Goal: Transaction & Acquisition: Book appointment/travel/reservation

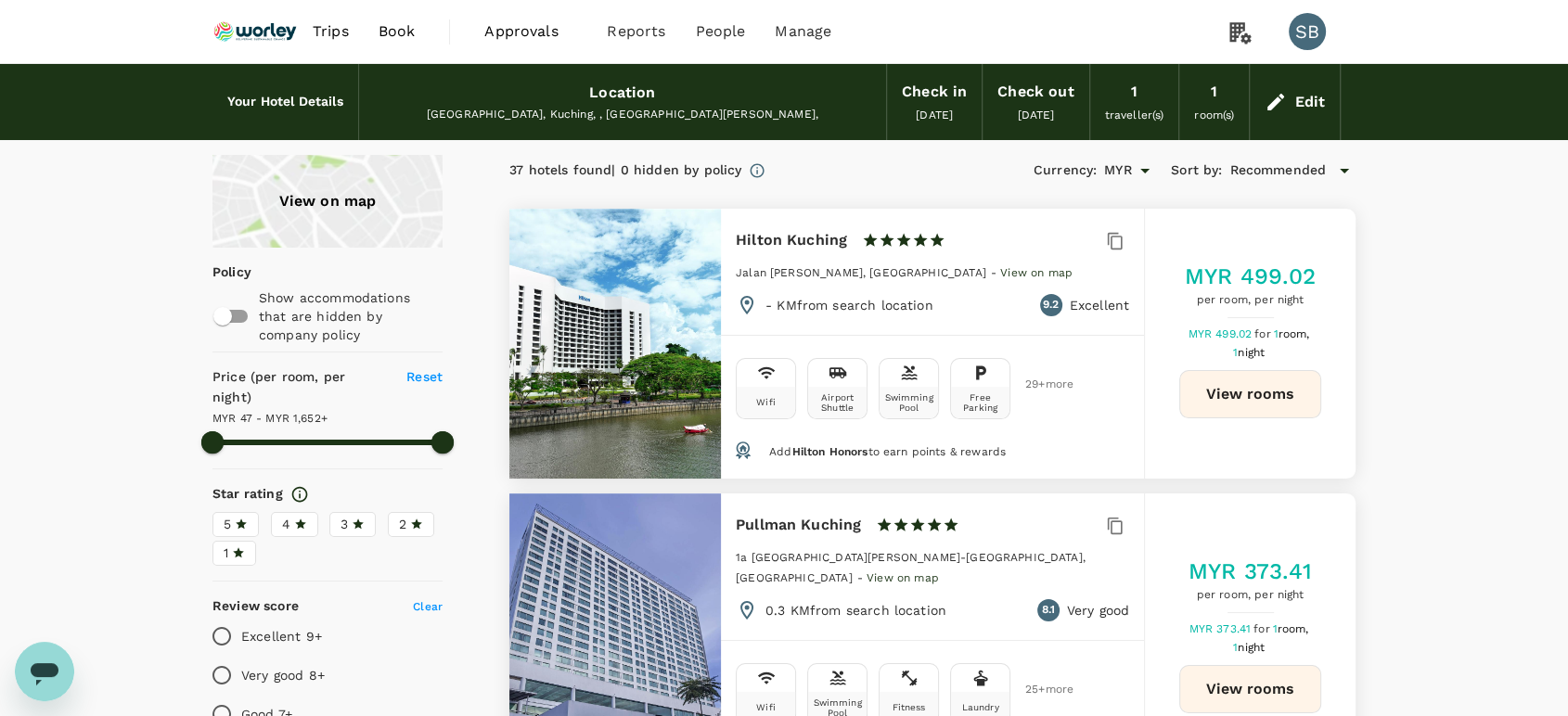
click at [262, 33] on img at bounding box center [256, 31] width 85 height 41
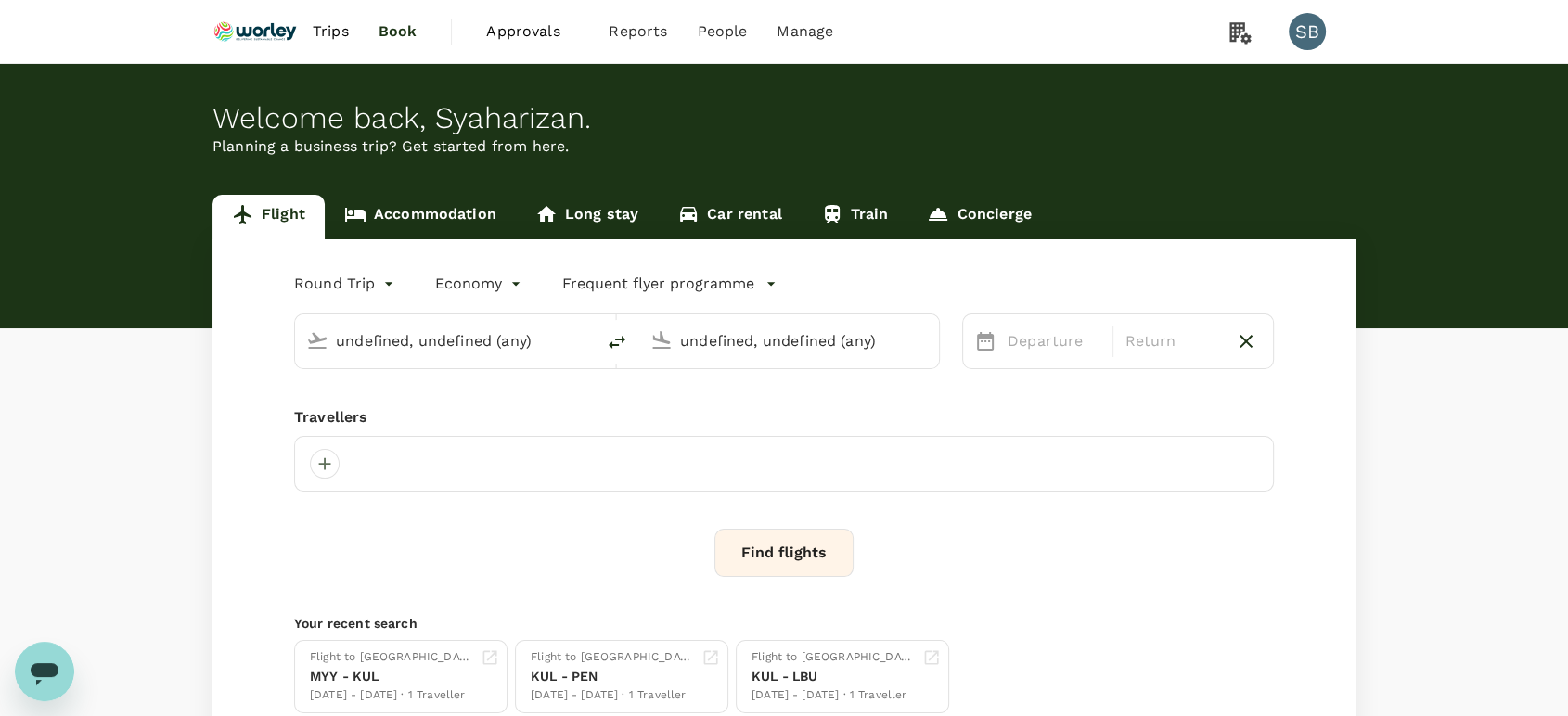
type input "Kuala Lumpur Intl ([GEOGRAPHIC_DATA])"
type input "Kuching Intl (KCH)"
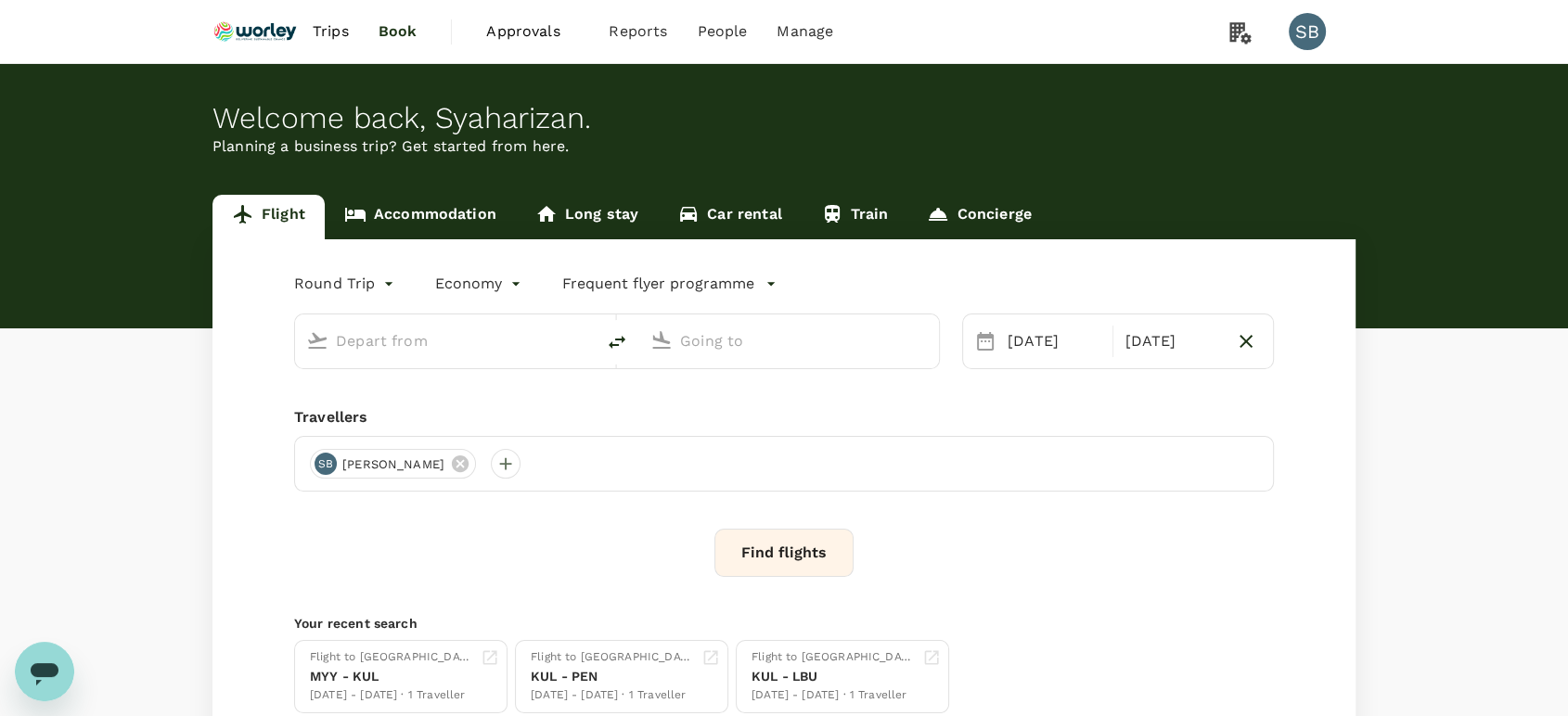
type input "Kuala Lumpur Intl ([GEOGRAPHIC_DATA])"
type input "Kuching Intl (KCH)"
type input "Kuala Lumpur Intl ([GEOGRAPHIC_DATA])"
type input "Kuching Intl (KCH)"
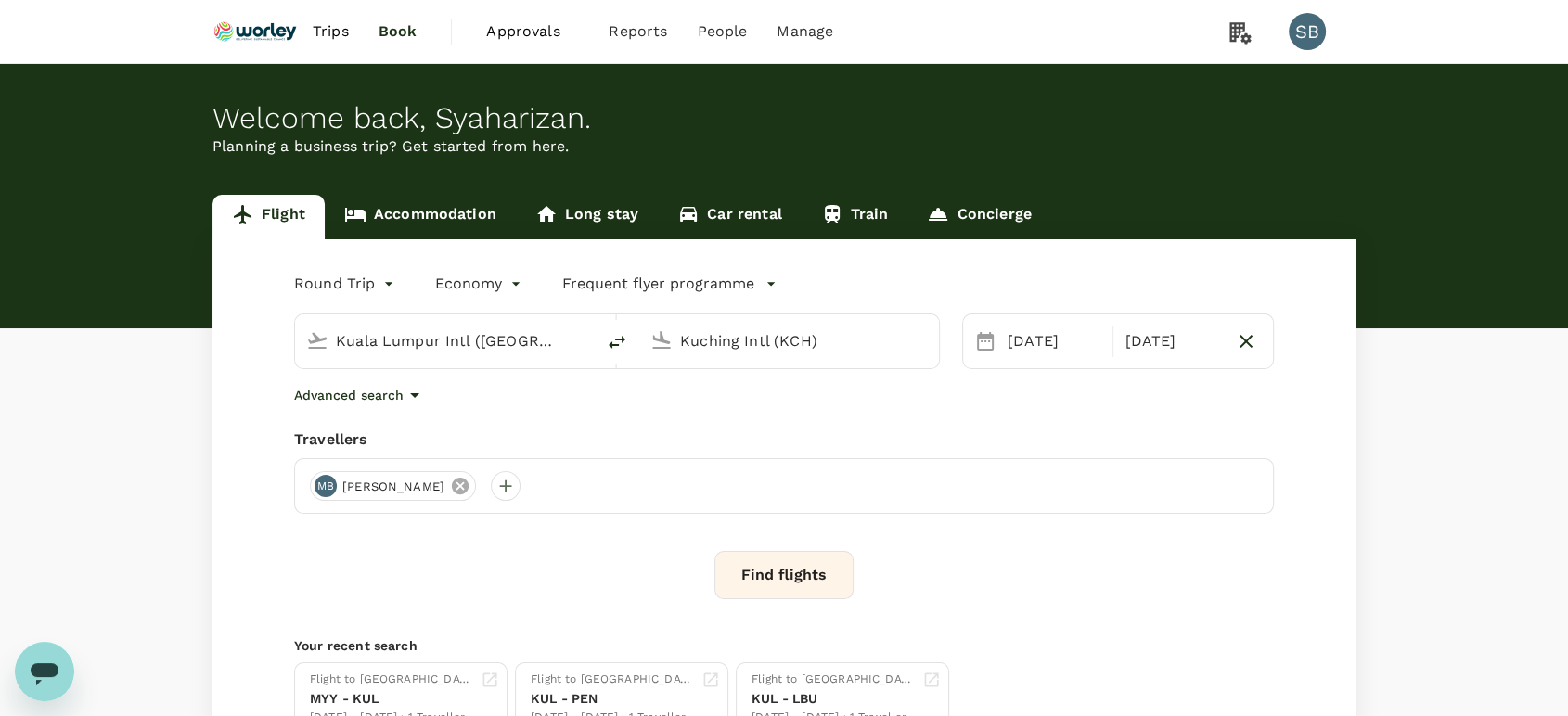
click at [470, 487] on icon at bounding box center [460, 486] width 21 height 21
click at [319, 487] on div at bounding box center [325, 486] width 30 height 30
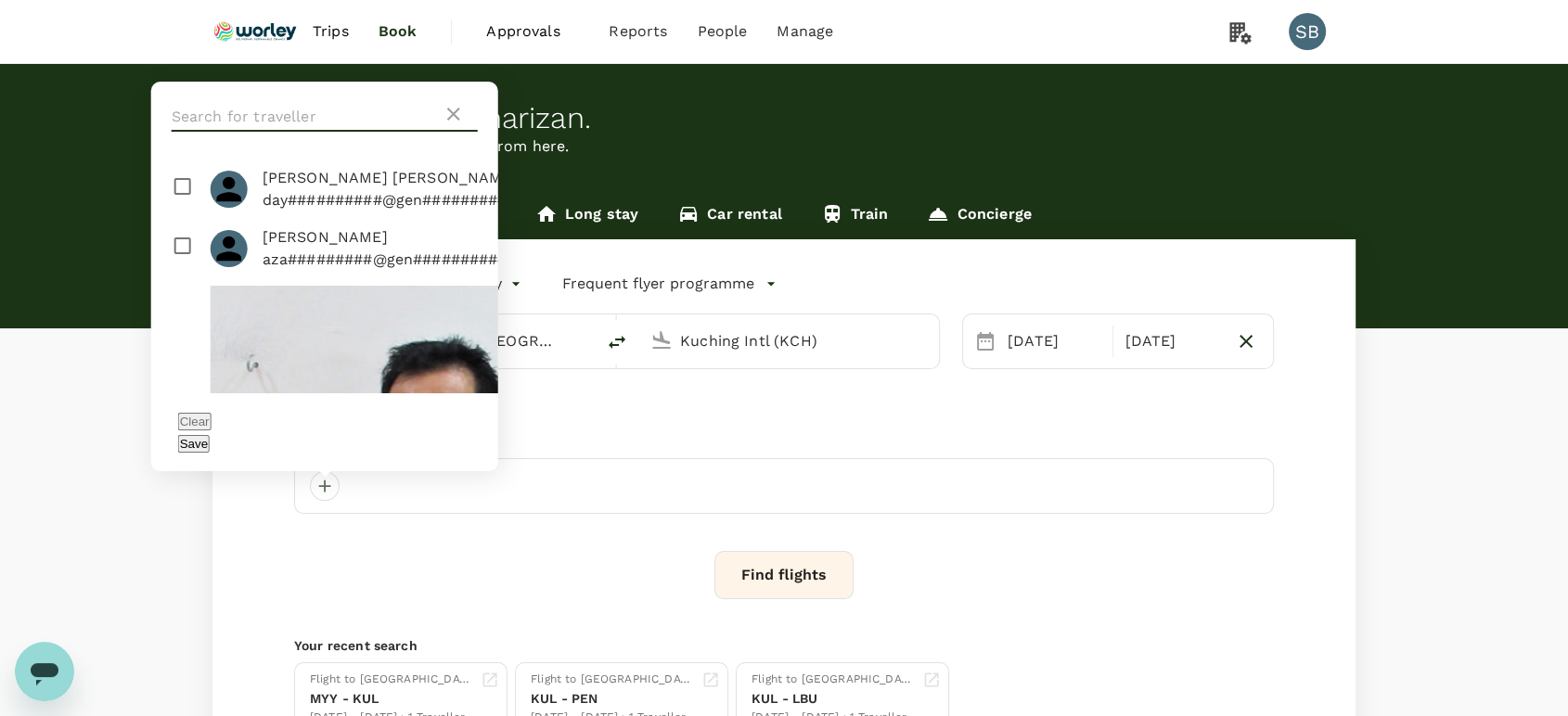
click at [218, 132] on input "text" at bounding box center [307, 117] width 271 height 30
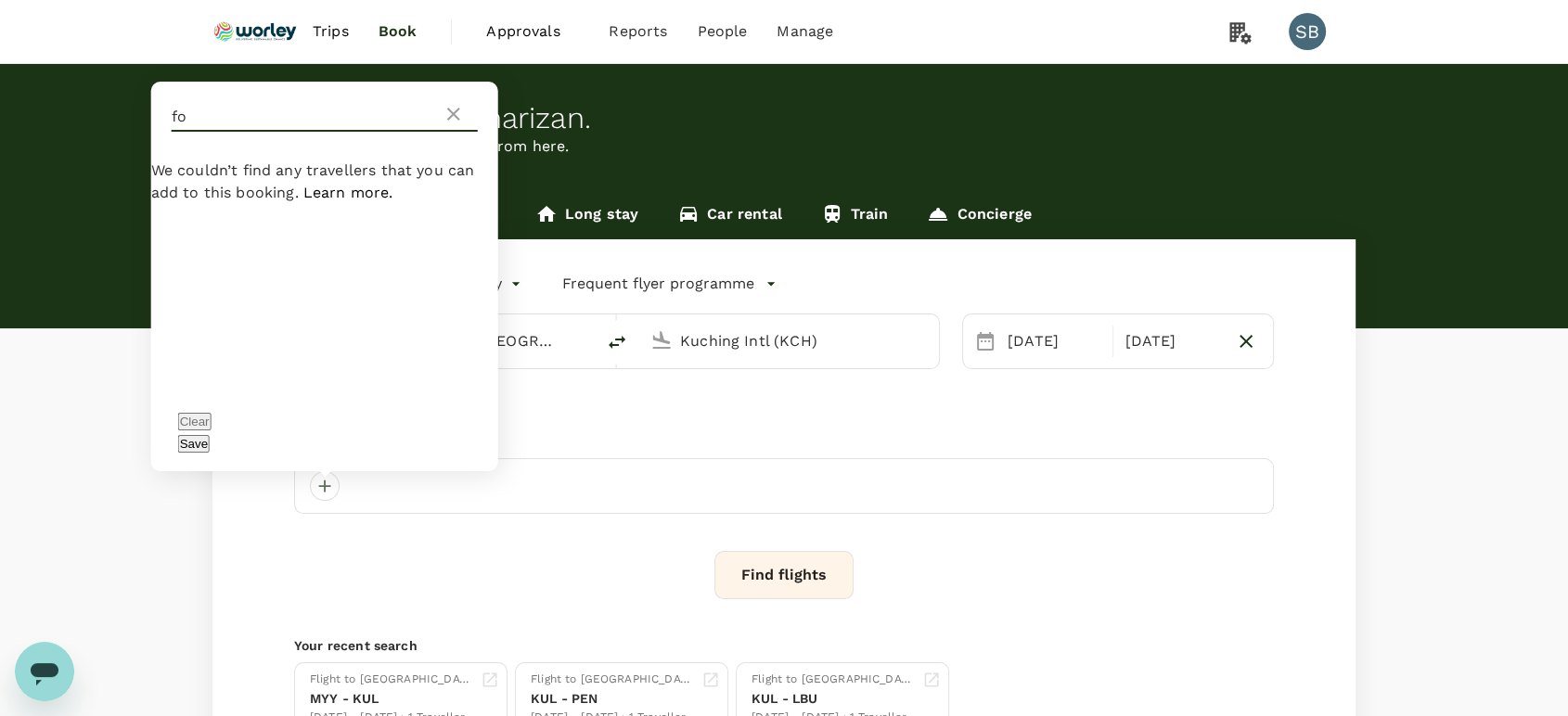
type input "f"
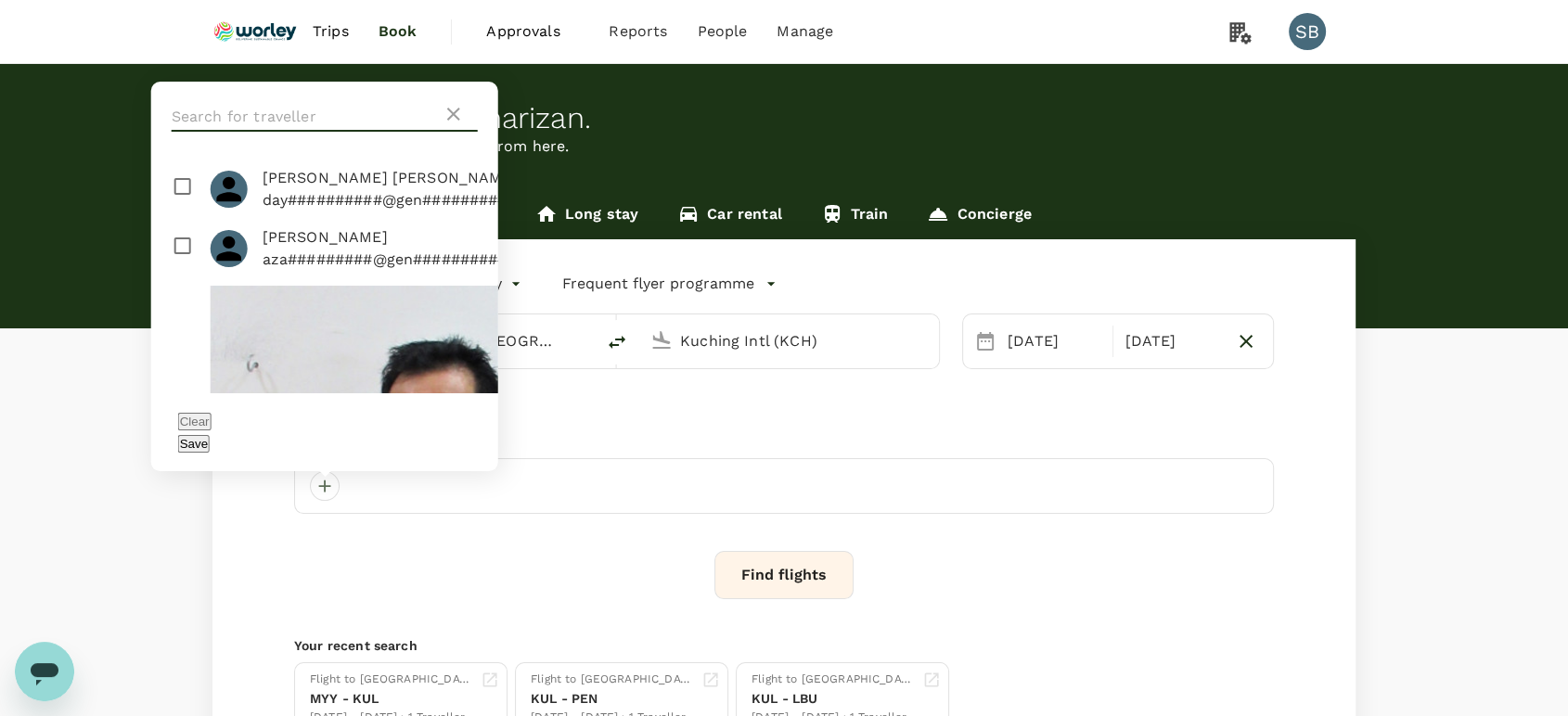
click at [174, 219] on input "checkbox" at bounding box center [325, 189] width 347 height 59
checkbox input "true"
click at [210, 445] on button "Save" at bounding box center [194, 444] width 32 height 18
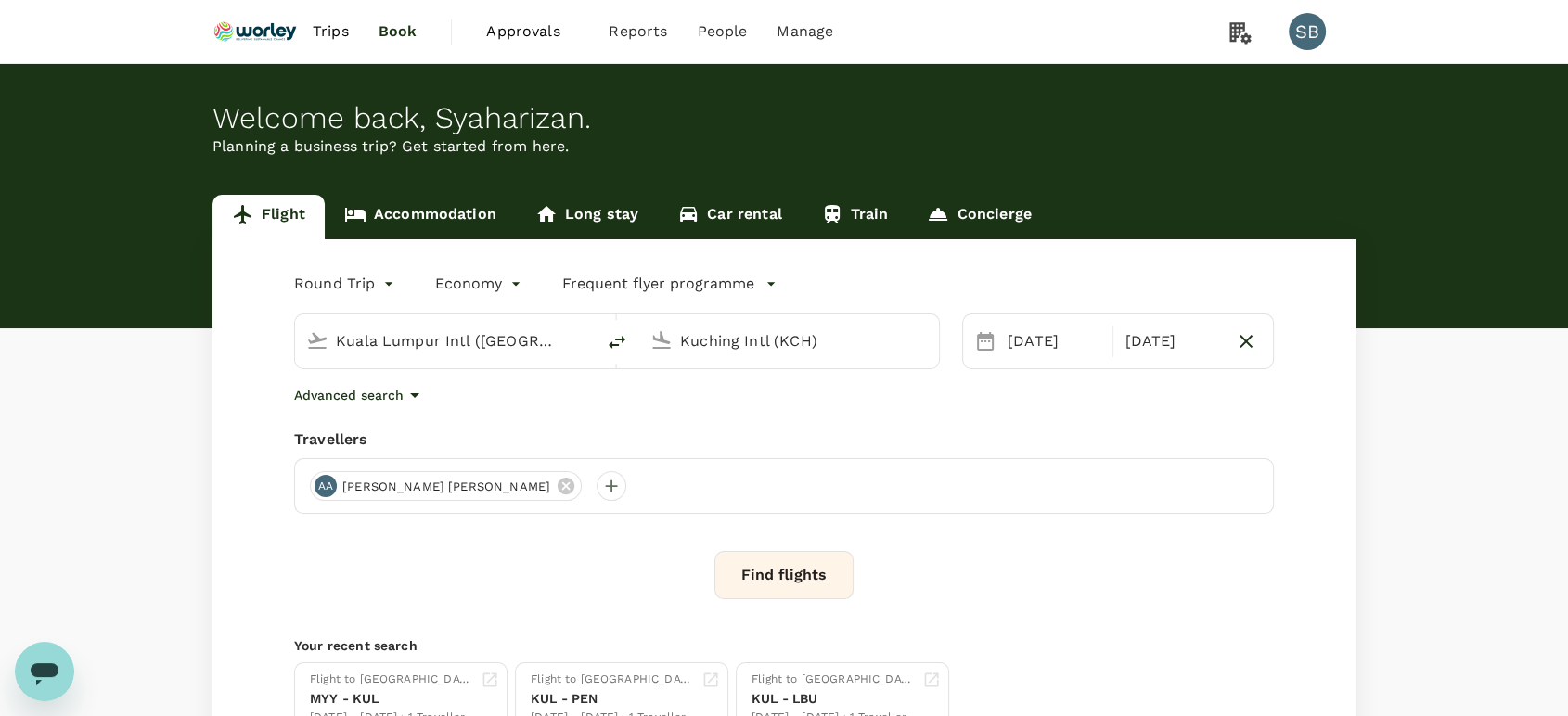
click at [473, 343] on input "Kuala Lumpur Intl ([GEOGRAPHIC_DATA])" at bounding box center [446, 341] width 220 height 29
click at [608, 333] on icon "delete" at bounding box center [617, 342] width 22 height 22
type input "Kuching Intl (KCH)"
type input "Kuala Lumpur Intl ([GEOGRAPHIC_DATA])"
click at [441, 332] on input "Kuching Intl (KCH)" at bounding box center [446, 341] width 220 height 29
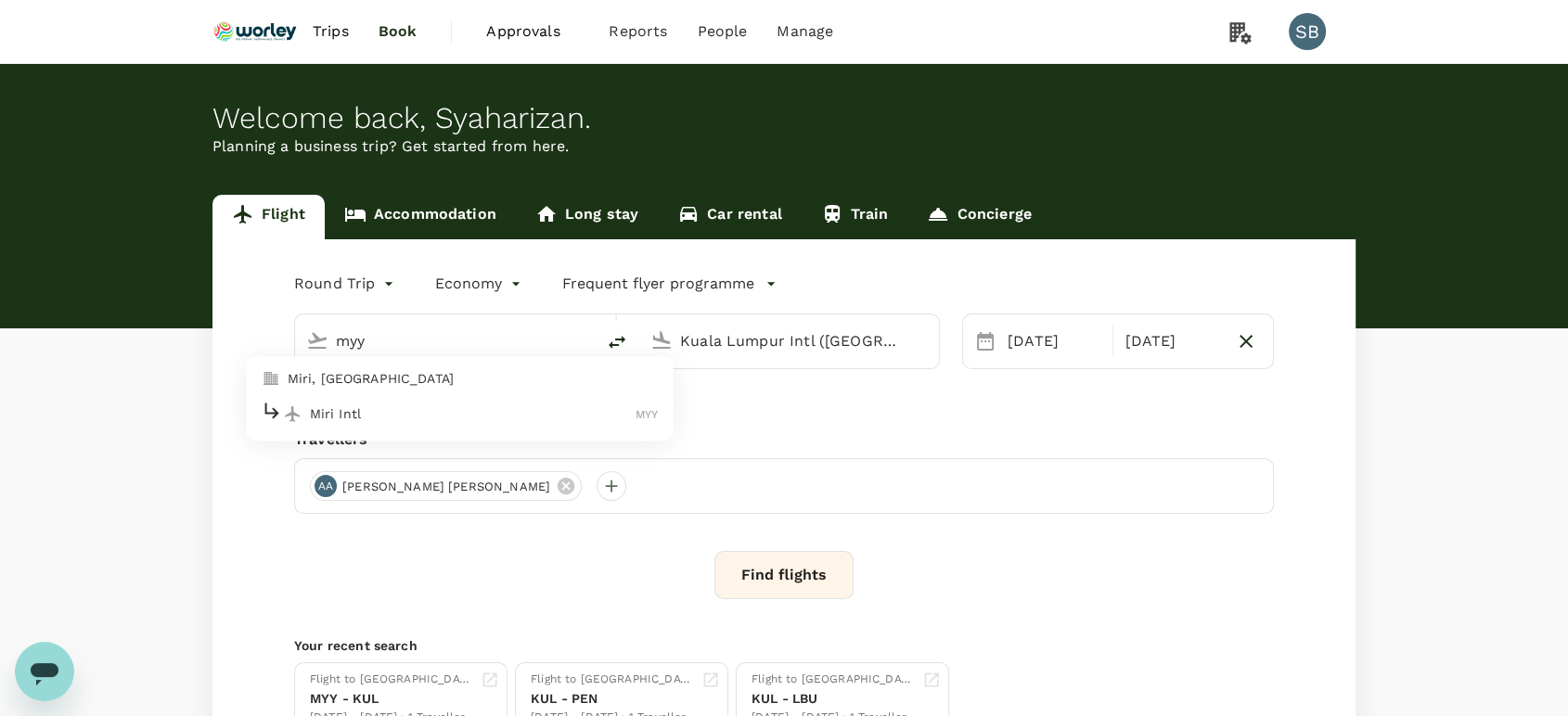
click at [328, 423] on div "Miri Intl MYY" at bounding box center [460, 414] width 397 height 29
type input "Miri Intl (MYY)"
click at [1046, 350] on div "[DATE]" at bounding box center [1055, 341] width 109 height 37
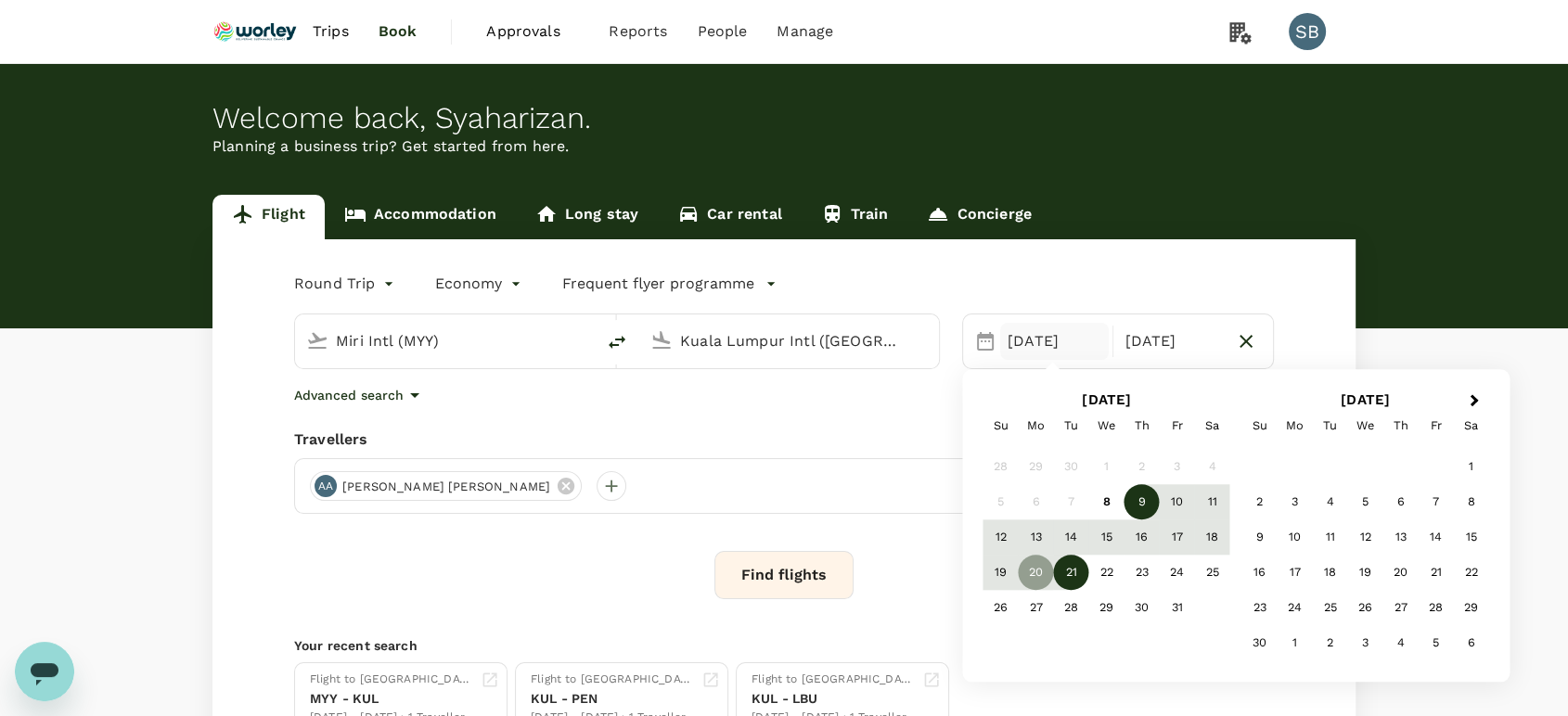
click at [1149, 514] on div "9" at bounding box center [1142, 503] width 36 height 36
click at [1180, 506] on div "10" at bounding box center [1178, 503] width 36 height 36
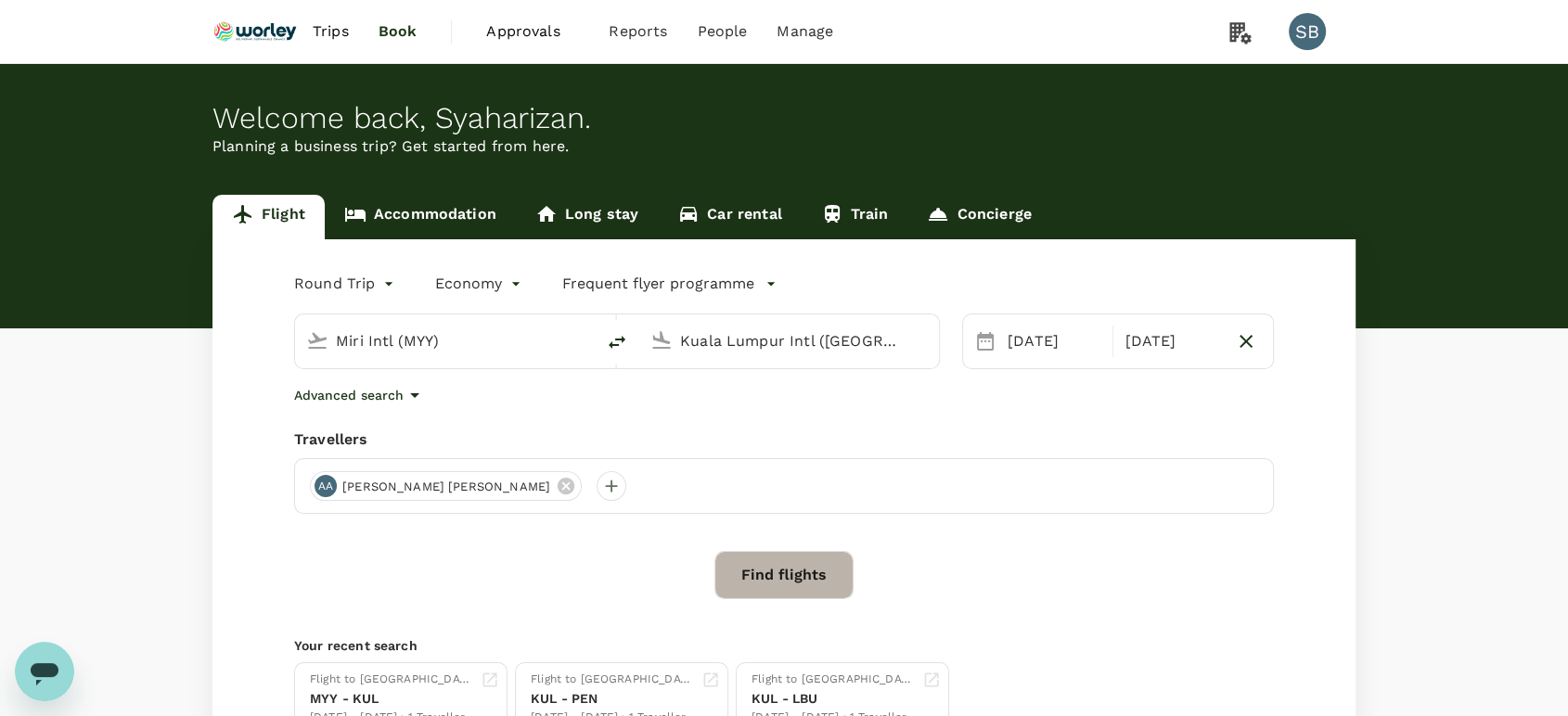
click at [789, 563] on button "Find flights" at bounding box center [784, 574] width 140 height 49
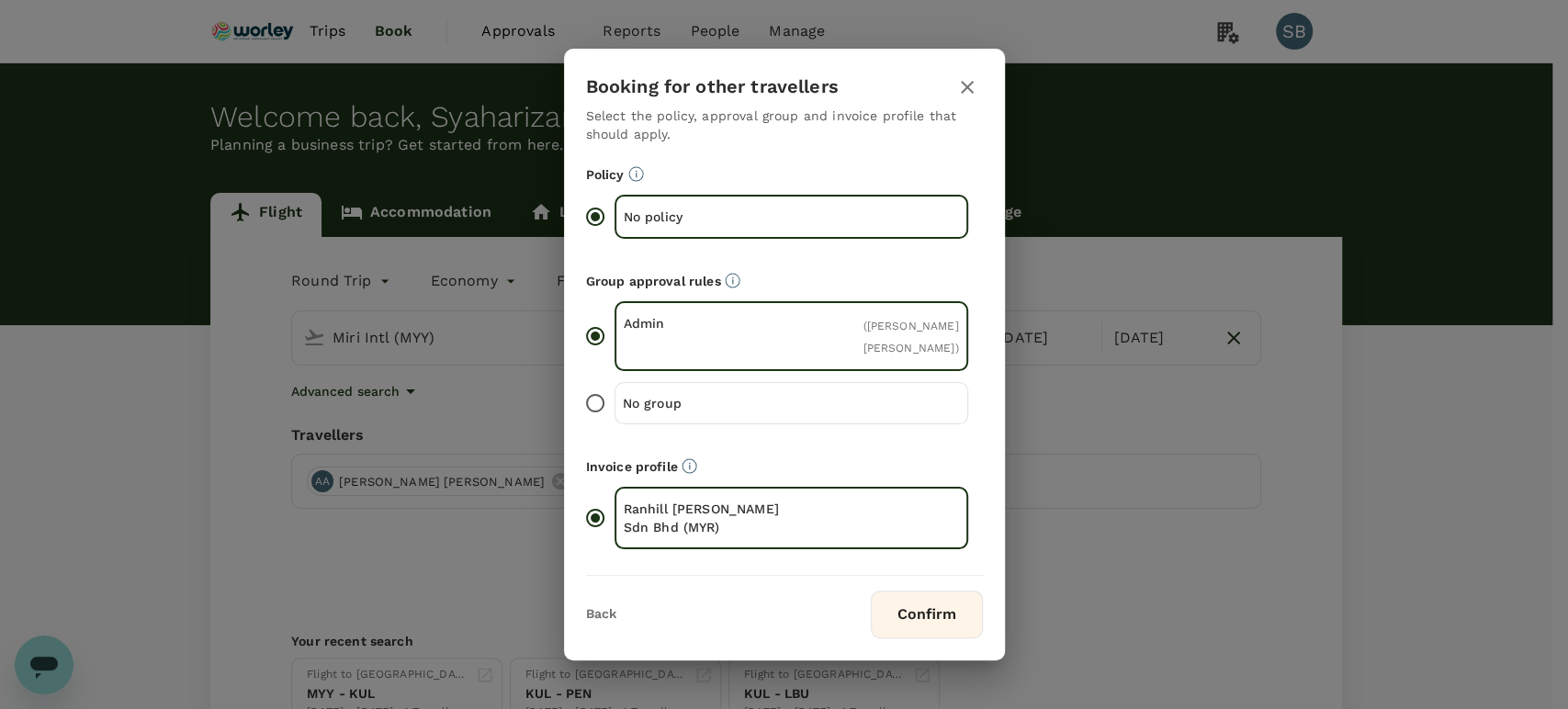
click at [927, 603] on button "Confirm" at bounding box center [927, 614] width 112 height 48
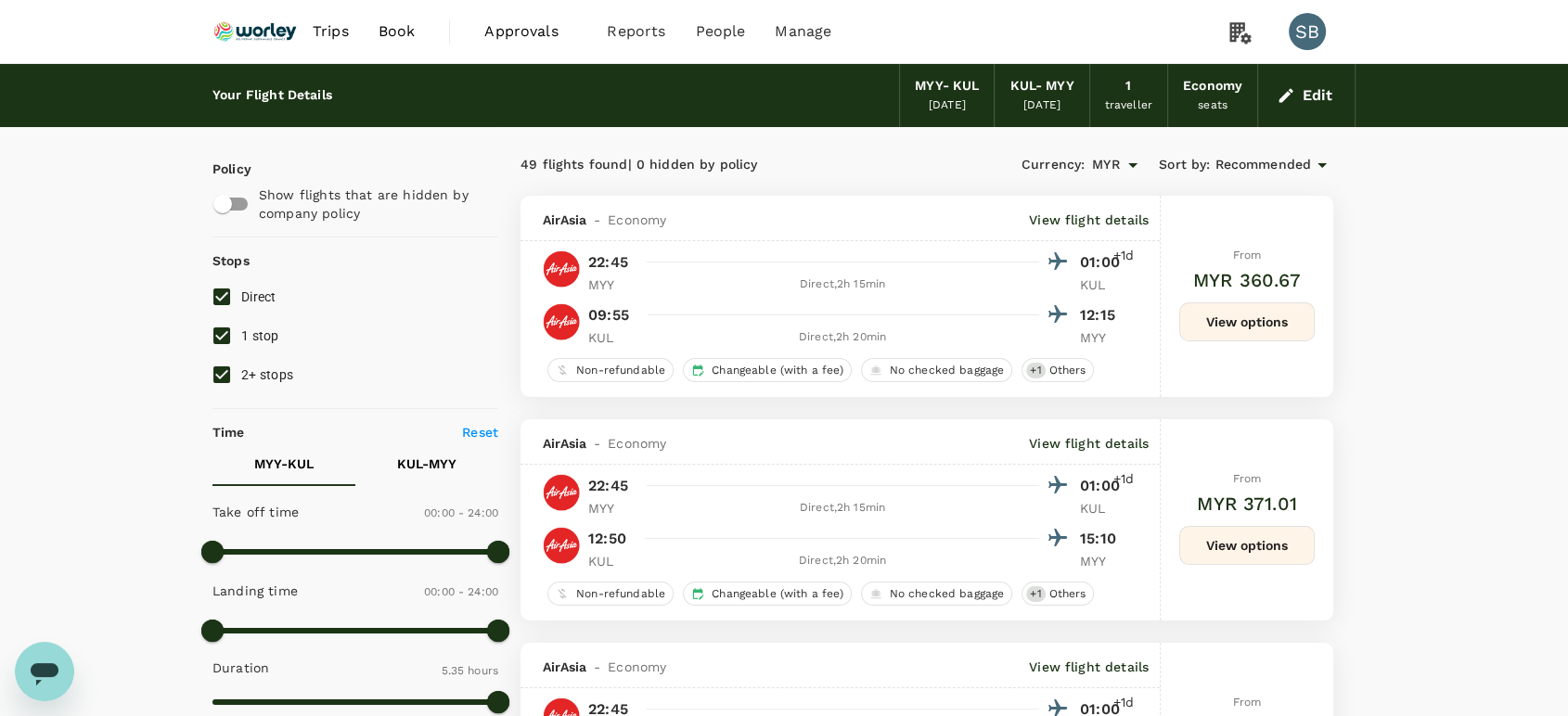
checkbox input "false"
click at [1251, 171] on span "Recommended" at bounding box center [1262, 164] width 96 height 21
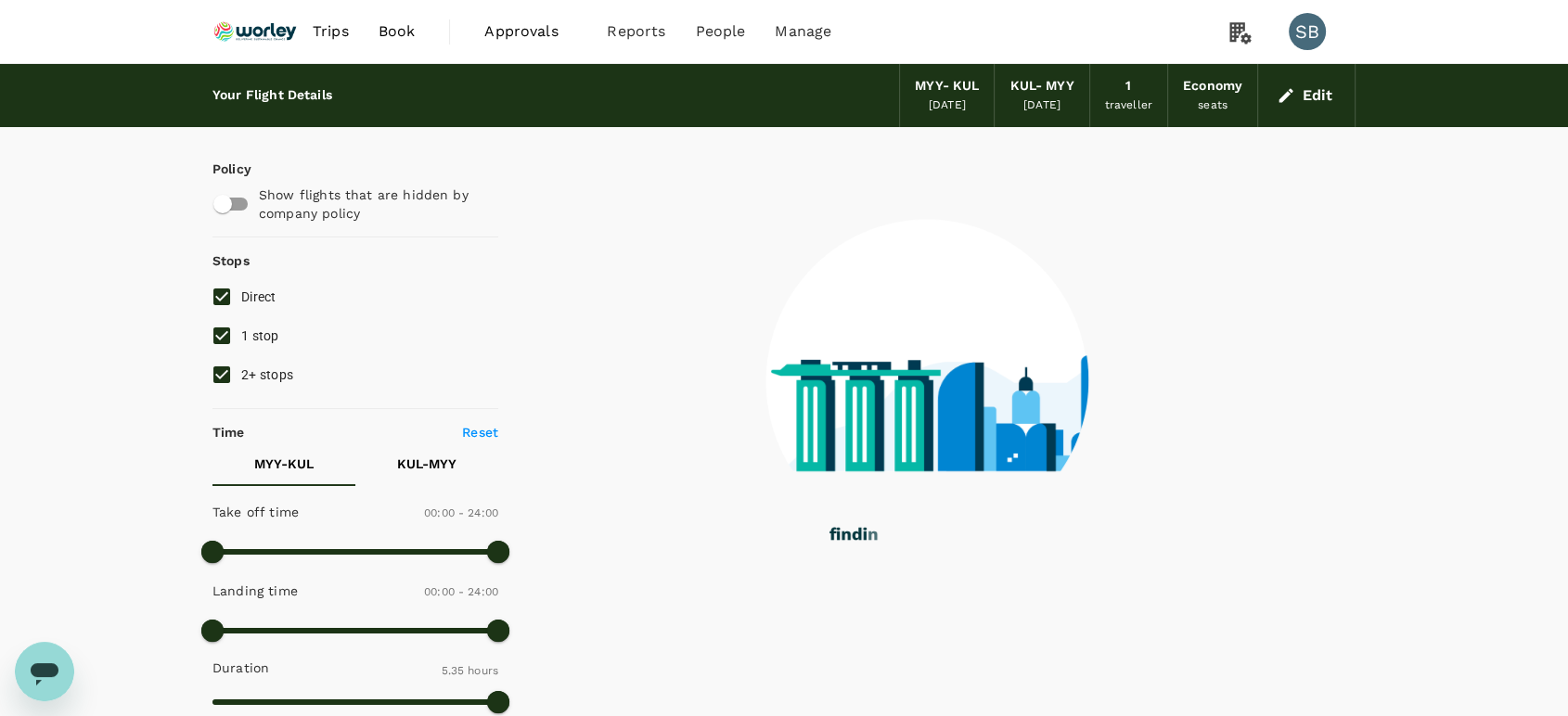
click at [224, 378] on input "2+ stops" at bounding box center [221, 374] width 39 height 39
checkbox input "false"
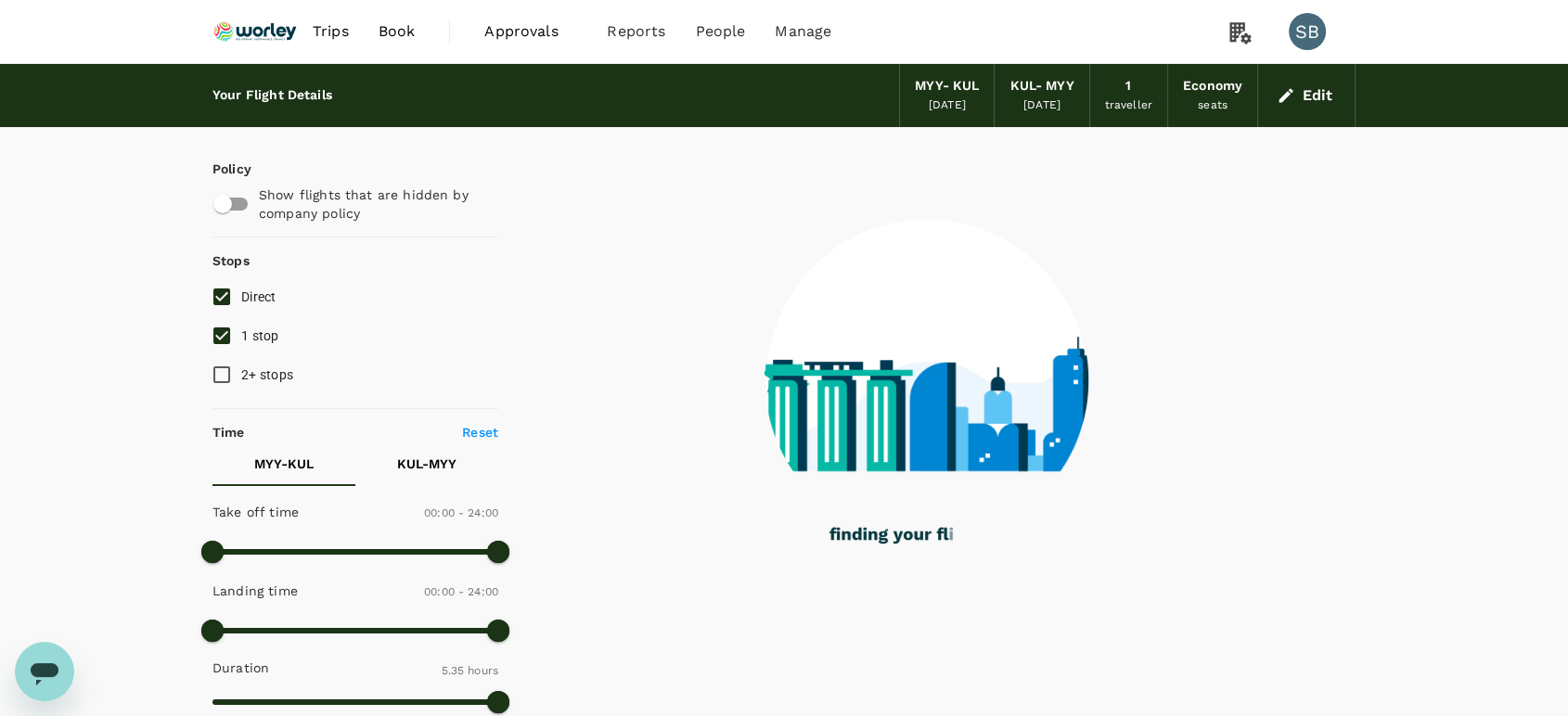
click at [216, 340] on input "1 stop" at bounding box center [221, 335] width 39 height 39
checkbox input "false"
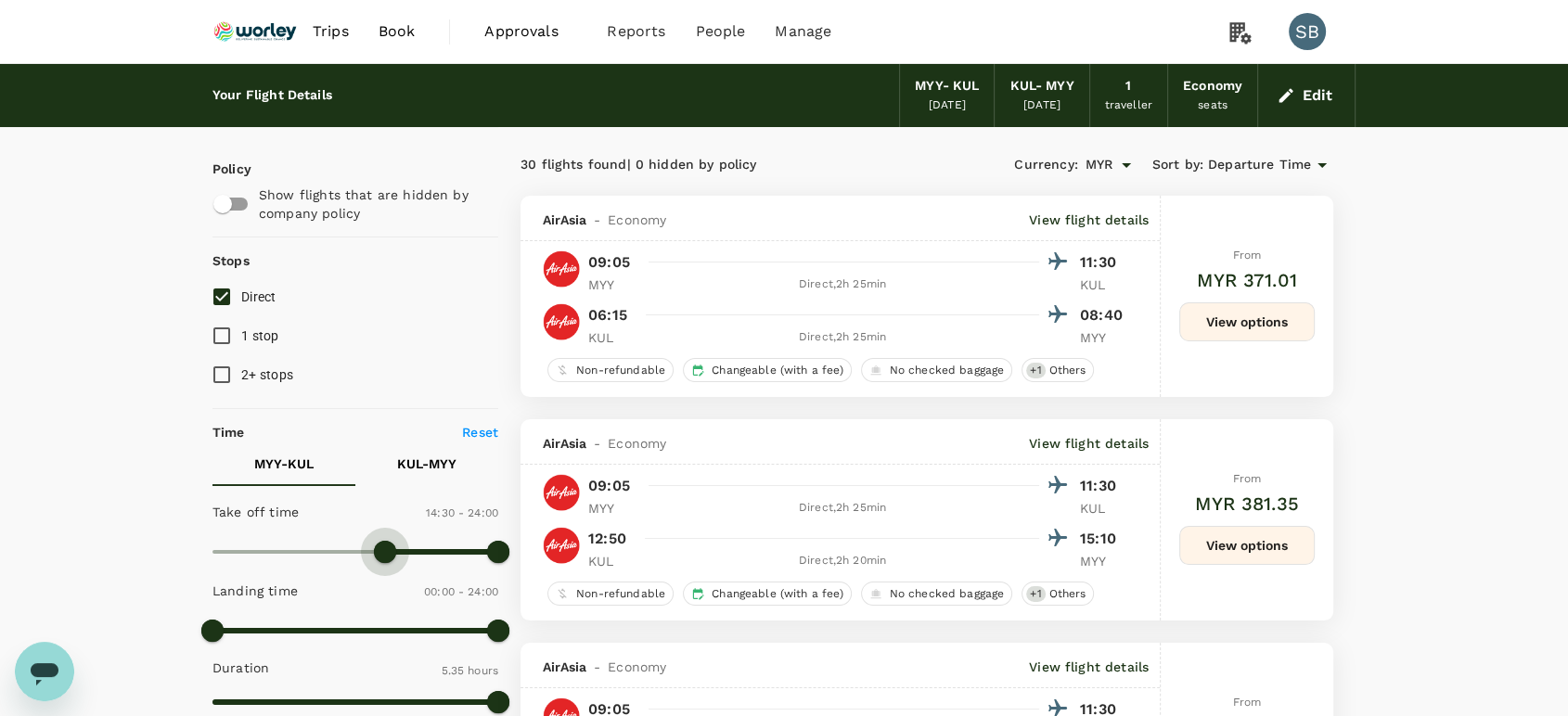
type input "960"
drag, startPoint x: 240, startPoint y: 554, endPoint x: 402, endPoint y: 563, distance: 162.2
click at [402, 563] on span at bounding box center [402, 552] width 22 height 22
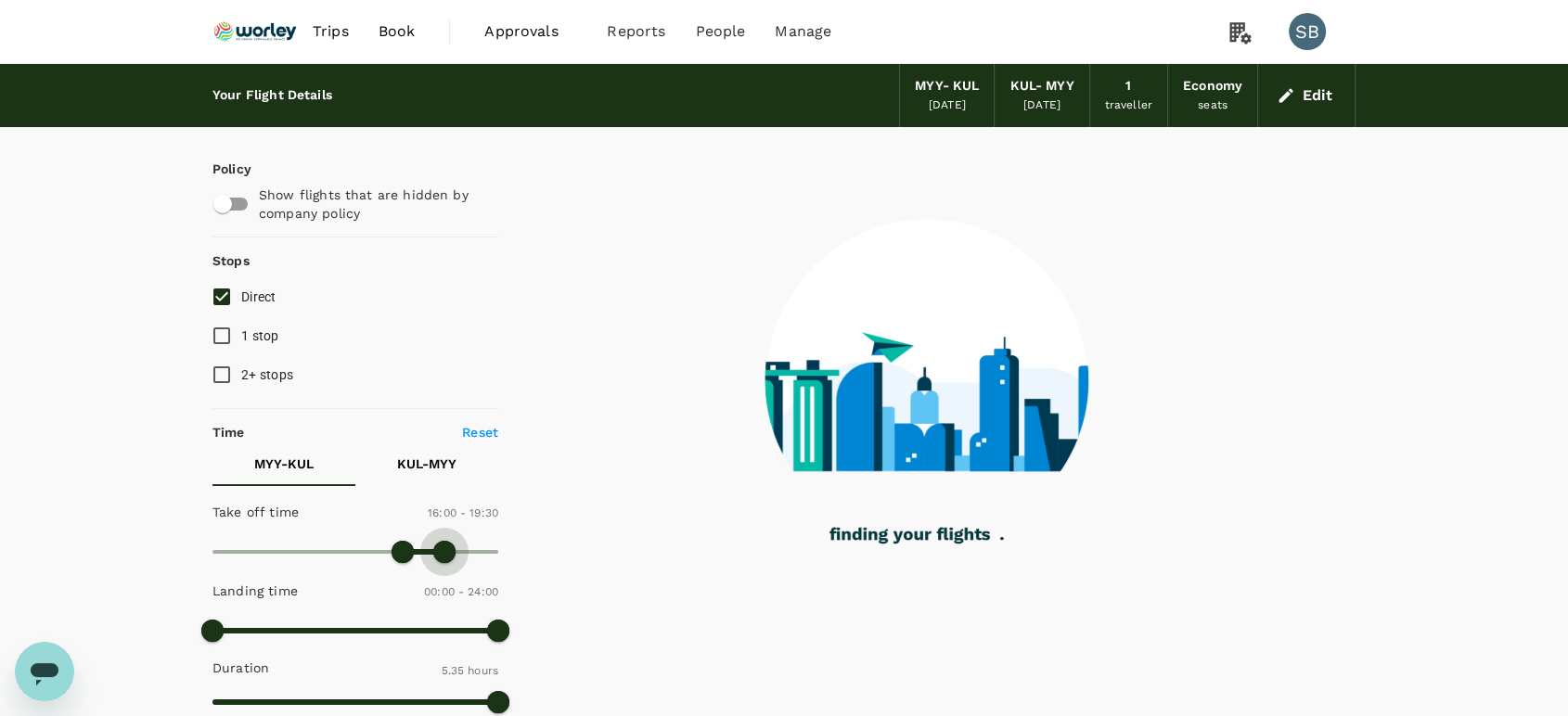
type input "1200"
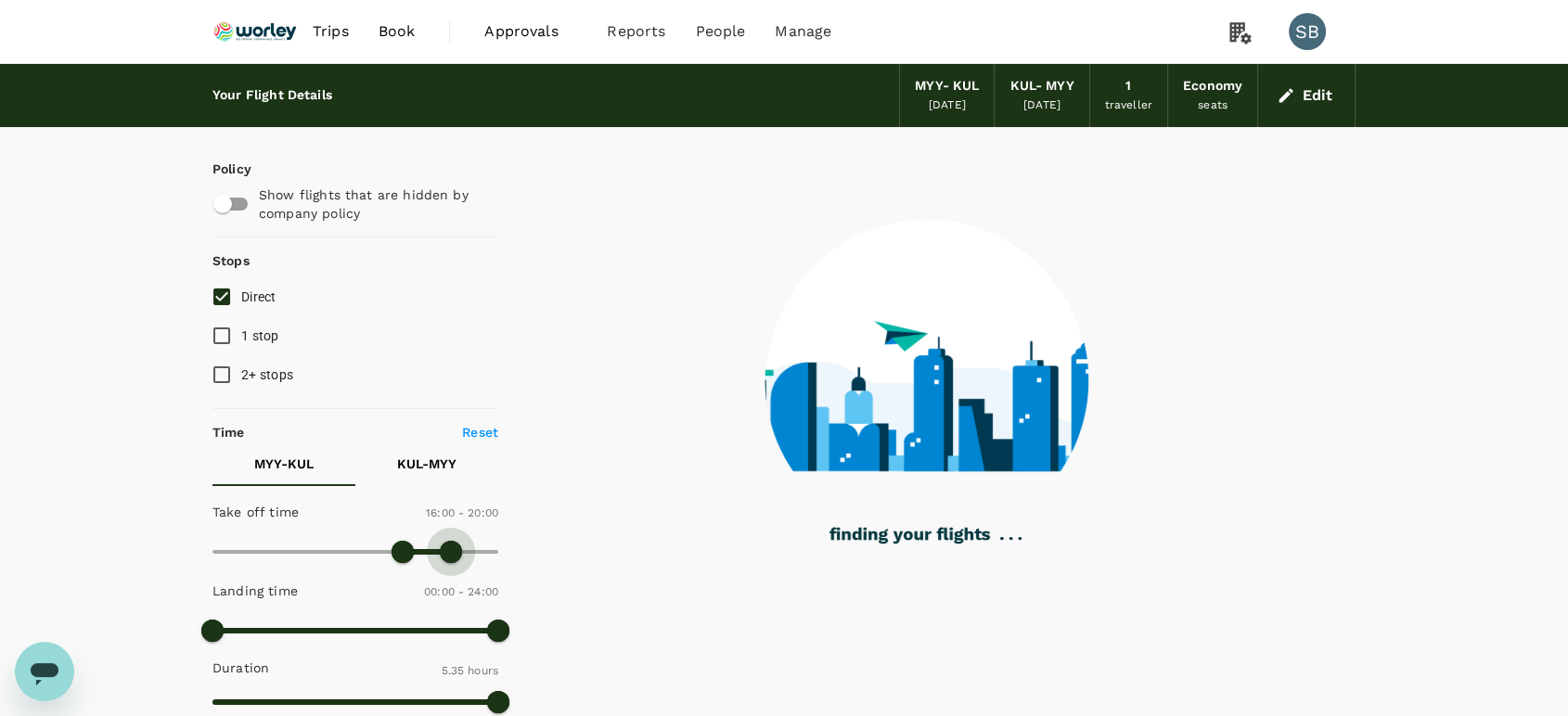
drag, startPoint x: 504, startPoint y: 550, endPoint x: 449, endPoint y: 548, distance: 55.0
click at [449, 548] on span at bounding box center [451, 552] width 22 height 22
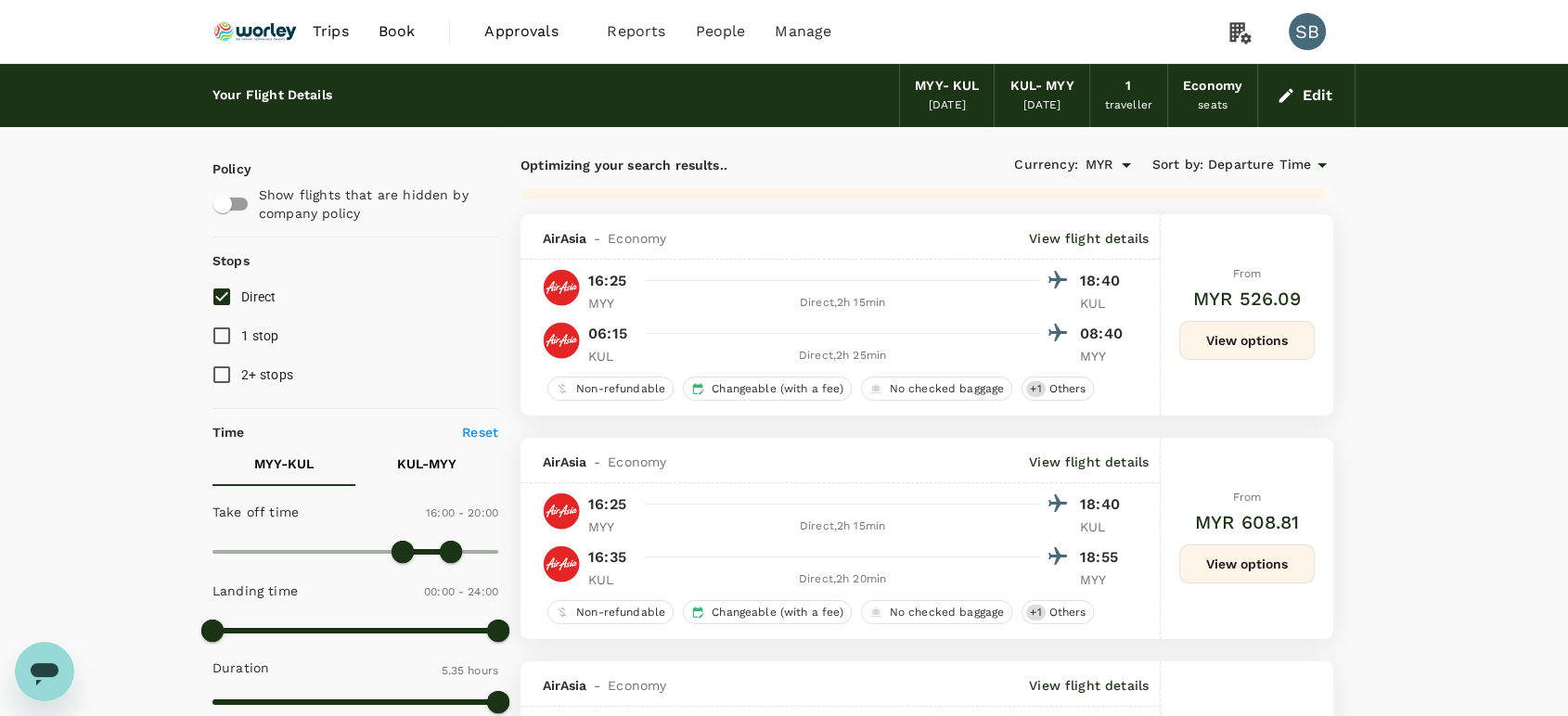
click at [421, 465] on p "KUL - MYY" at bounding box center [427, 463] width 59 height 19
type input "990"
drag, startPoint x: 224, startPoint y: 552, endPoint x: 406, endPoint y: 561, distance: 182.2
click at [406, 561] on span at bounding box center [409, 552] width 22 height 22
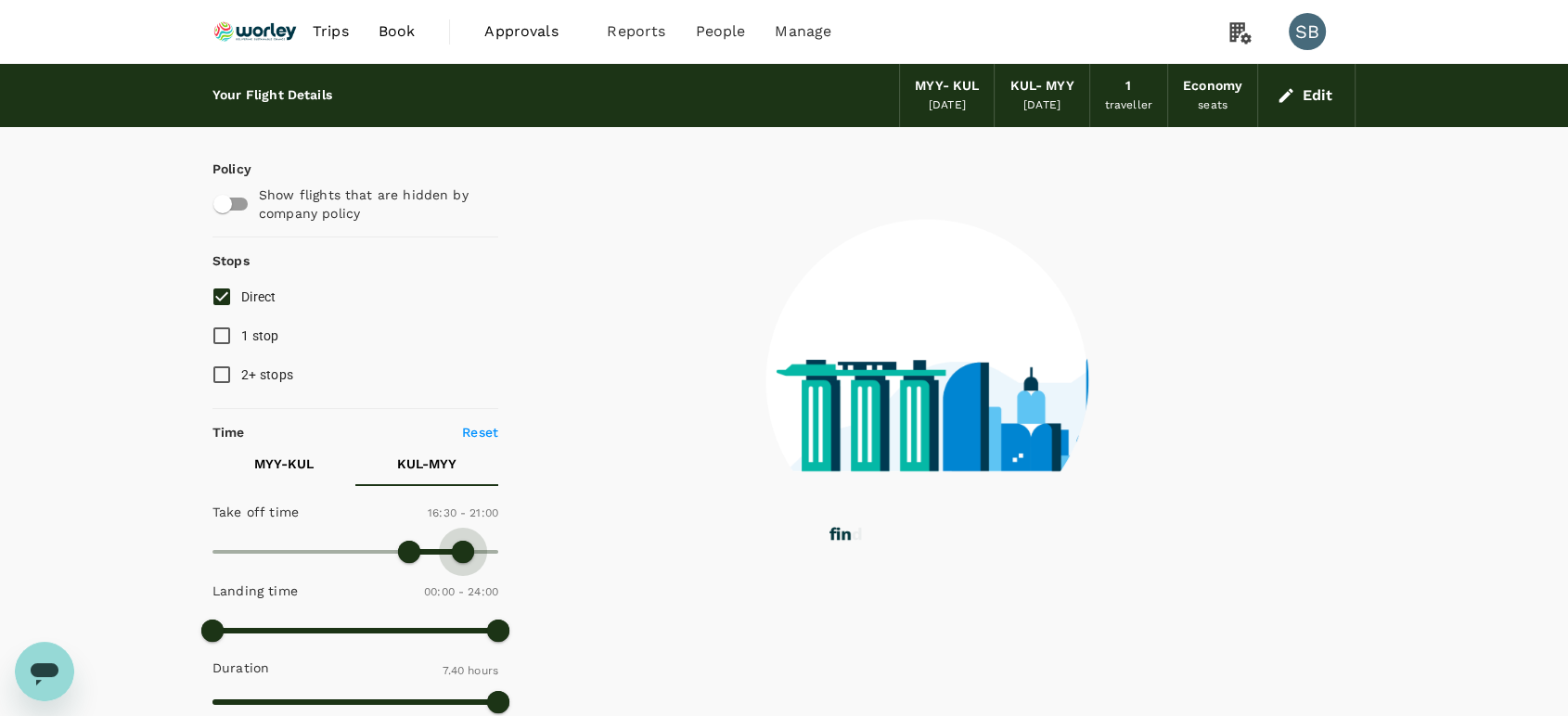
type input "1200"
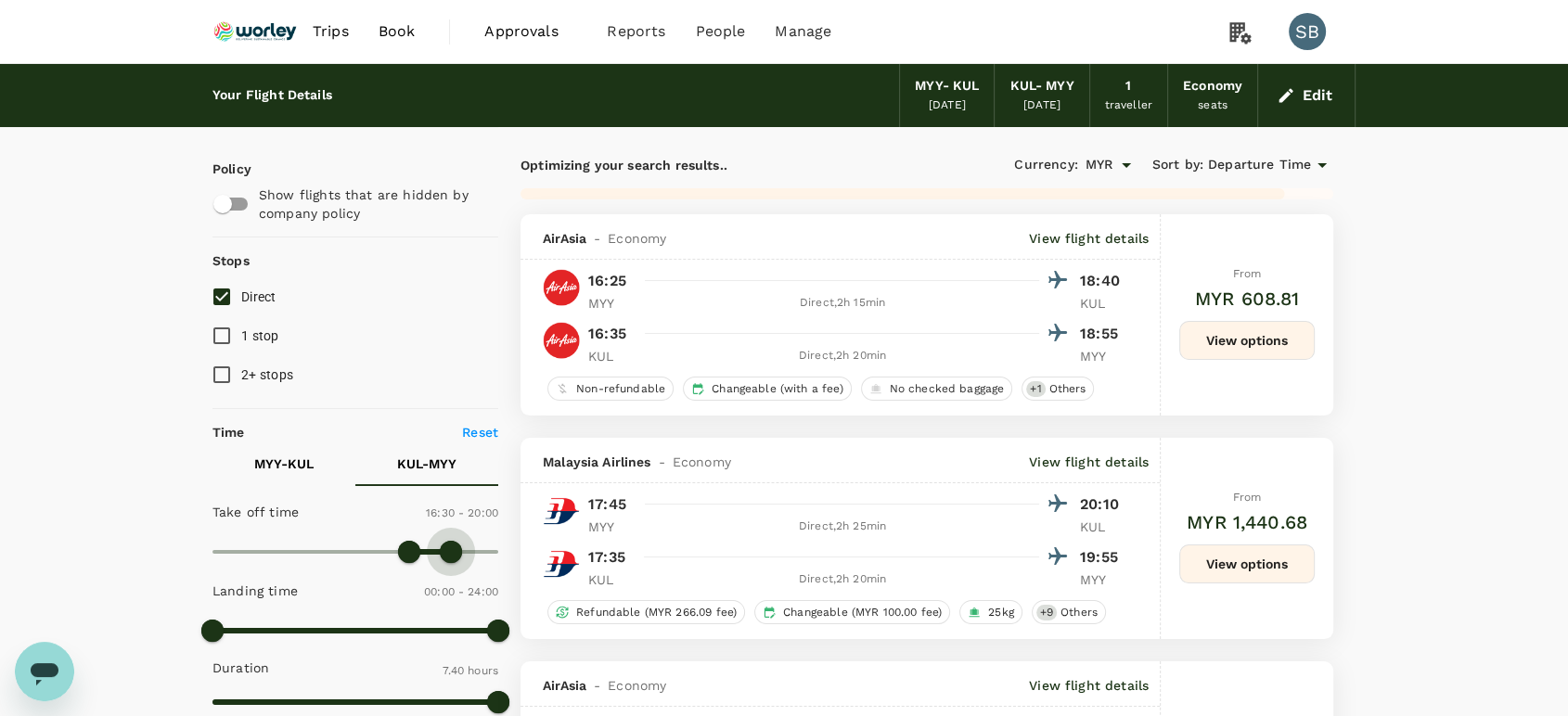
drag, startPoint x: 500, startPoint y: 551, endPoint x: 450, endPoint y: 552, distance: 50.0
click at [450, 552] on span at bounding box center [451, 552] width 22 height 22
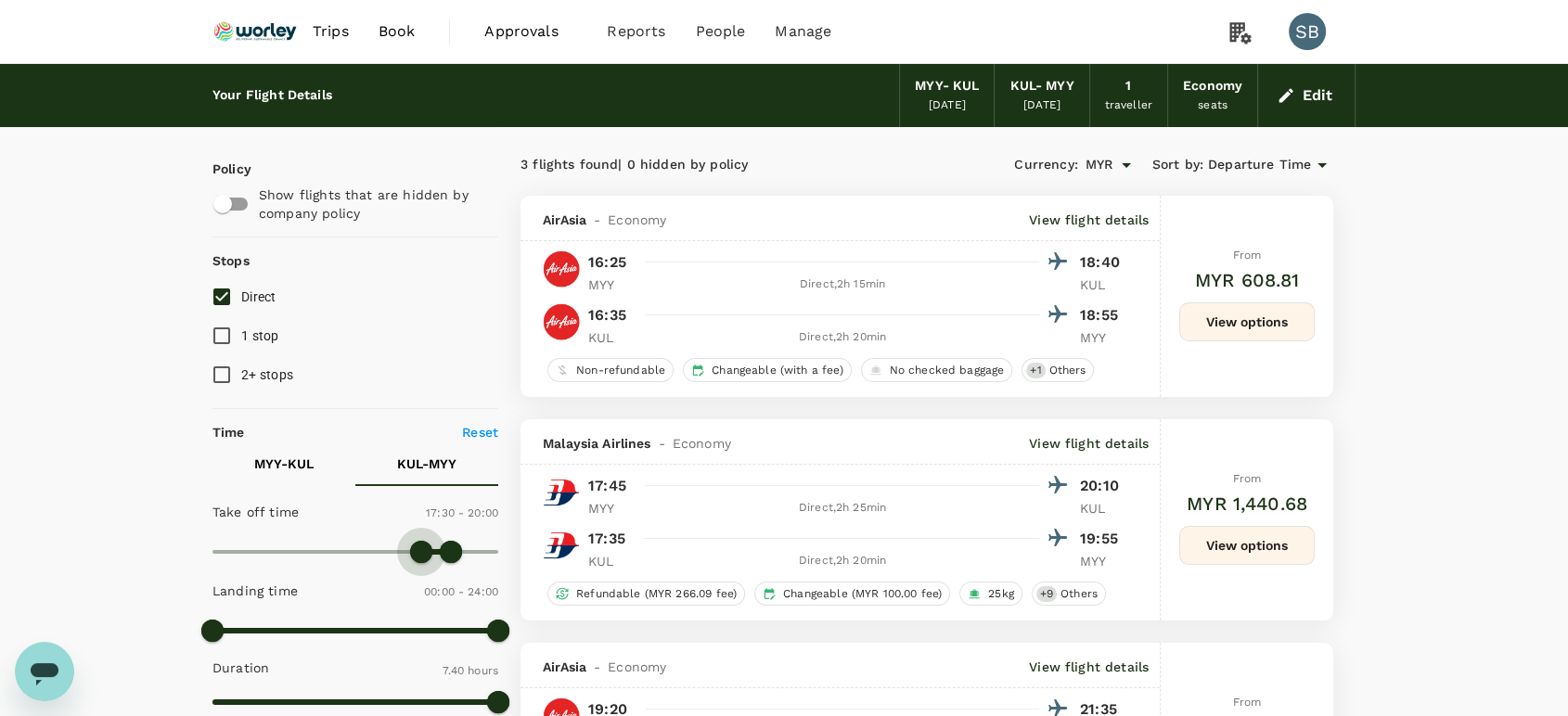
type input "1020"
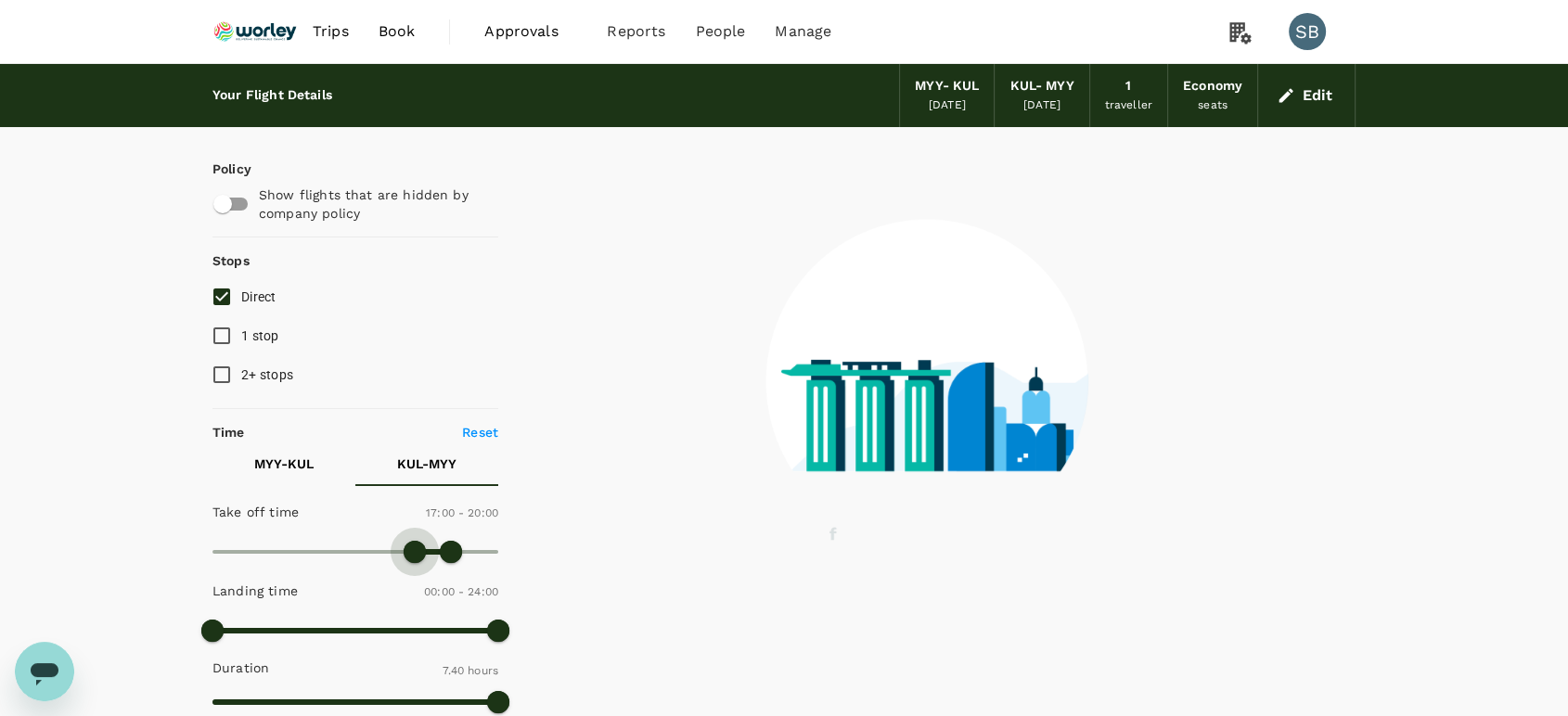
click at [417, 541] on span at bounding box center [415, 552] width 22 height 22
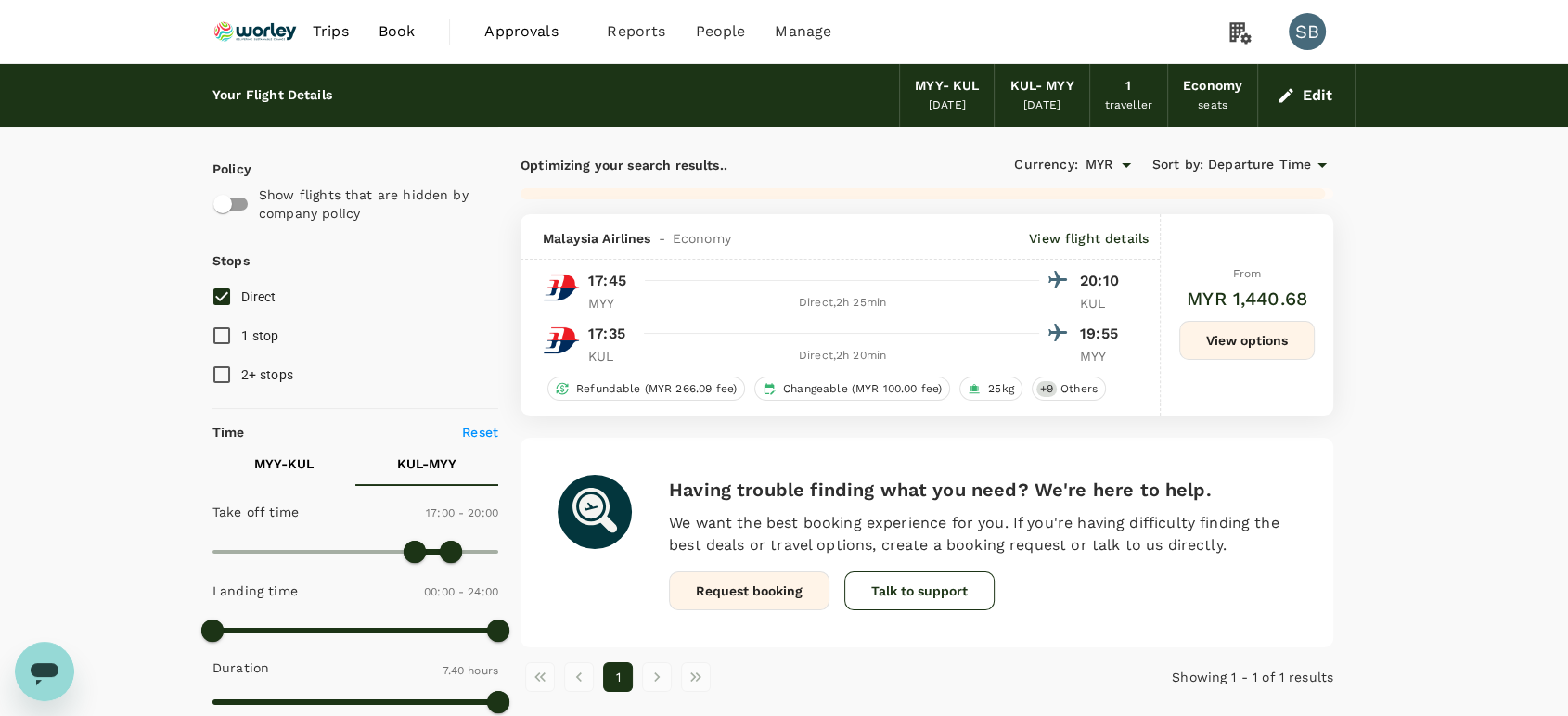
click at [301, 457] on p "MYY - KUL" at bounding box center [284, 463] width 59 height 19
click at [394, 555] on span at bounding box center [397, 552] width 22 height 22
type input "840"
drag, startPoint x: 401, startPoint y: 551, endPoint x: 379, endPoint y: 551, distance: 22.0
click at [379, 551] on span at bounding box center [379, 552] width 22 height 22
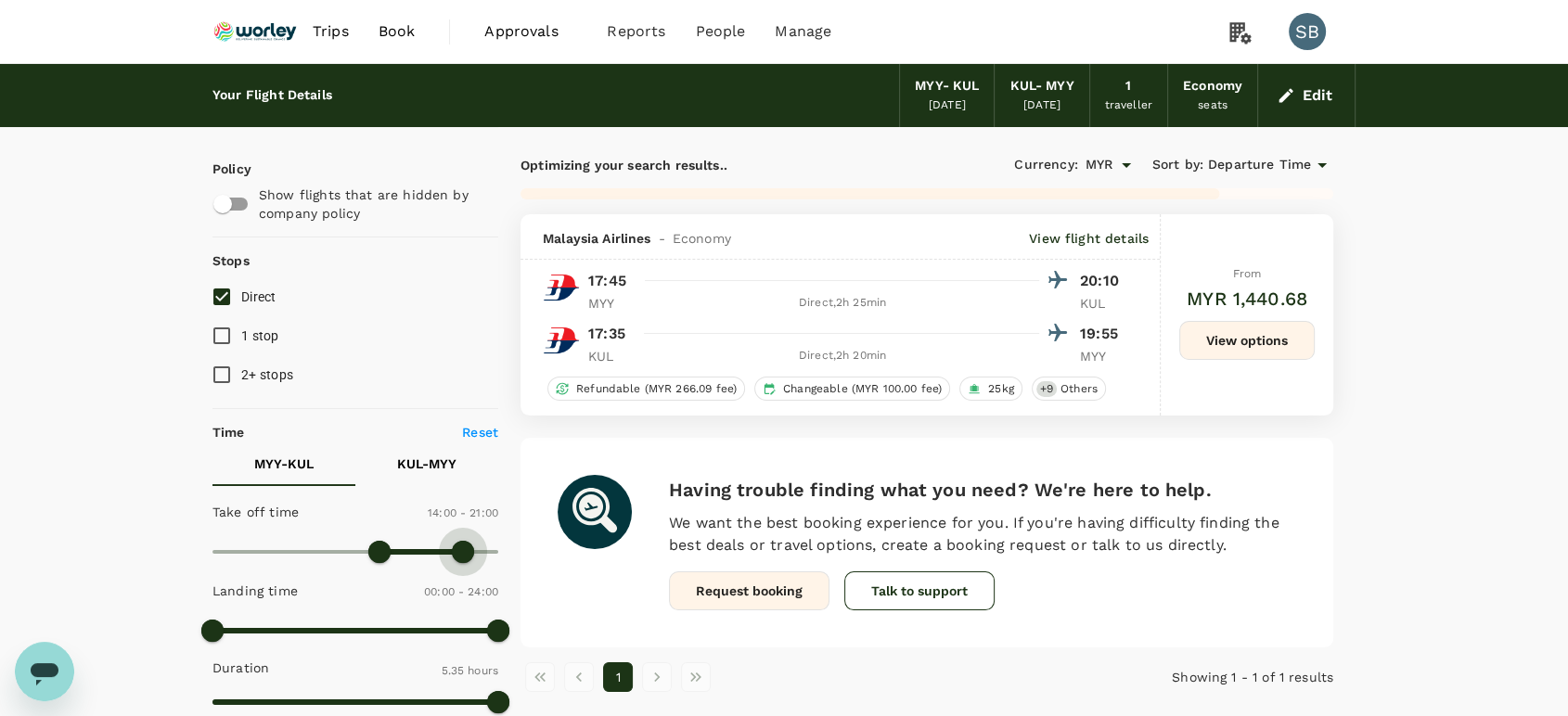
type input "1290"
drag, startPoint x: 451, startPoint y: 540, endPoint x: 470, endPoint y: 538, distance: 19.1
click at [470, 541] on span at bounding box center [469, 552] width 22 height 22
click at [425, 448] on button "KUL - MYY" at bounding box center [427, 463] width 143 height 45
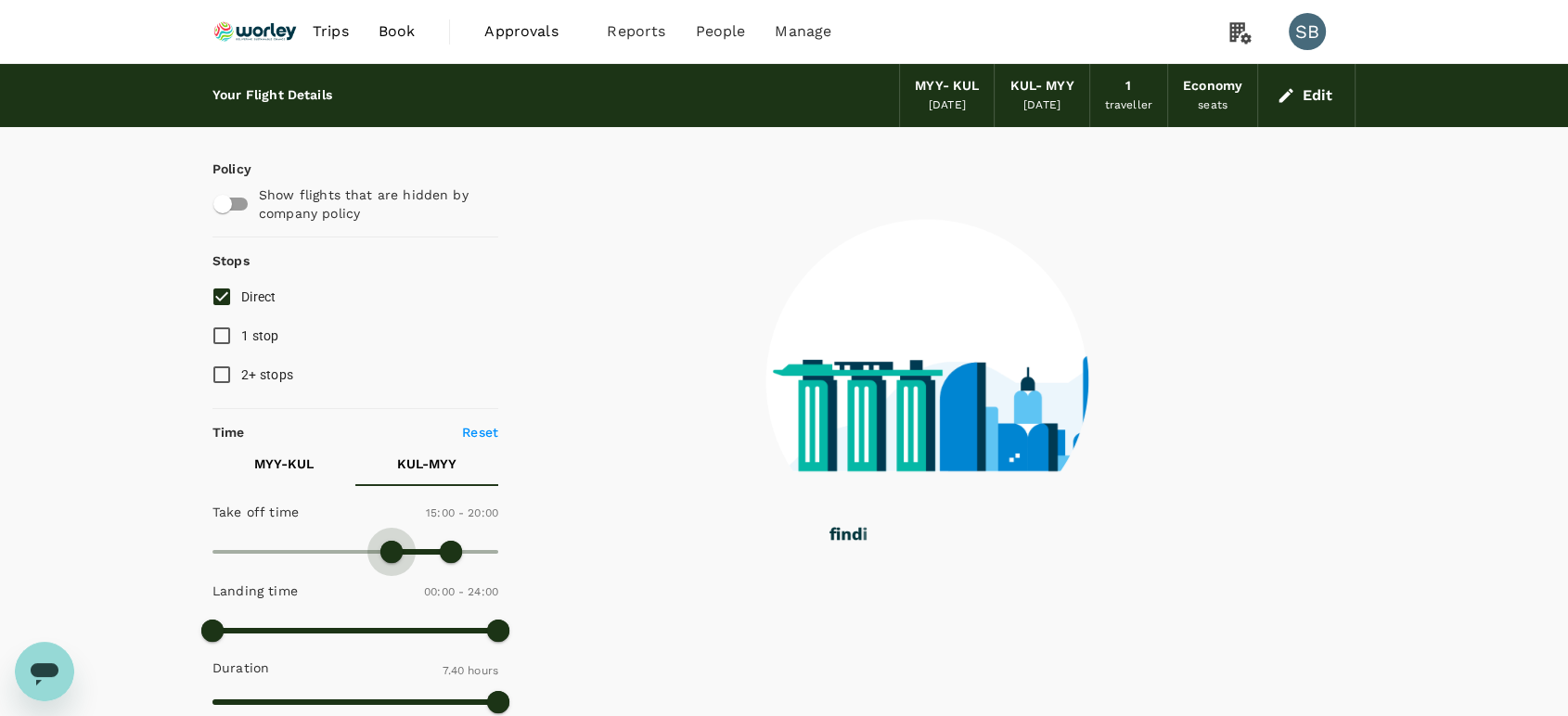
type input "780"
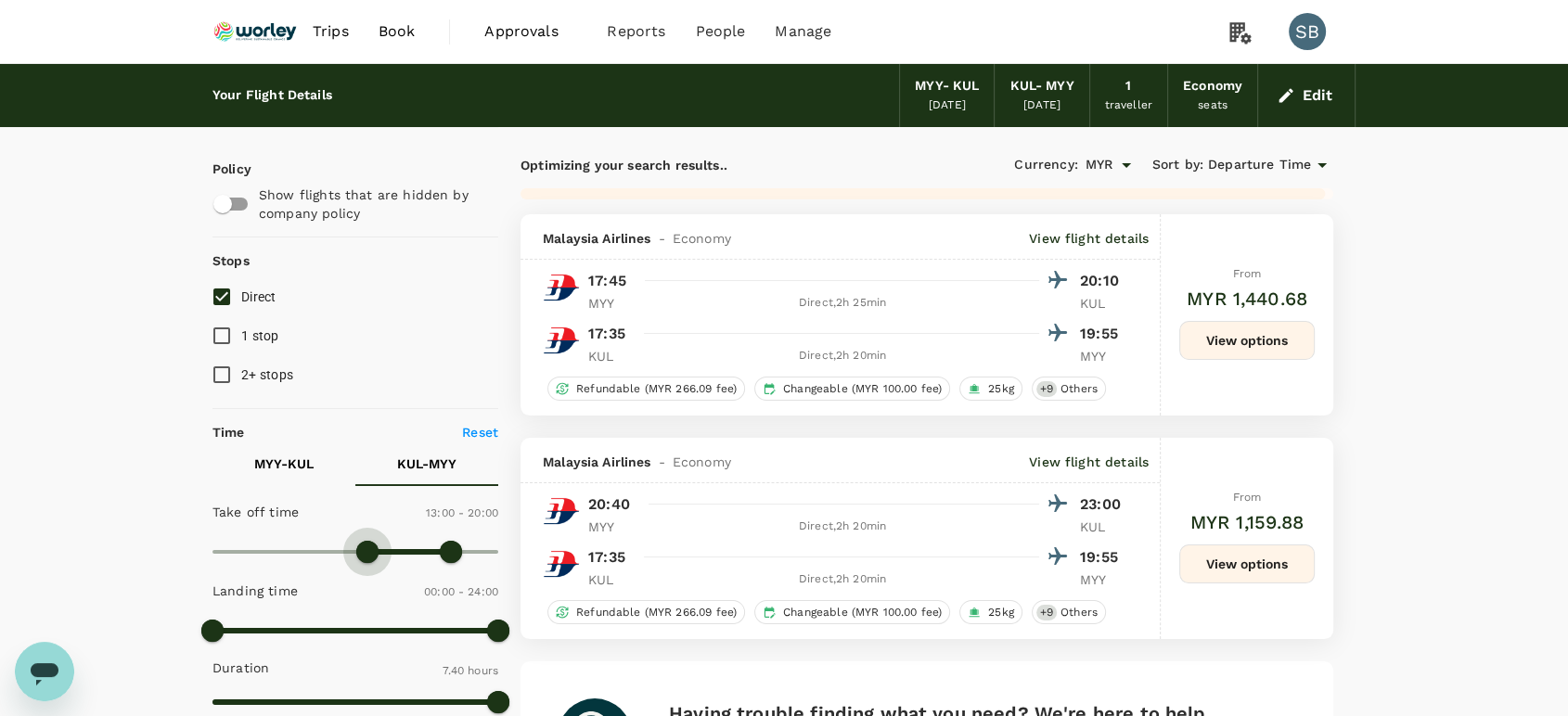
drag, startPoint x: 403, startPoint y: 554, endPoint x: 366, endPoint y: 551, distance: 37.1
click at [366, 551] on span at bounding box center [367, 552] width 22 height 22
type input "1410"
drag, startPoint x: 445, startPoint y: 543, endPoint x: 492, endPoint y: 540, distance: 47.1
click at [492, 541] on span at bounding box center [492, 552] width 22 height 22
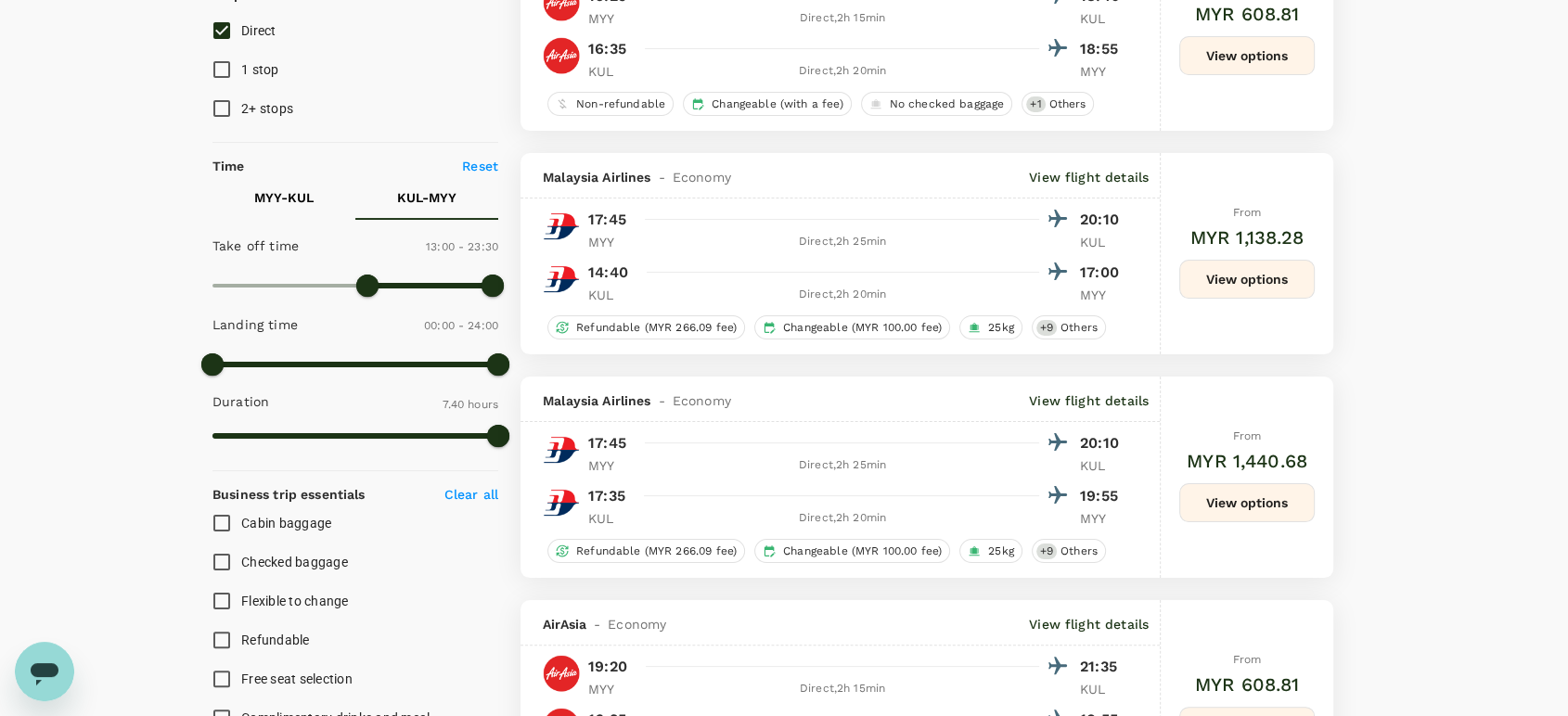
scroll to position [66, 0]
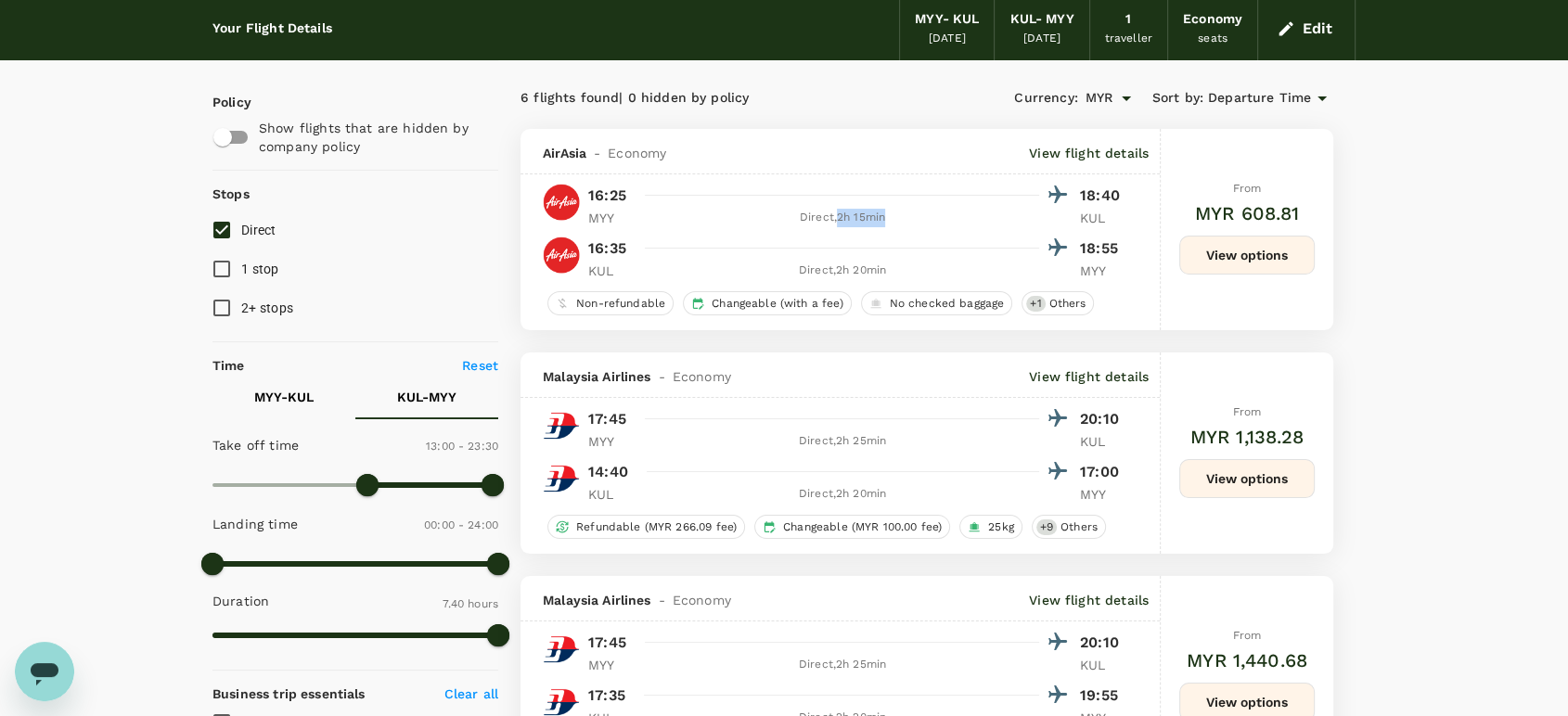
drag, startPoint x: 889, startPoint y: 220, endPoint x: 839, endPoint y: 225, distance: 50.2
click at [839, 225] on div "Direct , 2h 15min" at bounding box center [842, 218] width 393 height 19
copy div "2h 15min"
click at [1231, 260] on button "View options" at bounding box center [1247, 255] width 136 height 39
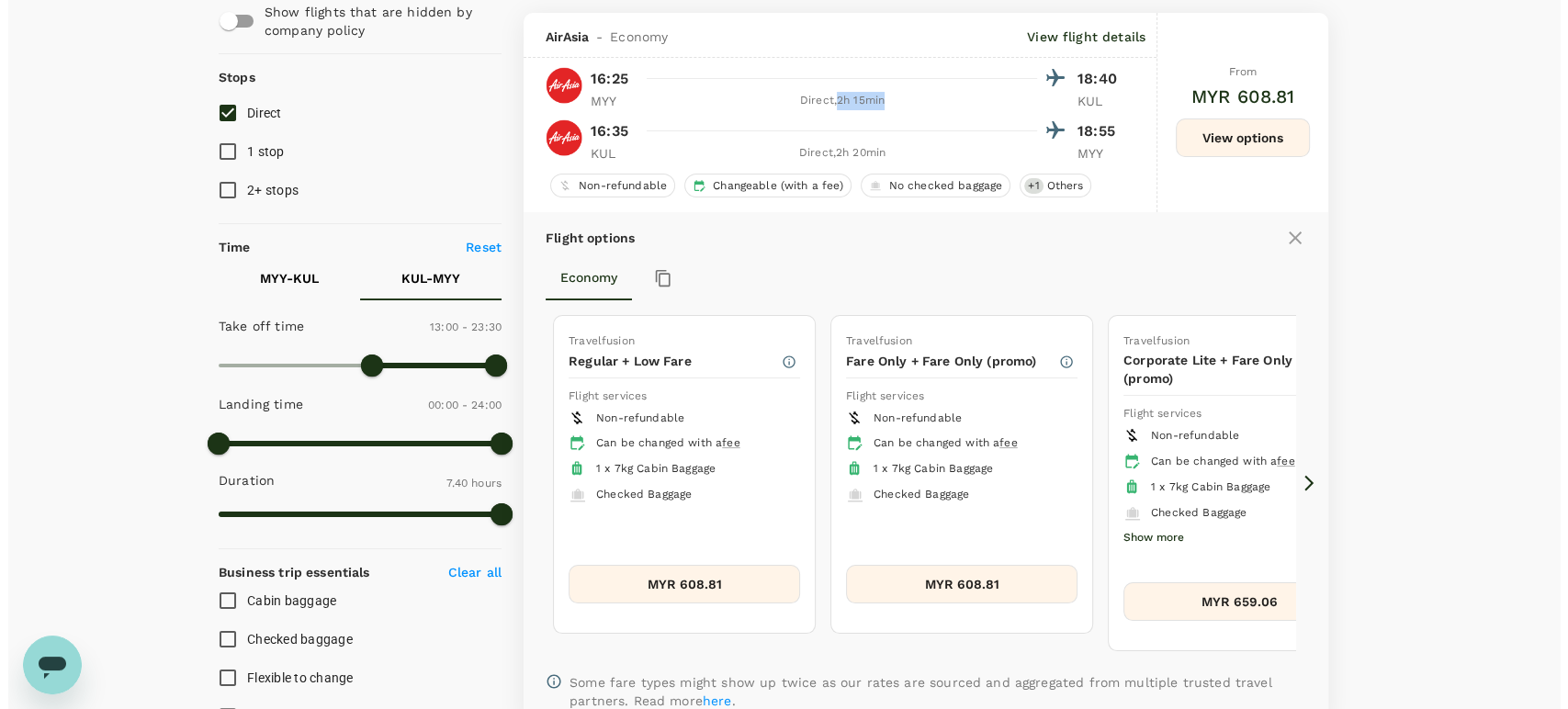
scroll to position [193, 0]
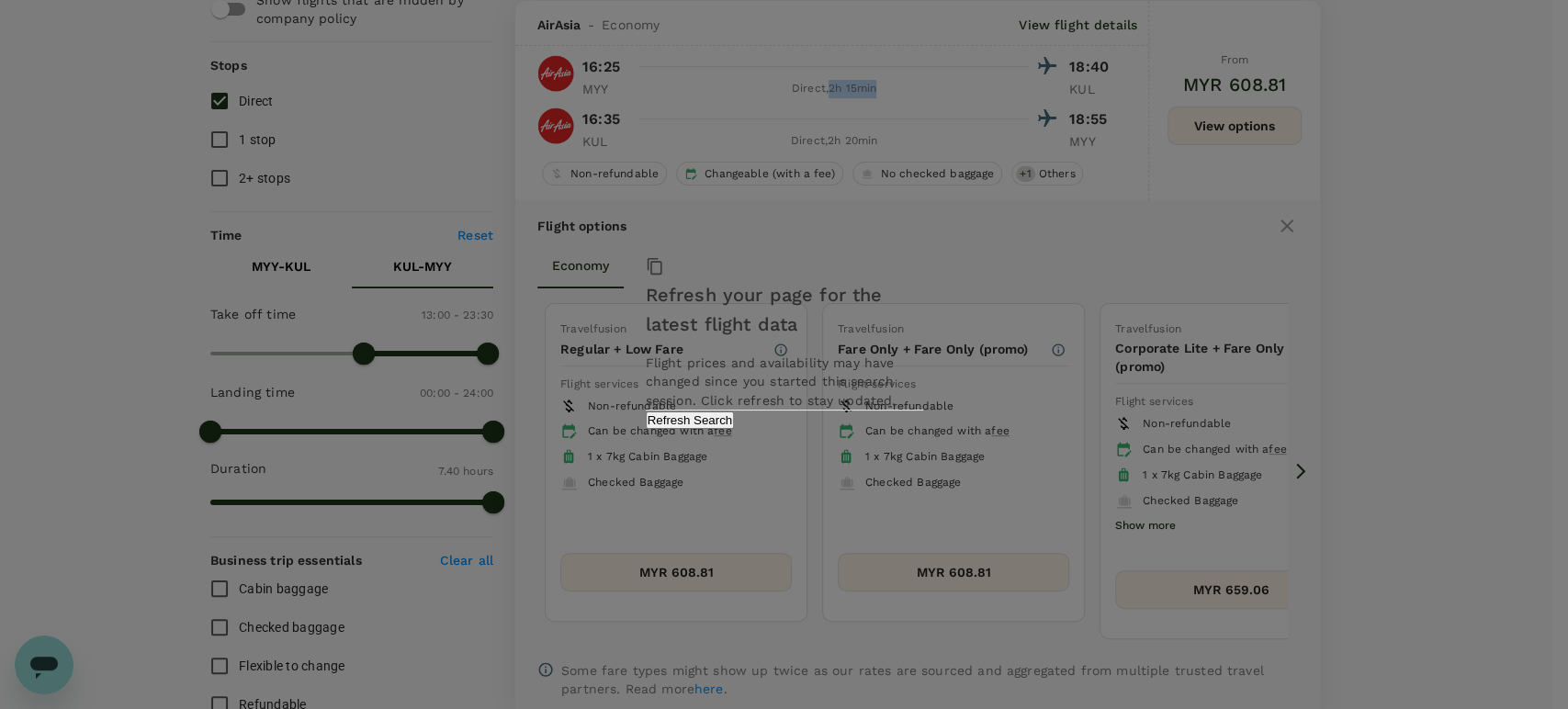
click at [734, 430] on button "Refresh Search" at bounding box center [690, 421] width 89 height 18
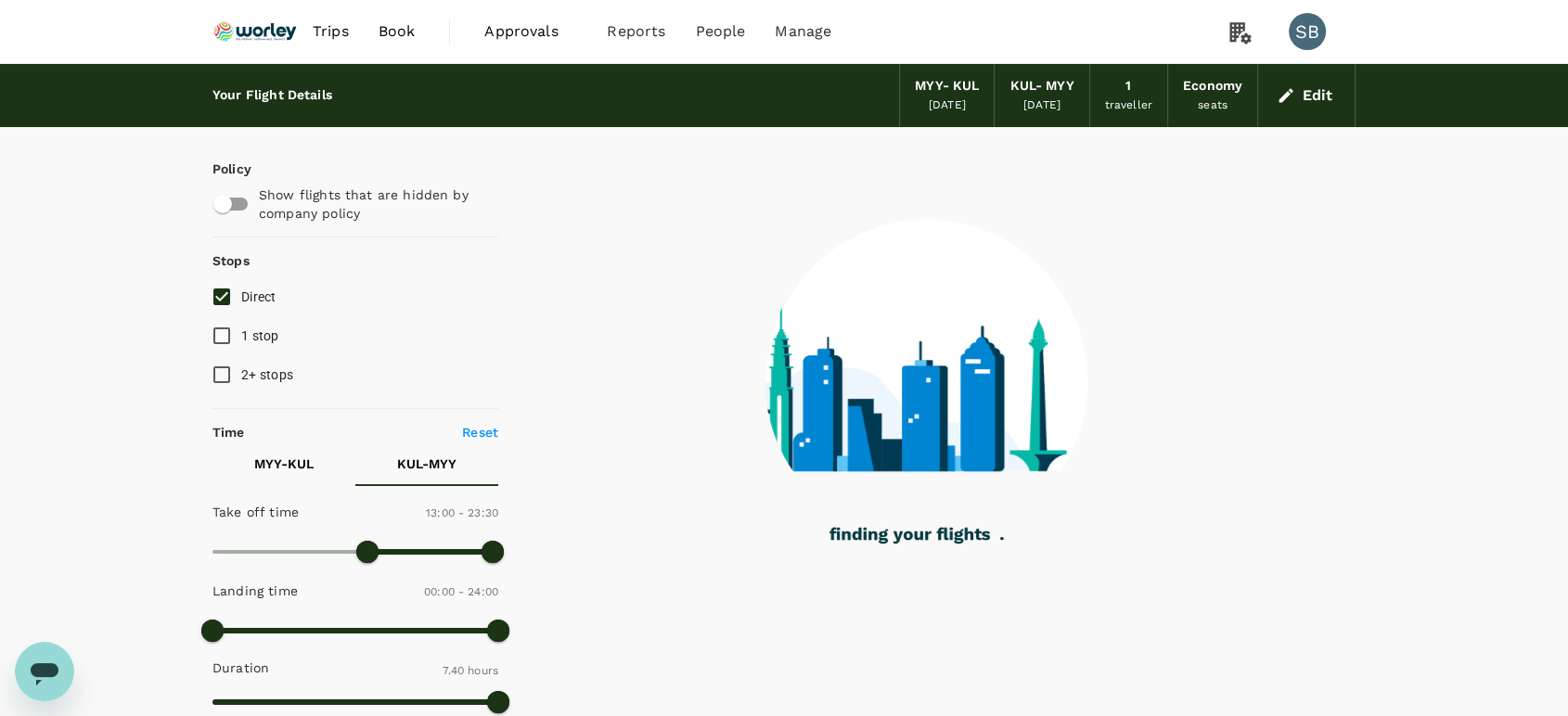
type input "460"
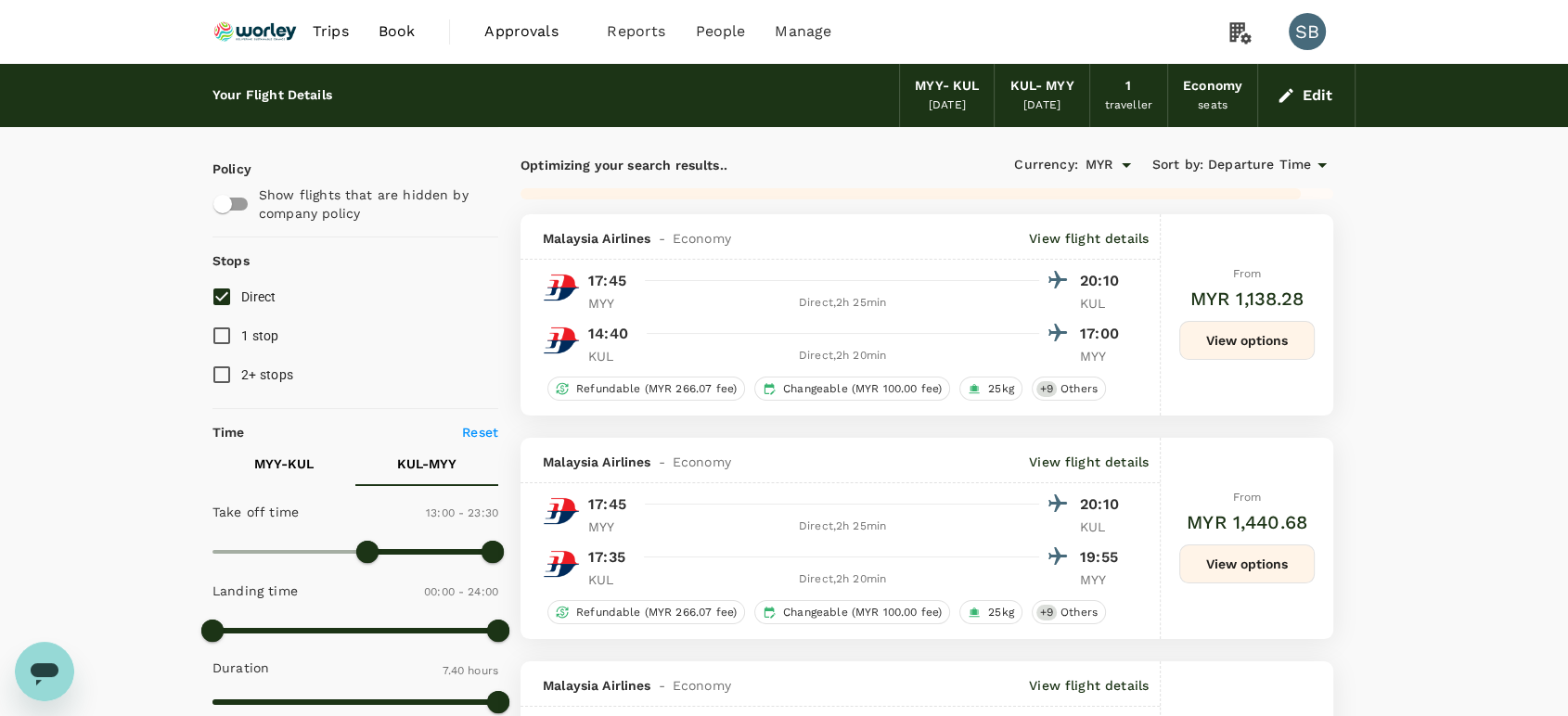
checkbox input "false"
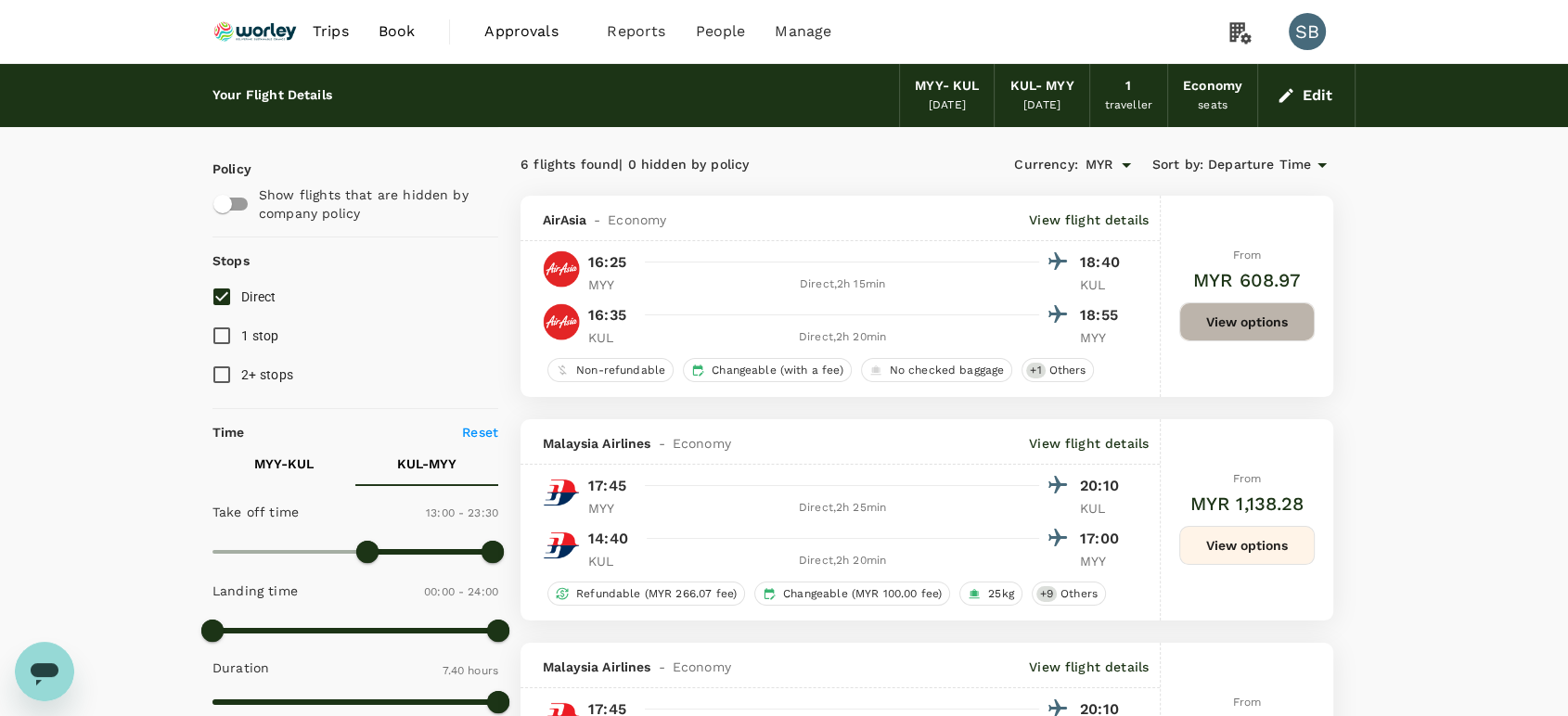
click at [1251, 325] on button "View options" at bounding box center [1247, 321] width 136 height 39
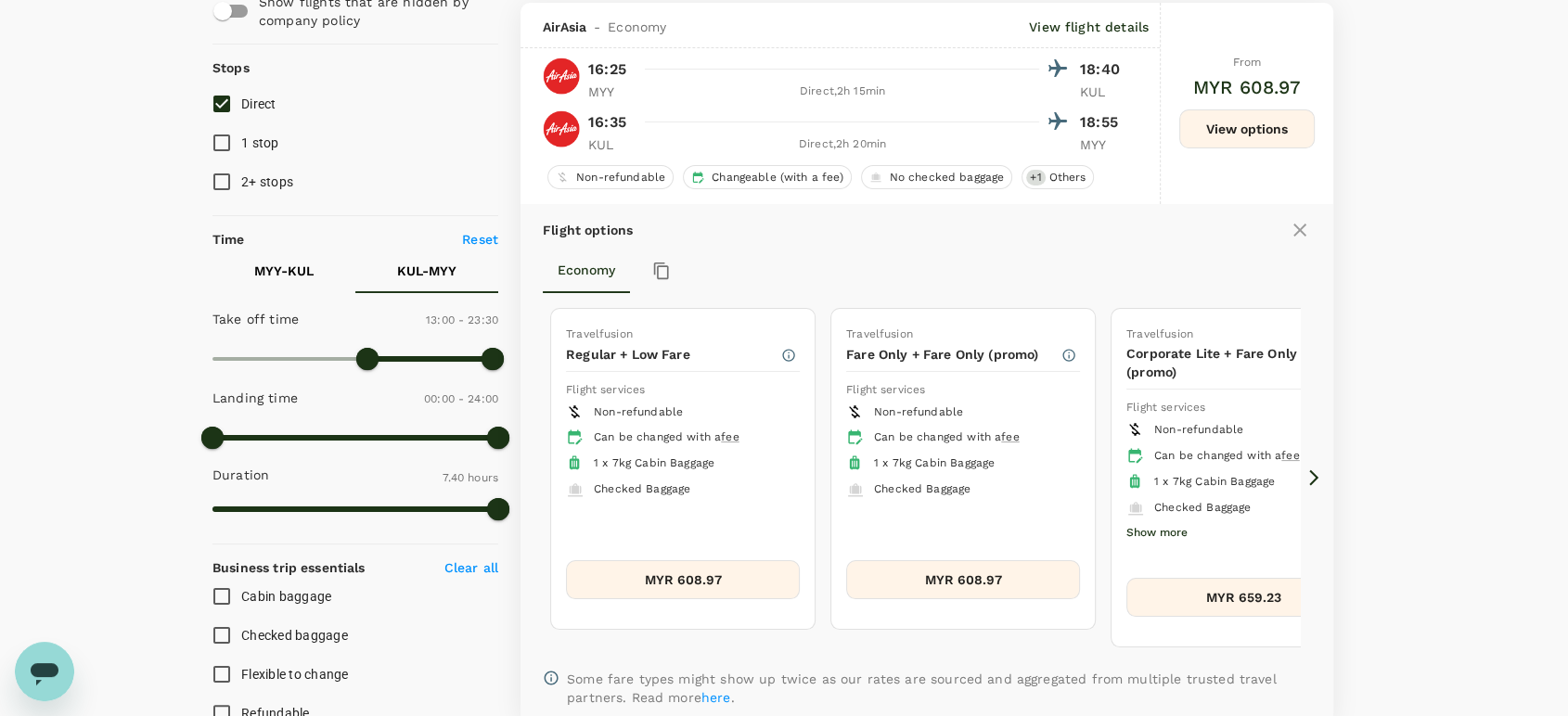
scroll to position [195, 0]
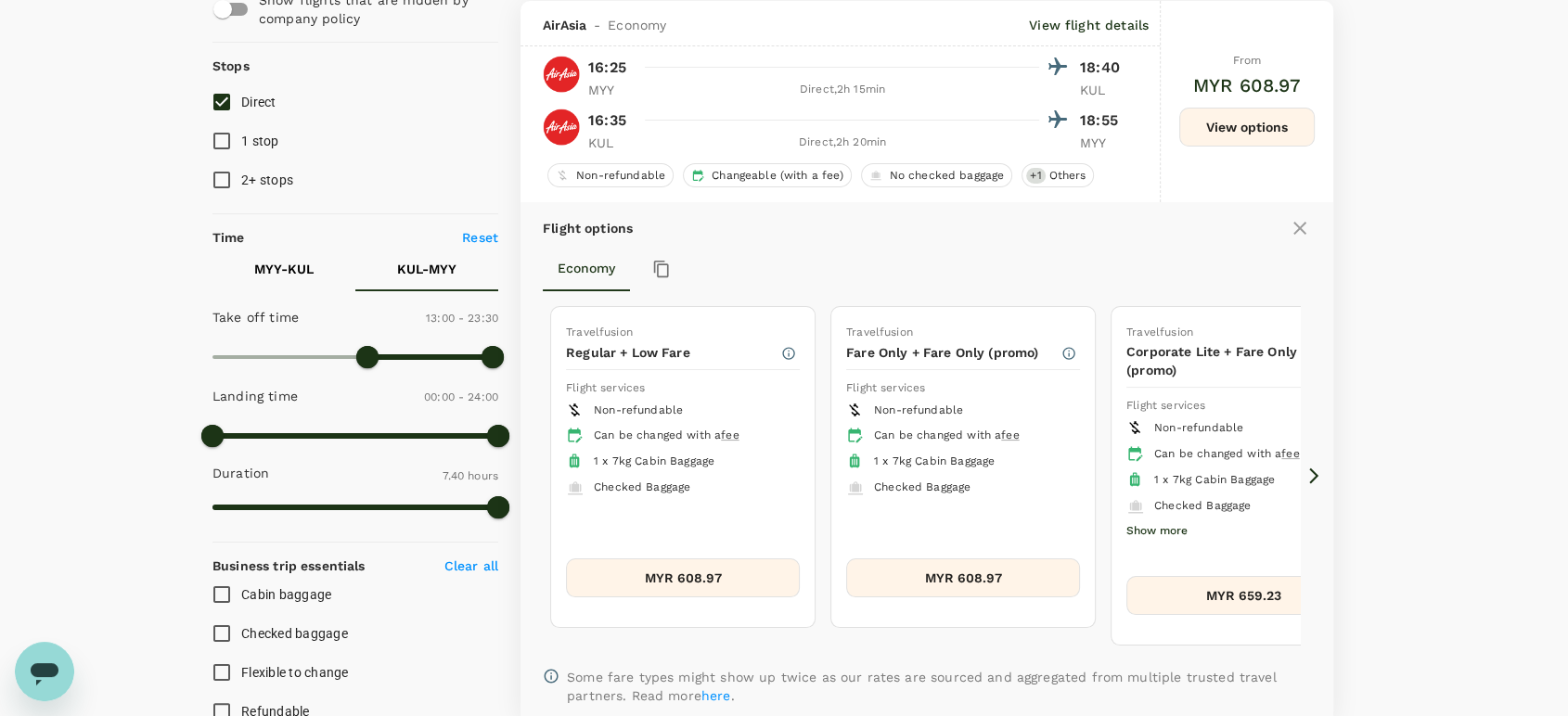
click at [1309, 468] on icon at bounding box center [1313, 475] width 19 height 19
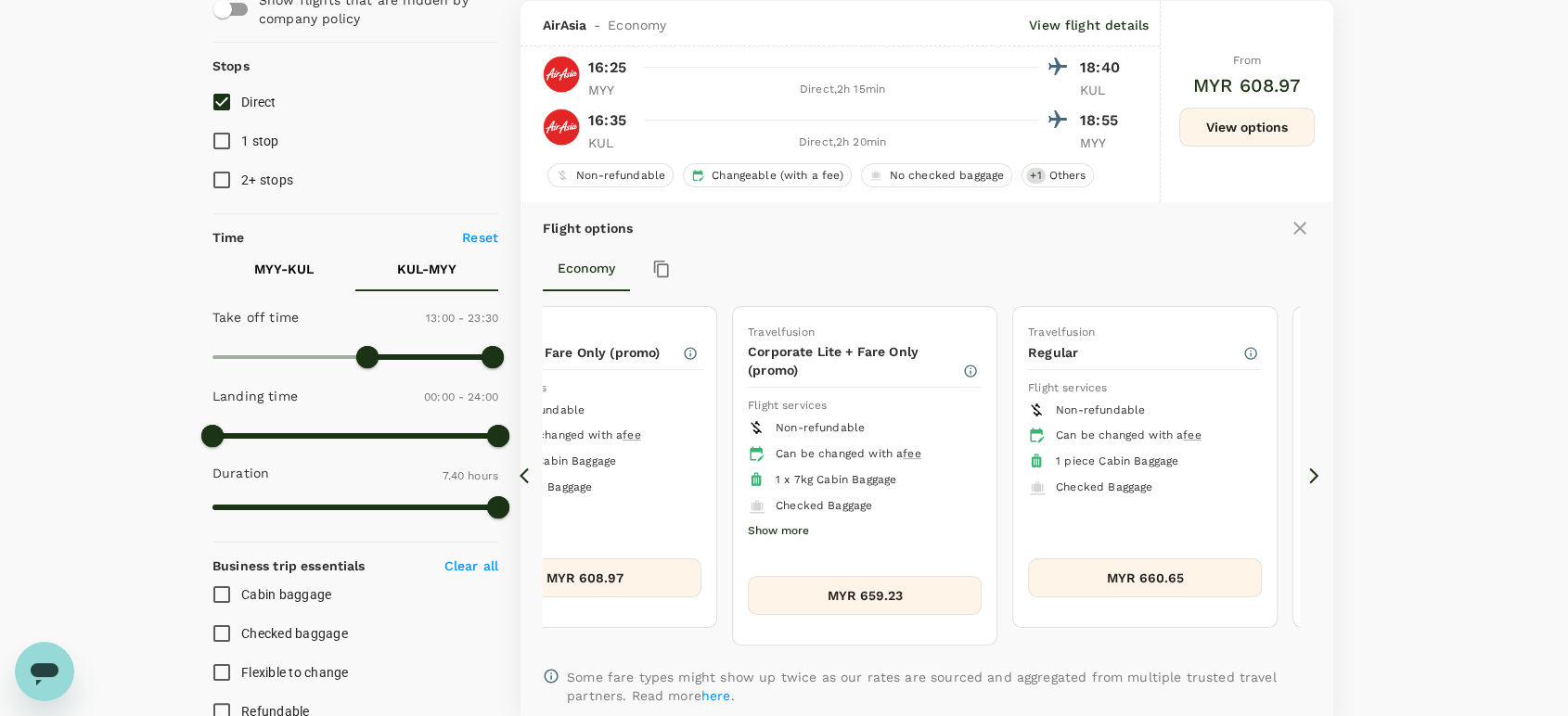
click at [1309, 468] on icon at bounding box center [1313, 475] width 19 height 19
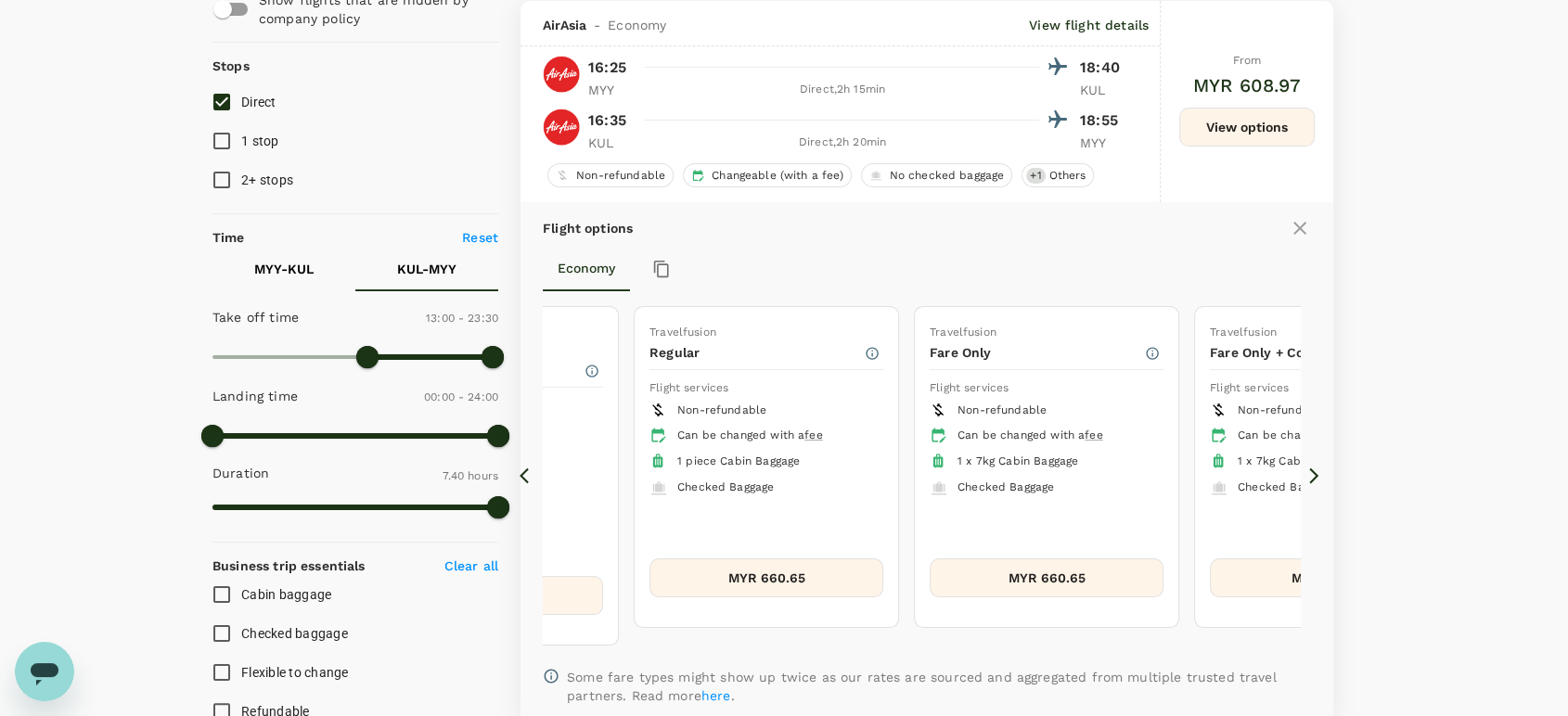
click at [1309, 468] on icon at bounding box center [1313, 475] width 19 height 19
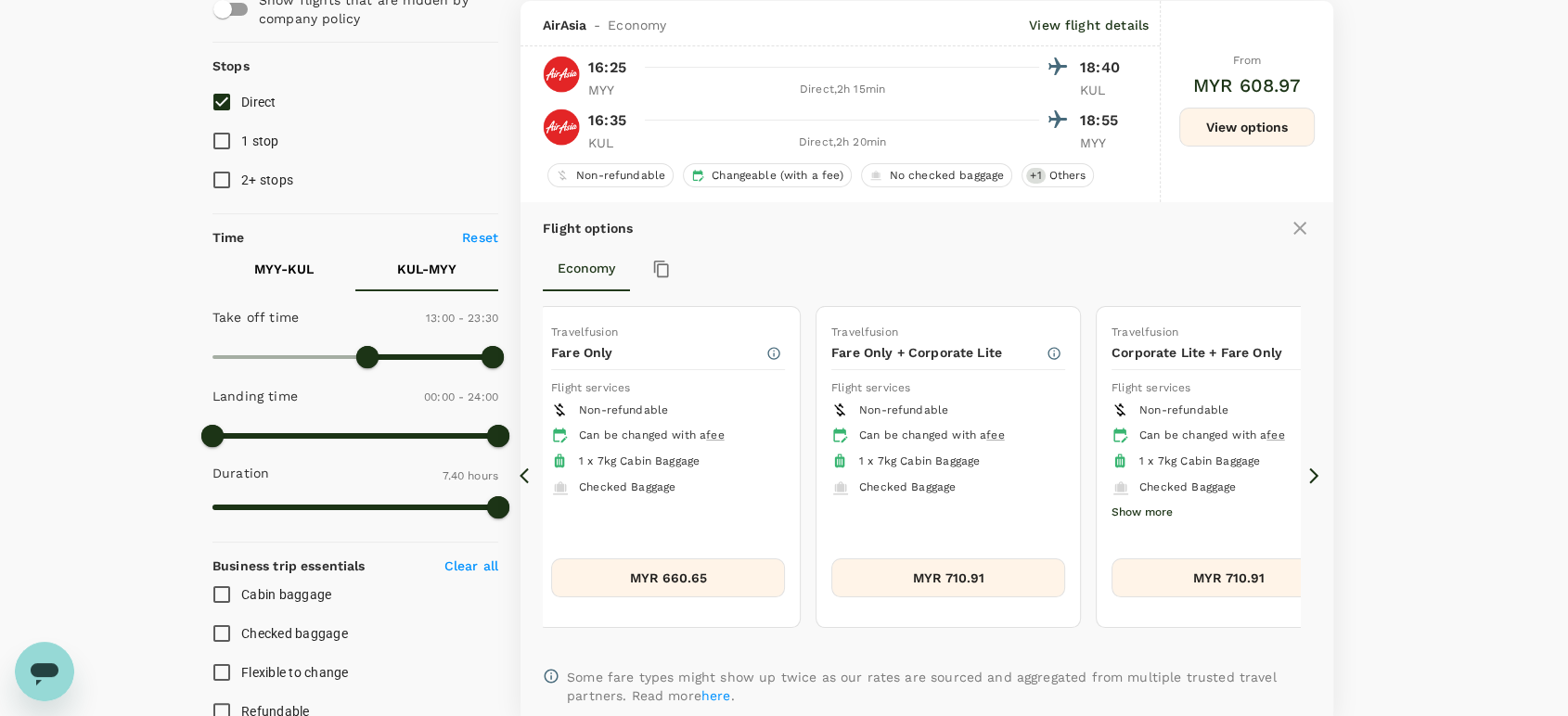
click at [1309, 468] on icon at bounding box center [1313, 475] width 19 height 19
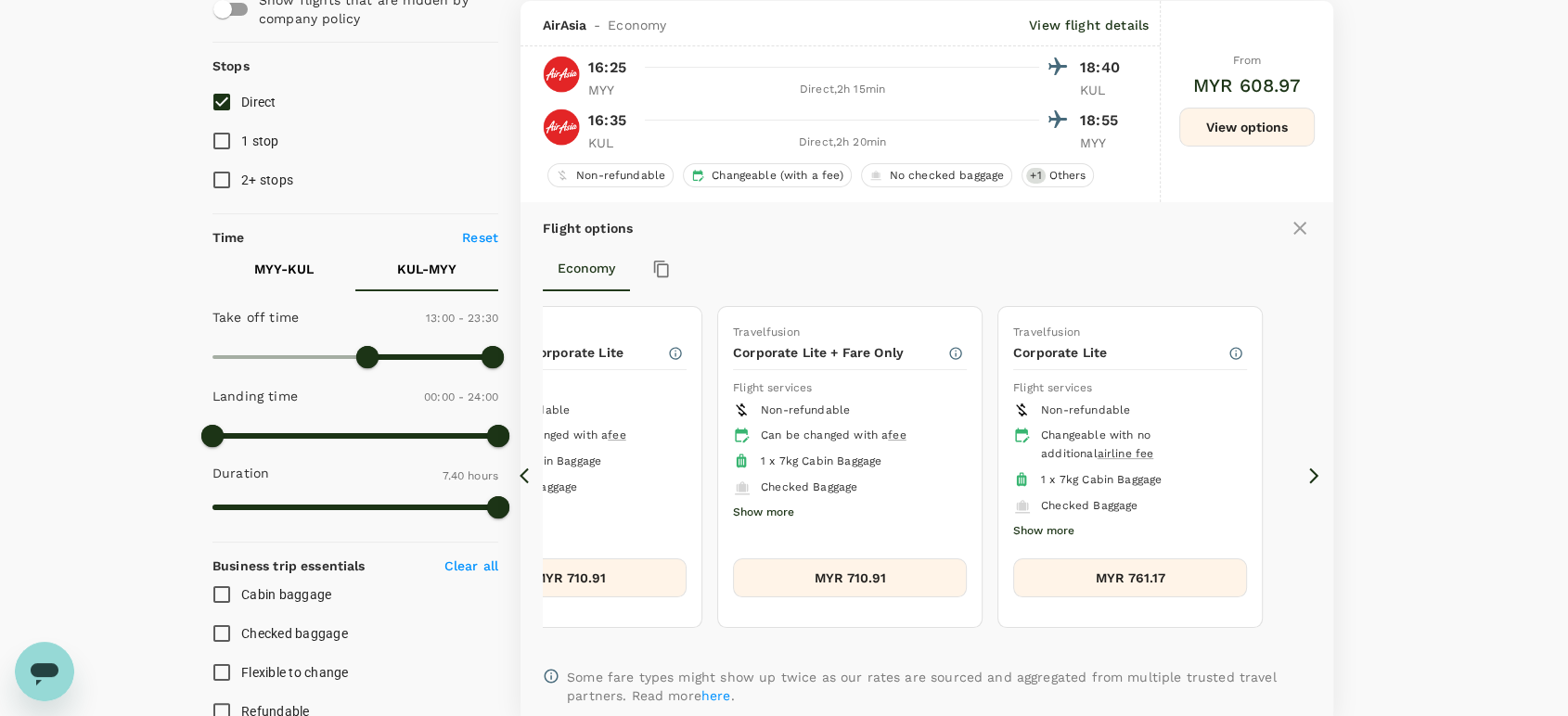
click at [1300, 229] on icon at bounding box center [1300, 228] width 13 height 13
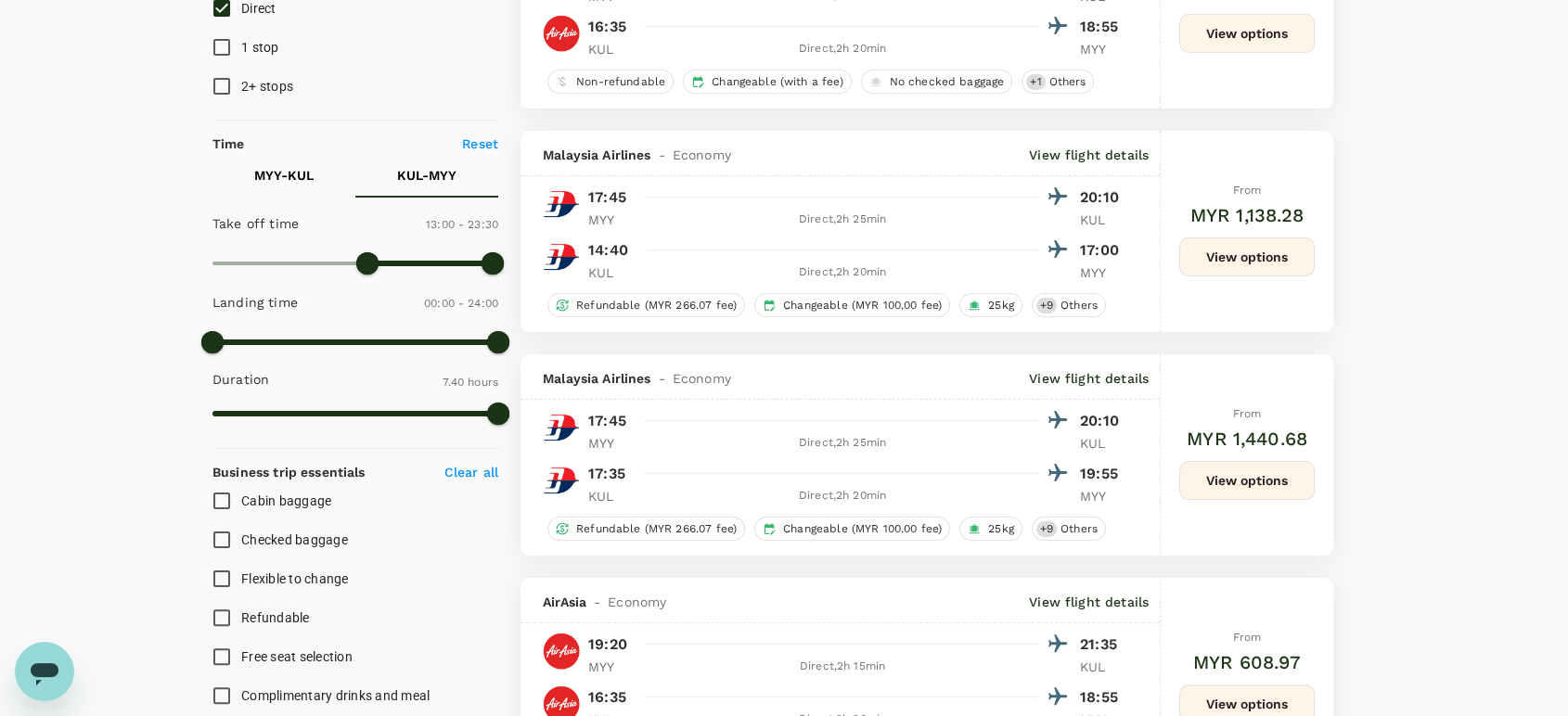
scroll to position [412, 0]
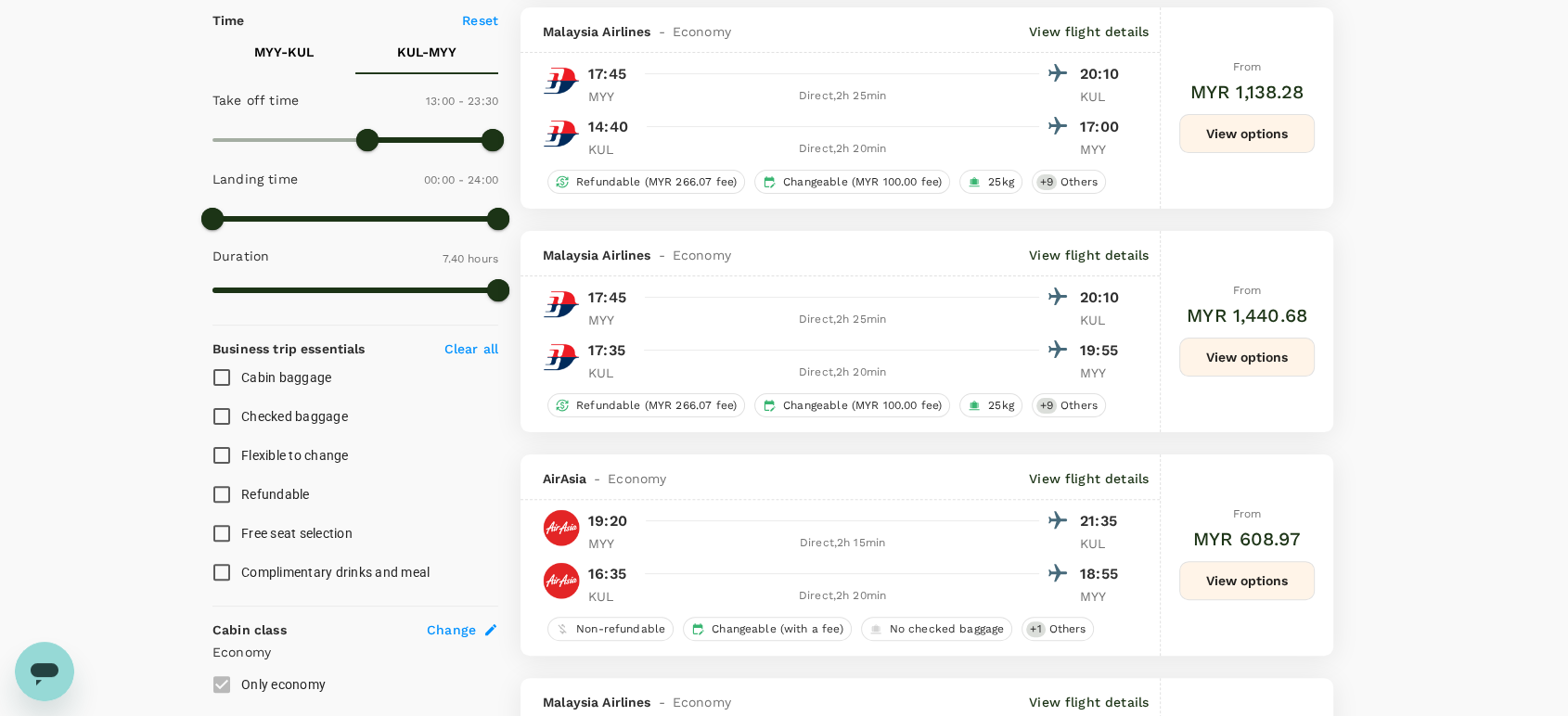
click at [1262, 365] on button "View options" at bounding box center [1247, 357] width 136 height 39
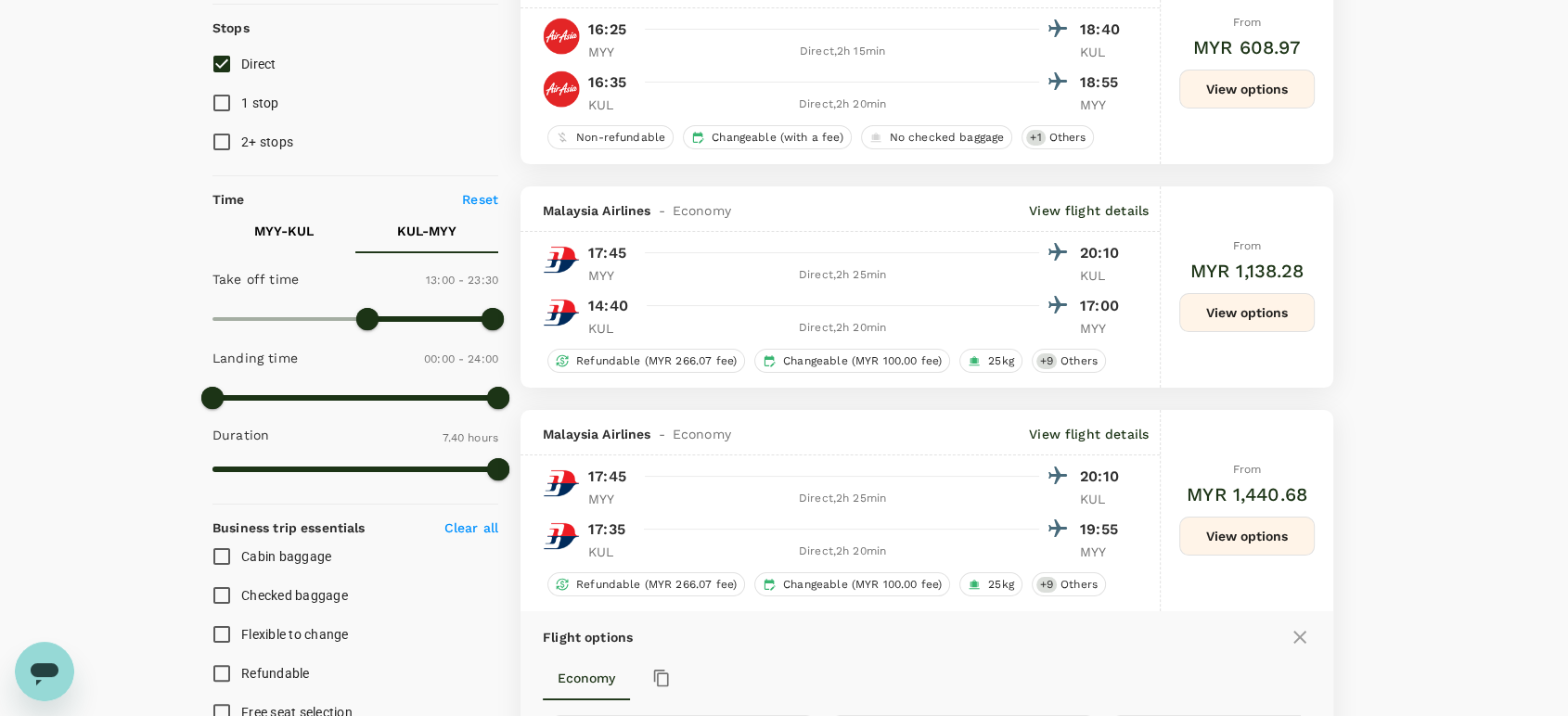
scroll to position [0, 0]
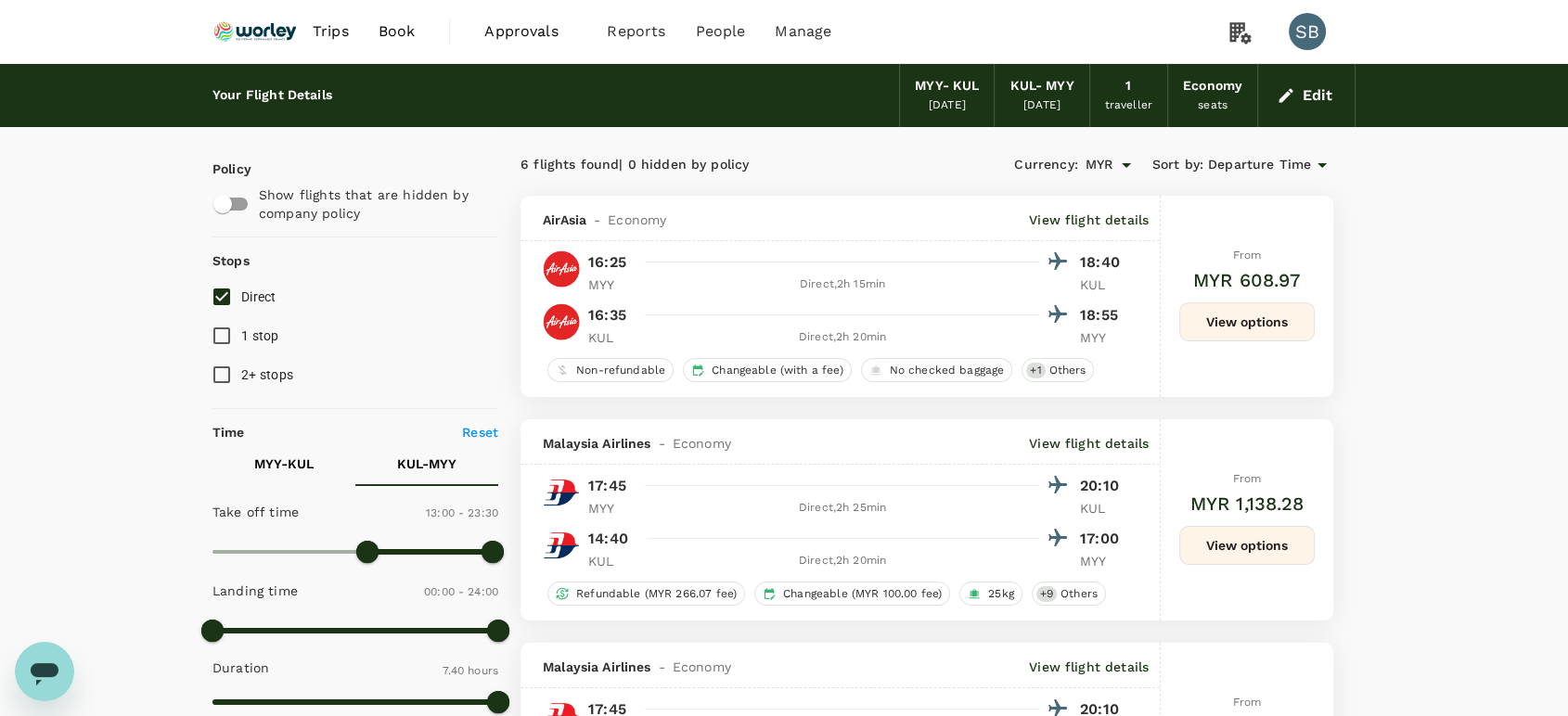
click at [286, 27] on img at bounding box center [256, 31] width 85 height 41
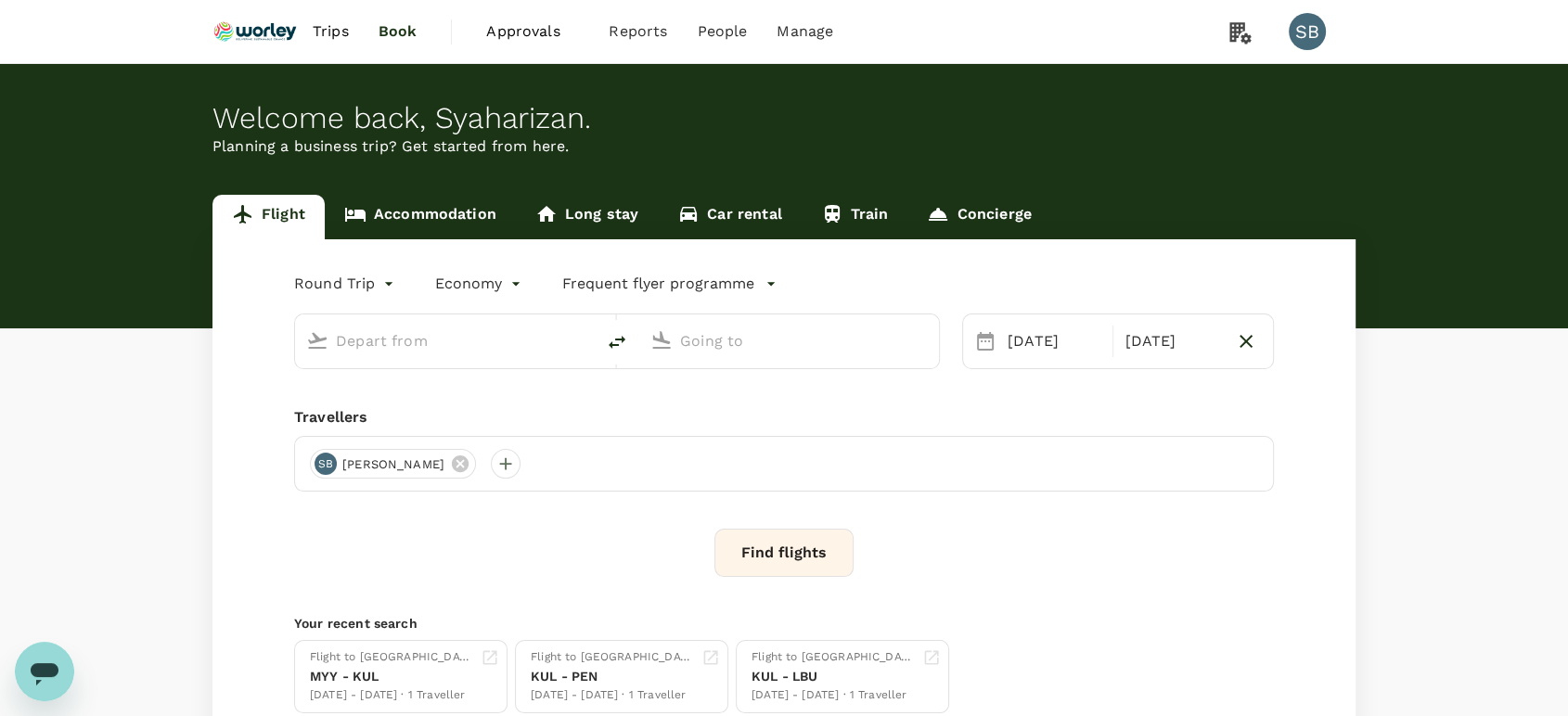
type input "Miri Intl (MYY)"
type input "Kuala Lumpur Intl ([GEOGRAPHIC_DATA])"
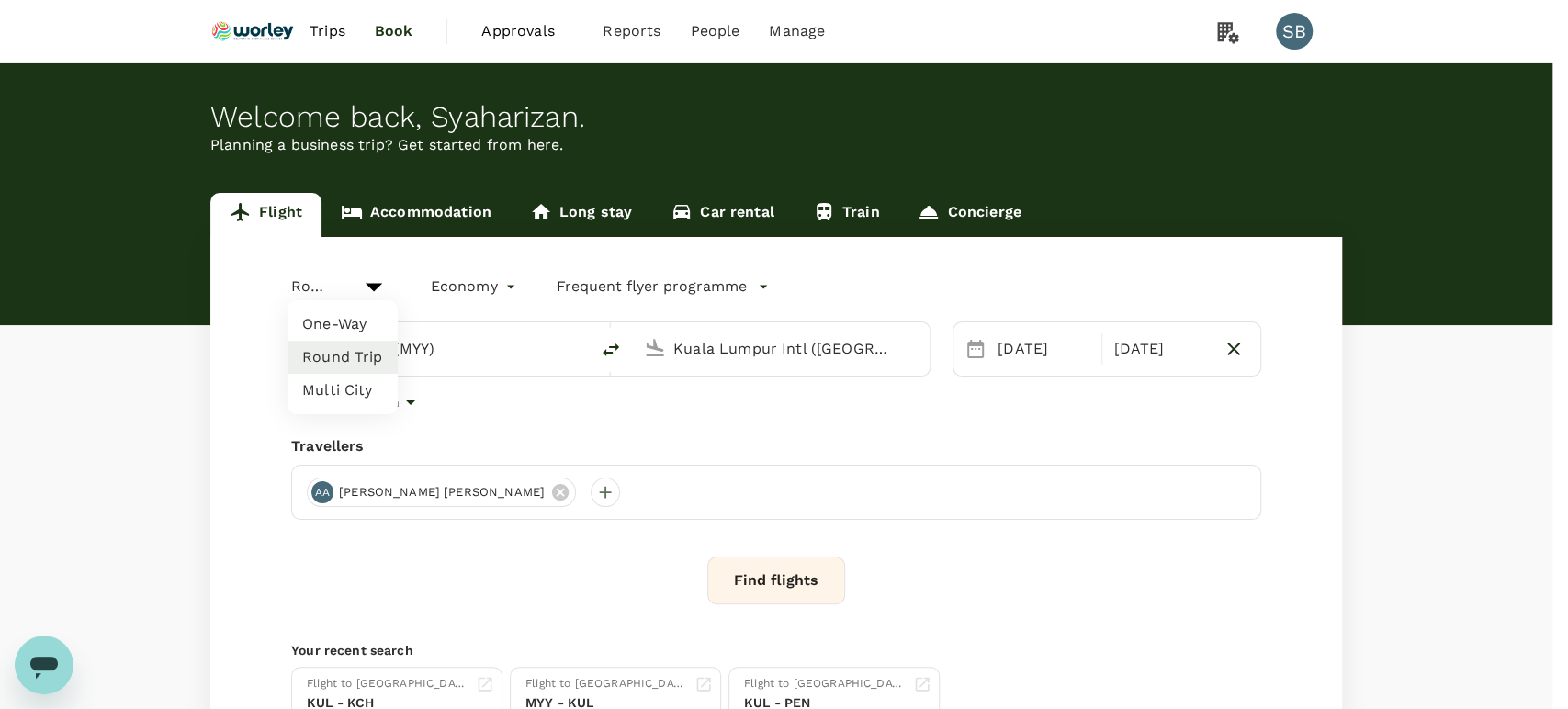
click at [366, 280] on body "Trips Book Approvals 0 Reports People Manage SB Welcome back , [GEOGRAPHIC_DATA…" at bounding box center [784, 441] width 1568 height 883
click at [359, 308] on li "One-Way" at bounding box center [342, 325] width 110 height 33
type input "oneway"
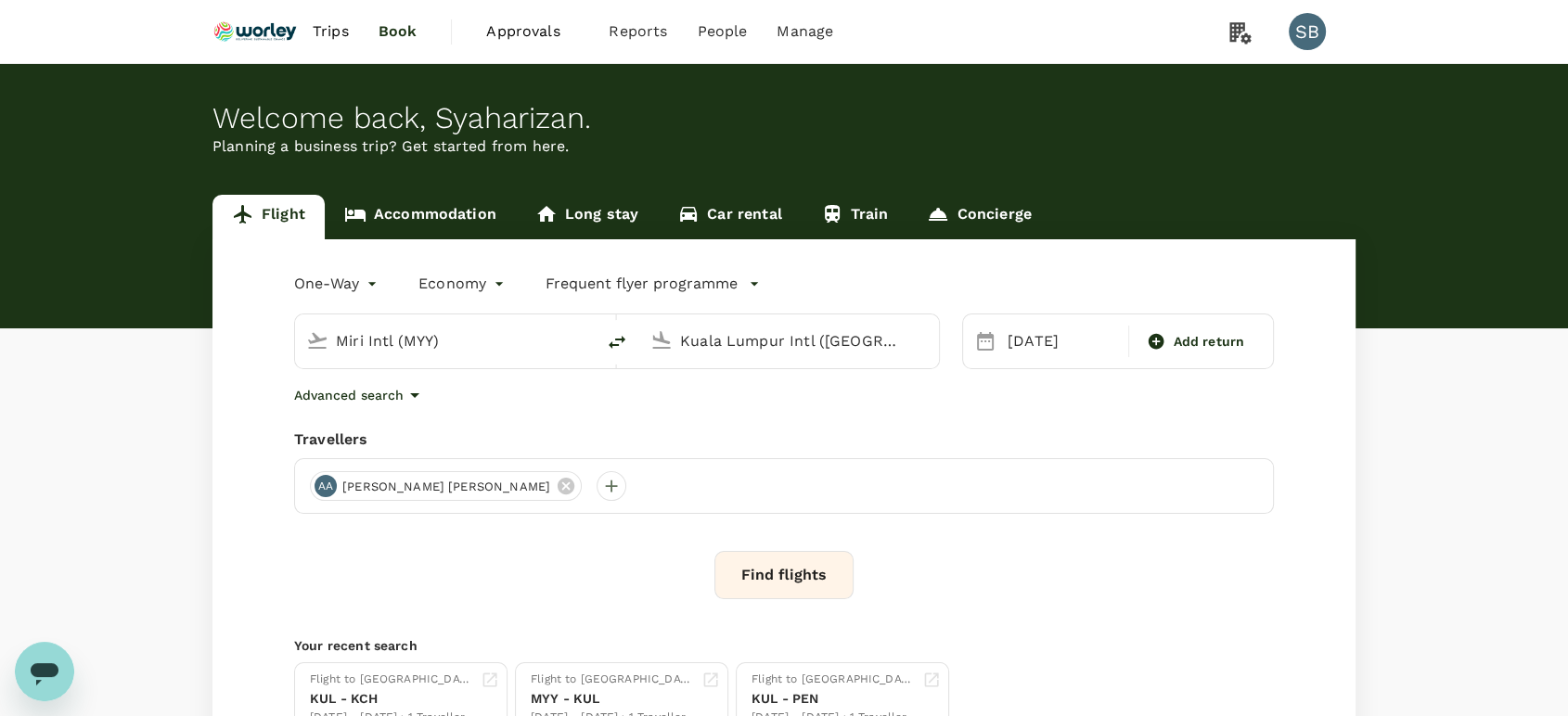
click at [762, 588] on button "Find flights" at bounding box center [784, 574] width 140 height 49
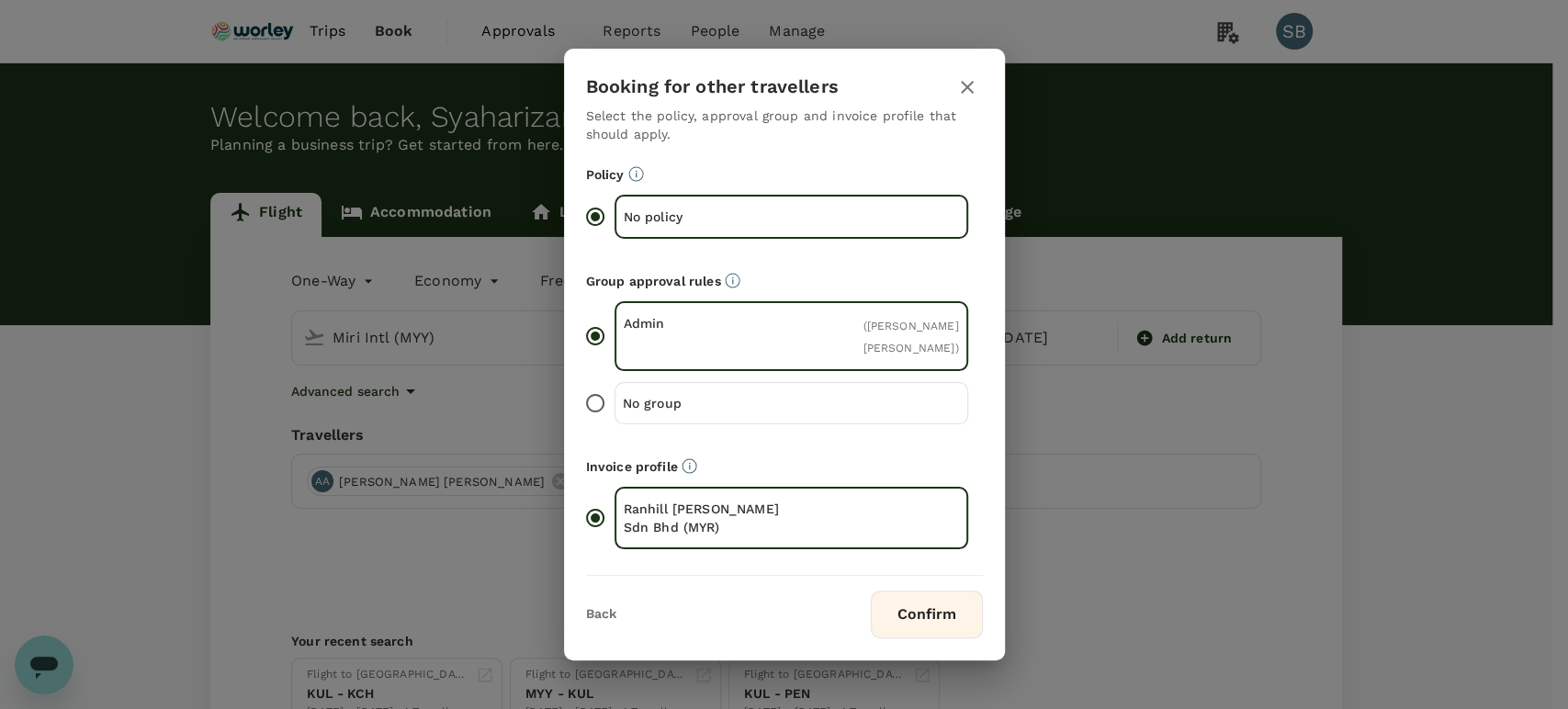
click at [880, 608] on button "Confirm" at bounding box center [927, 614] width 112 height 48
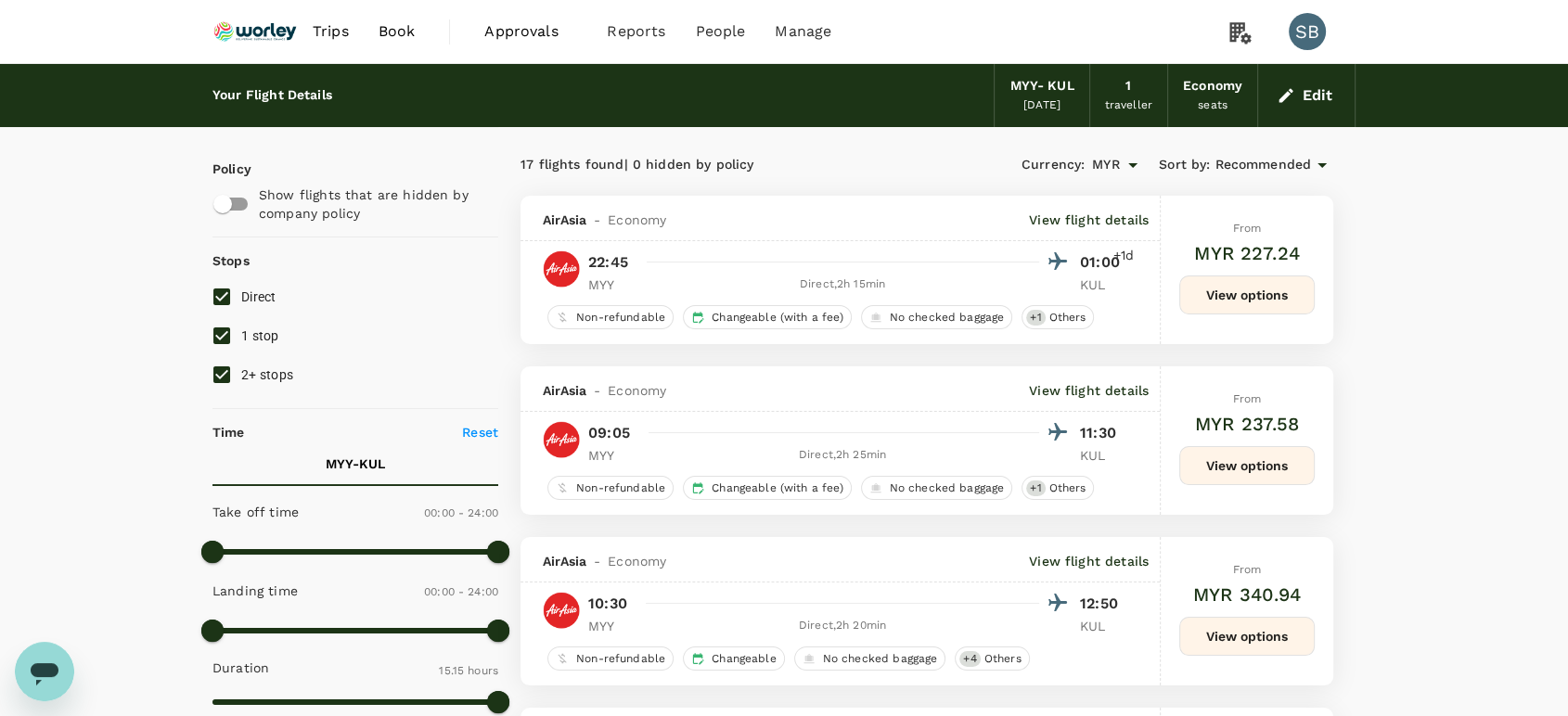
click at [1293, 160] on span "Recommended" at bounding box center [1262, 164] width 96 height 21
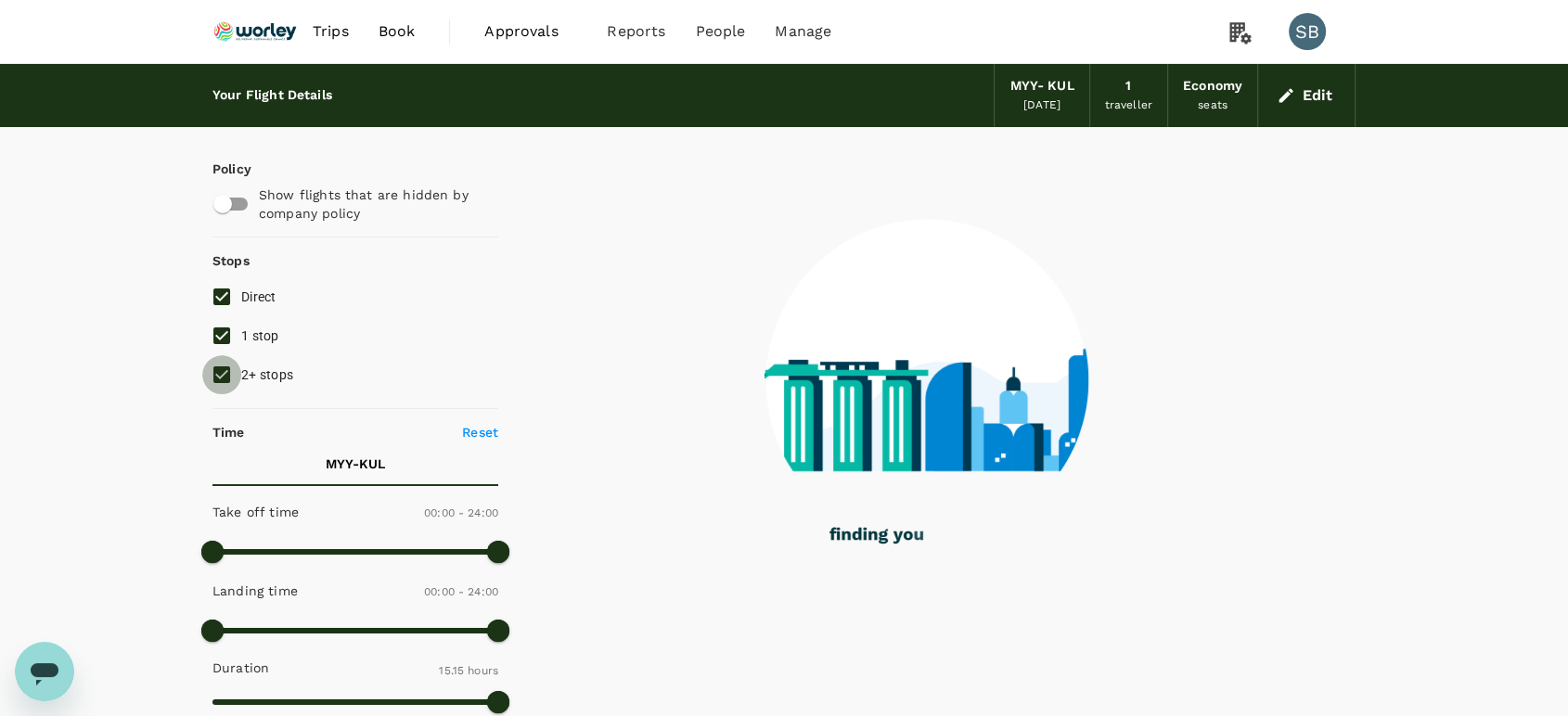
click at [224, 377] on input "2+ stops" at bounding box center [221, 374] width 39 height 39
checkbox input "false"
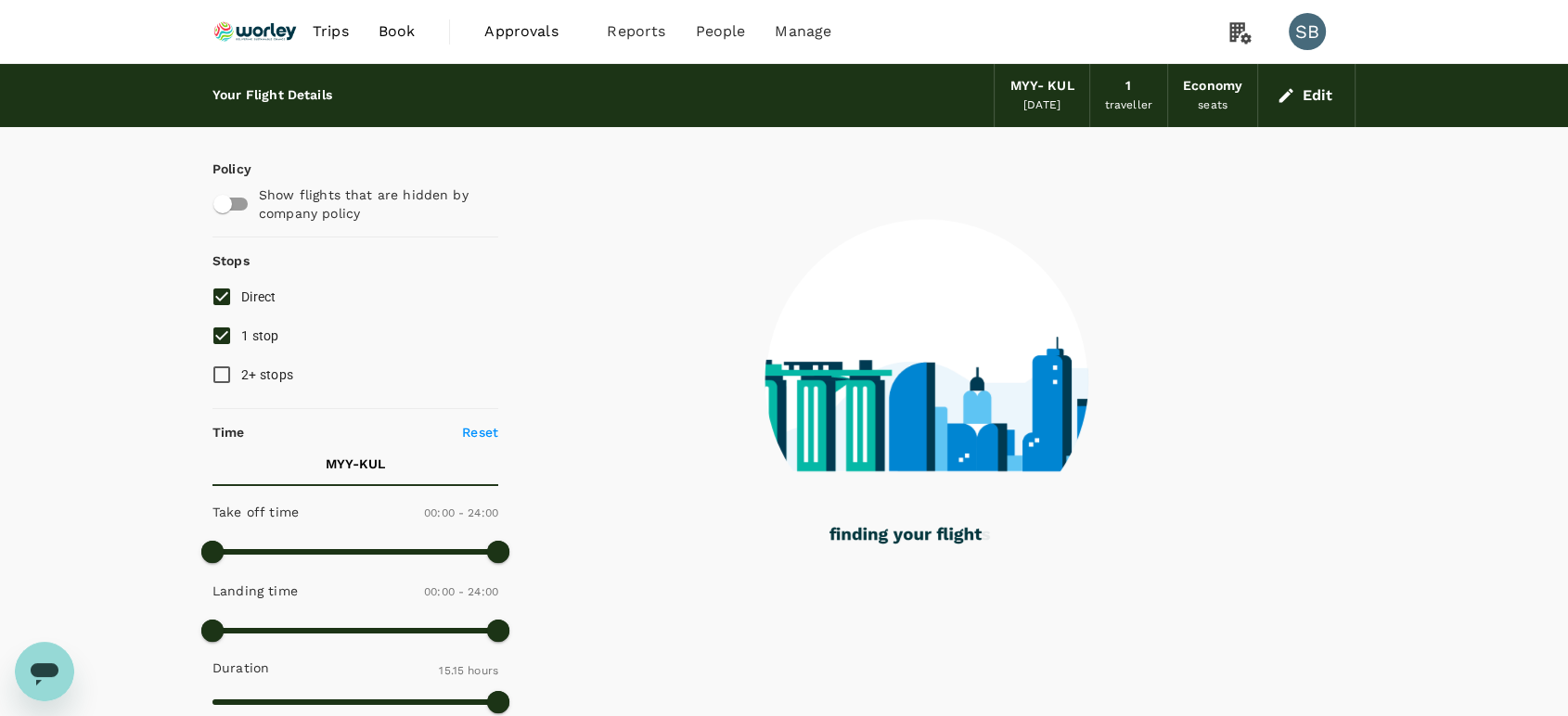
click at [220, 342] on input "1 stop" at bounding box center [221, 335] width 39 height 39
checkbox input "false"
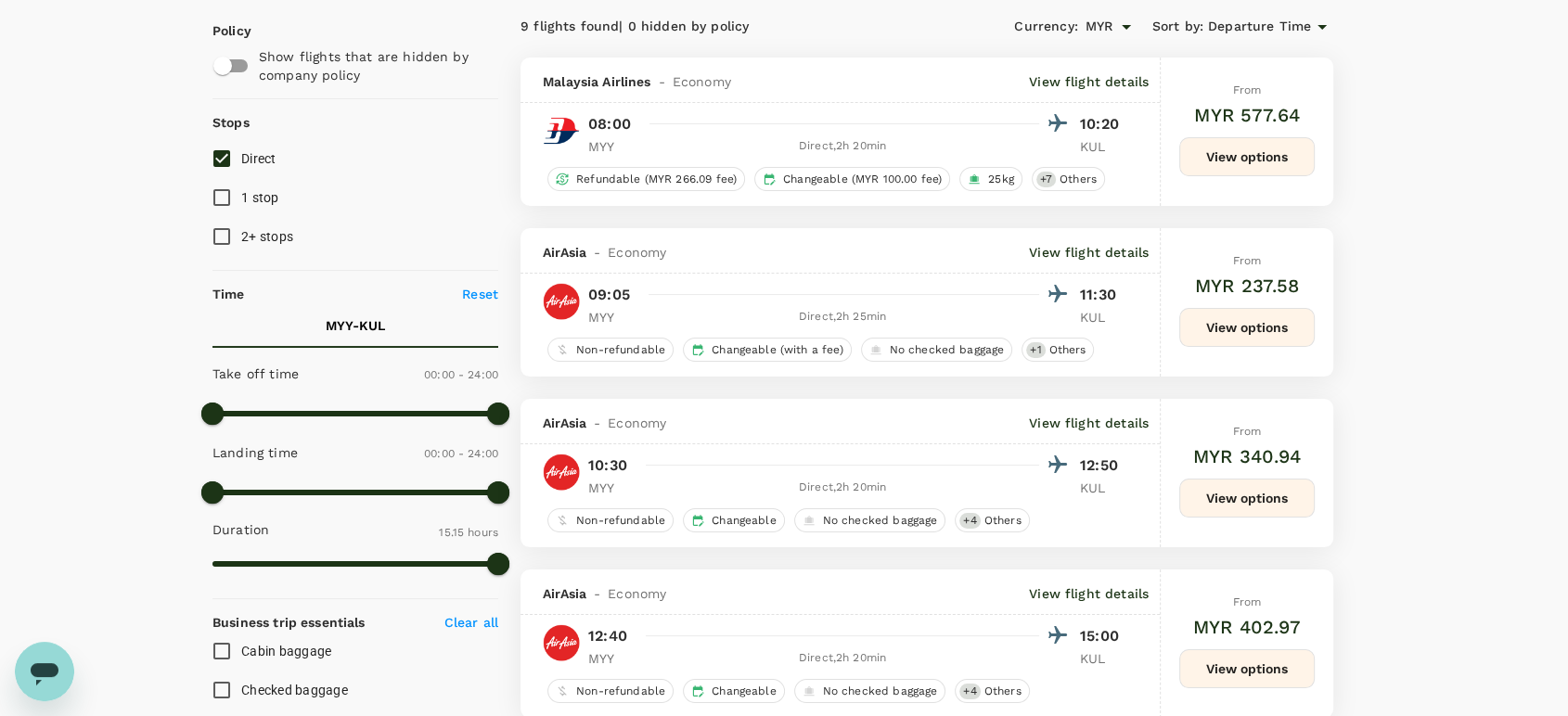
scroll to position [103, 0]
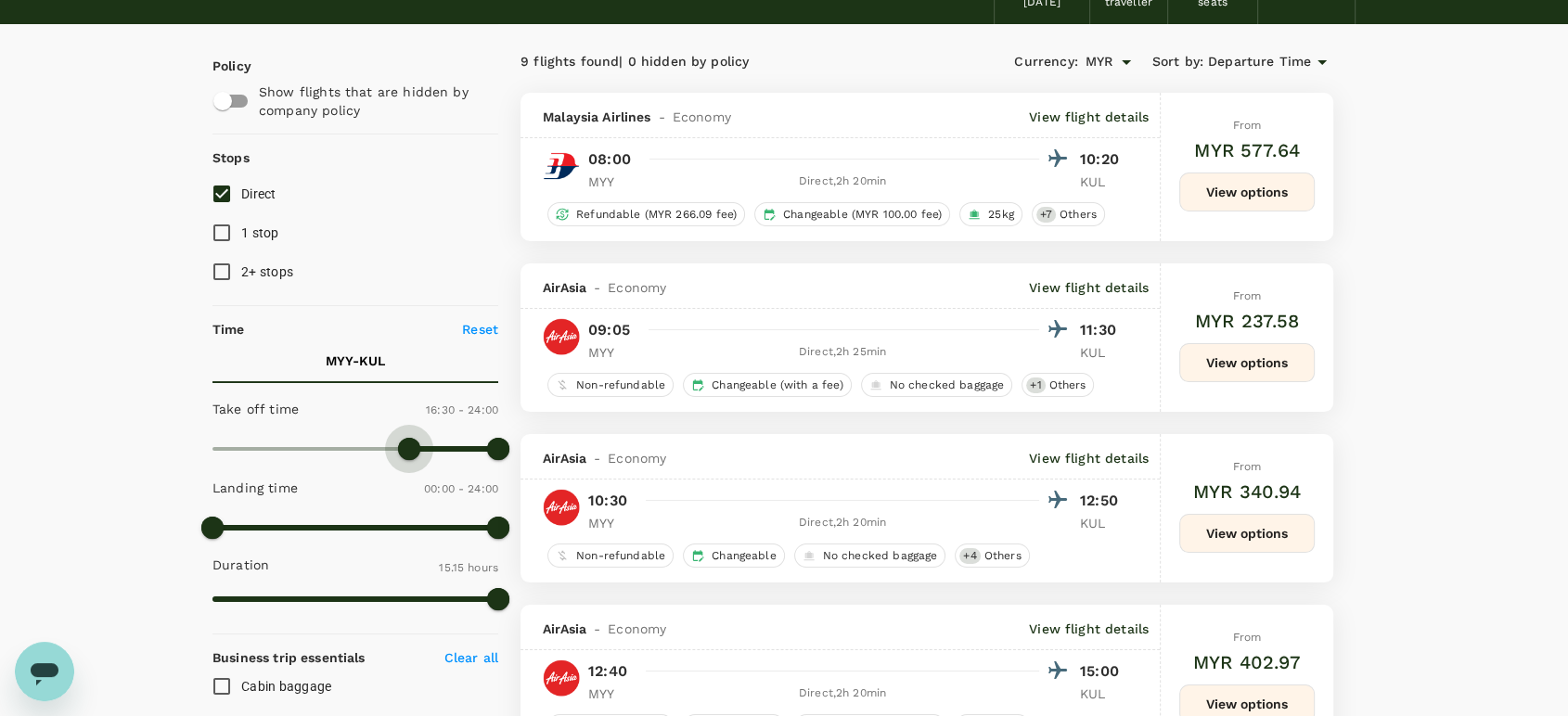
drag, startPoint x: 215, startPoint y: 450, endPoint x: 410, endPoint y: 459, distance: 195.2
click at [410, 459] on span at bounding box center [409, 449] width 22 height 22
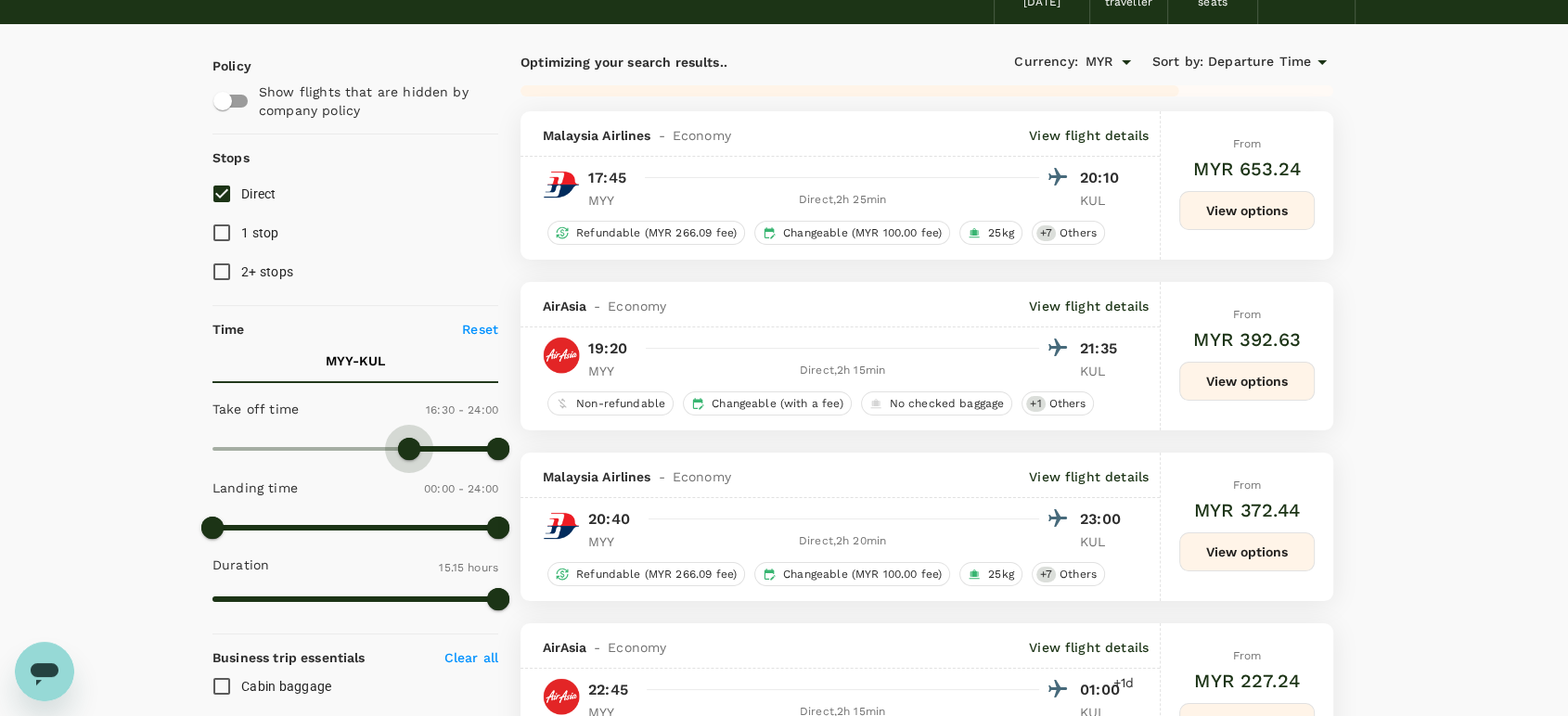
type input "960"
drag, startPoint x: 410, startPoint y: 459, endPoint x: 401, endPoint y: 460, distance: 9.1
click at [401, 460] on span at bounding box center [402, 449] width 22 height 22
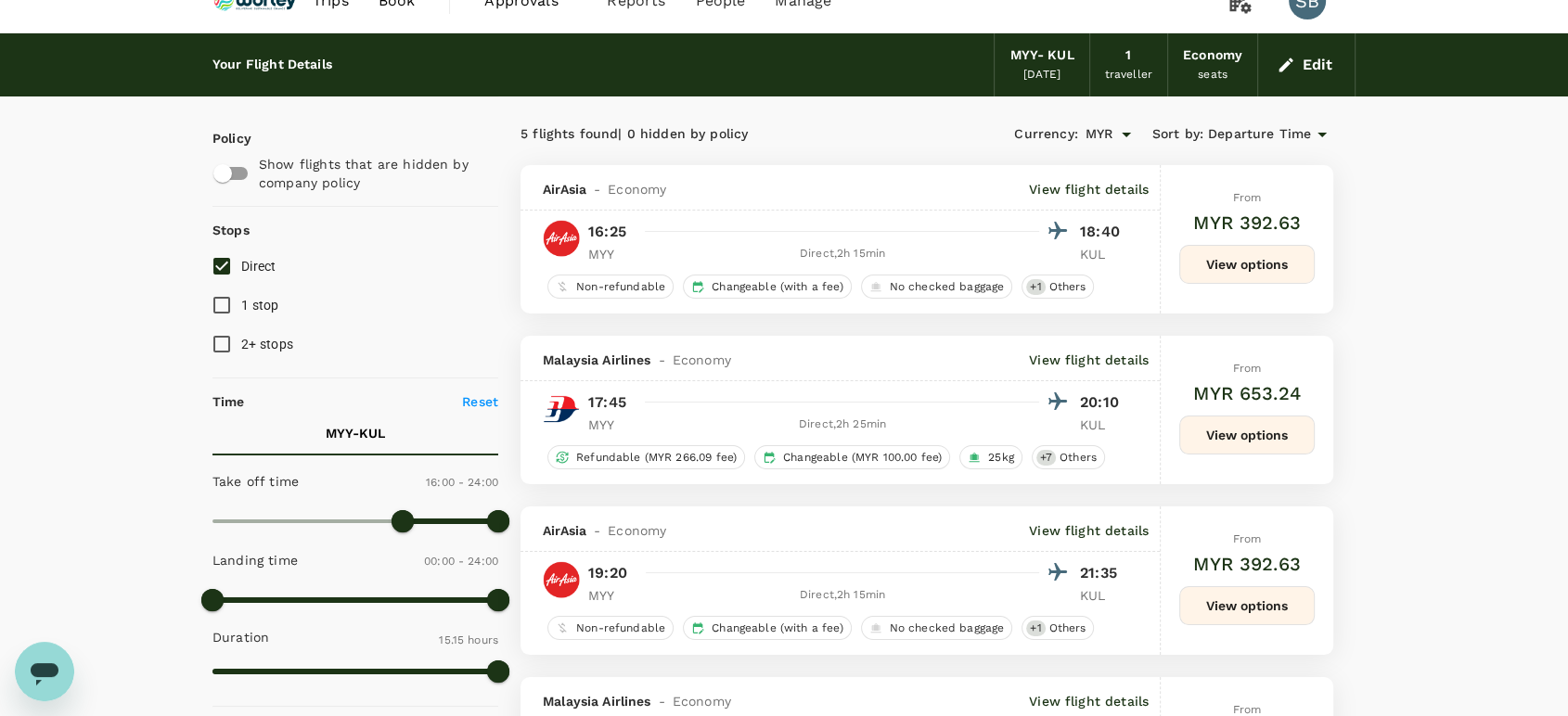
scroll to position [0, 0]
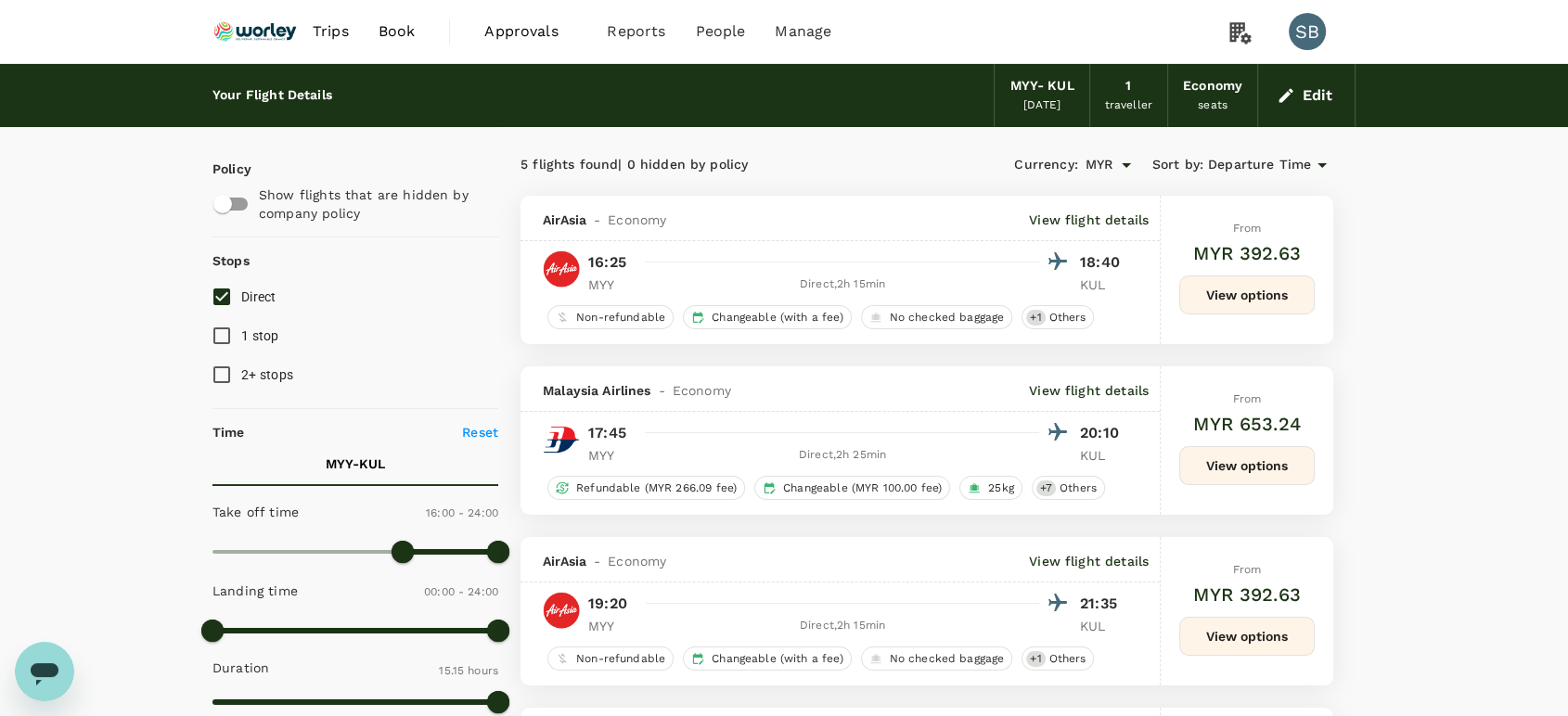
click at [213, 27] on img at bounding box center [256, 31] width 85 height 41
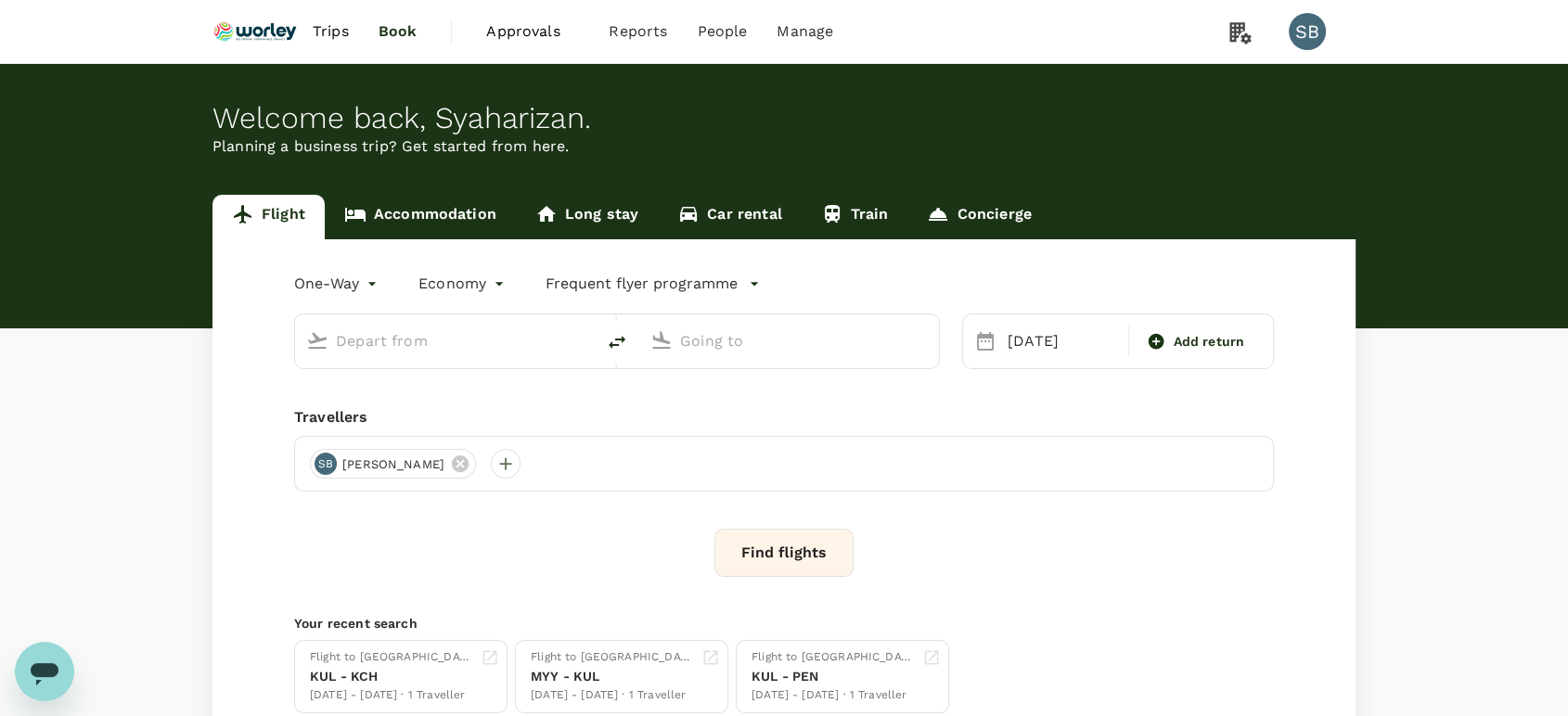
type input "Miri Intl (MYY)"
type input "Kuala Lumpur Intl ([GEOGRAPHIC_DATA])"
type input "Miri Intl (MYY)"
type input "Kuala Lumpur Intl ([GEOGRAPHIC_DATA])"
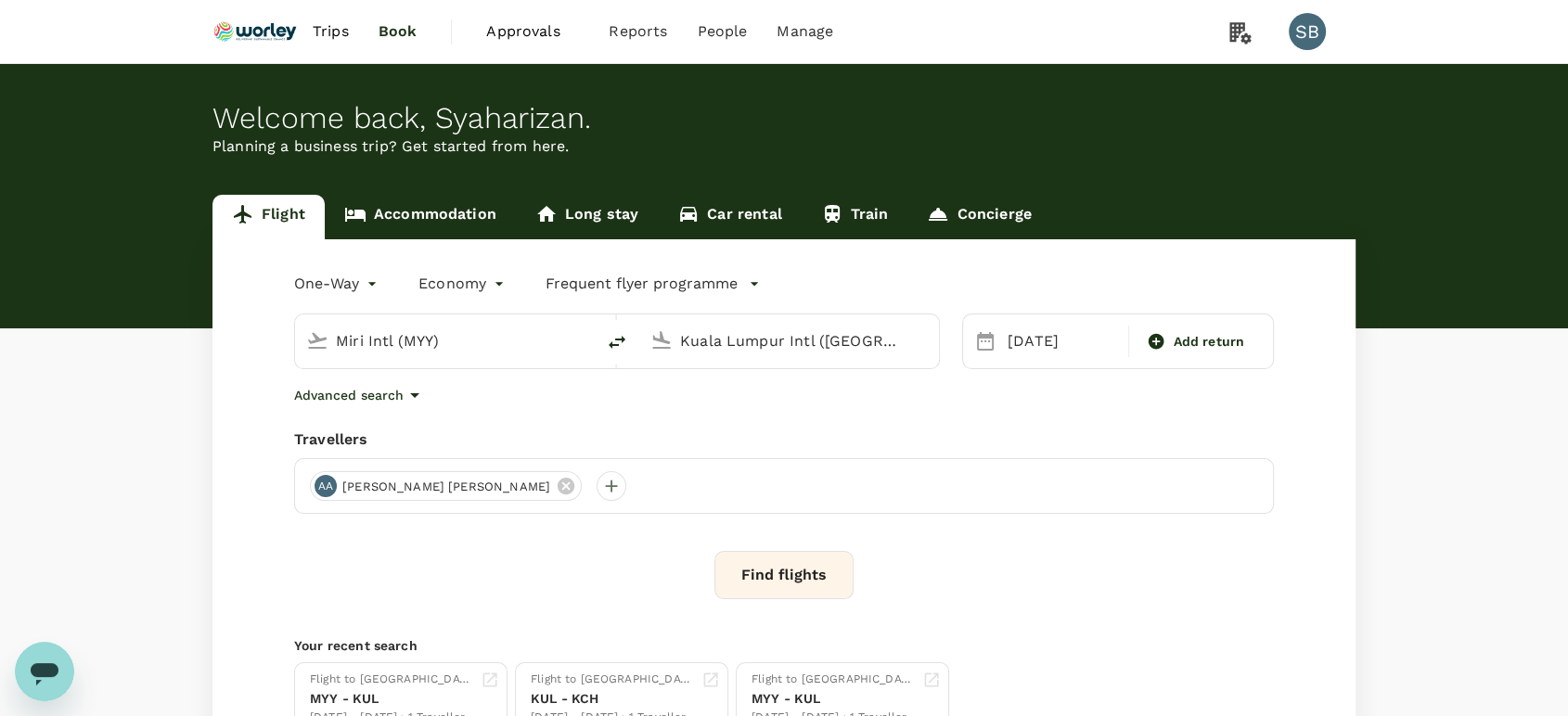
click at [615, 342] on icon "delete" at bounding box center [617, 342] width 22 height 22
type input "Kuala Lumpur Intl ([GEOGRAPHIC_DATA])"
type input "Miri Intl (MYY)"
click at [1050, 341] on div "[DATE]" at bounding box center [1063, 341] width 125 height 37
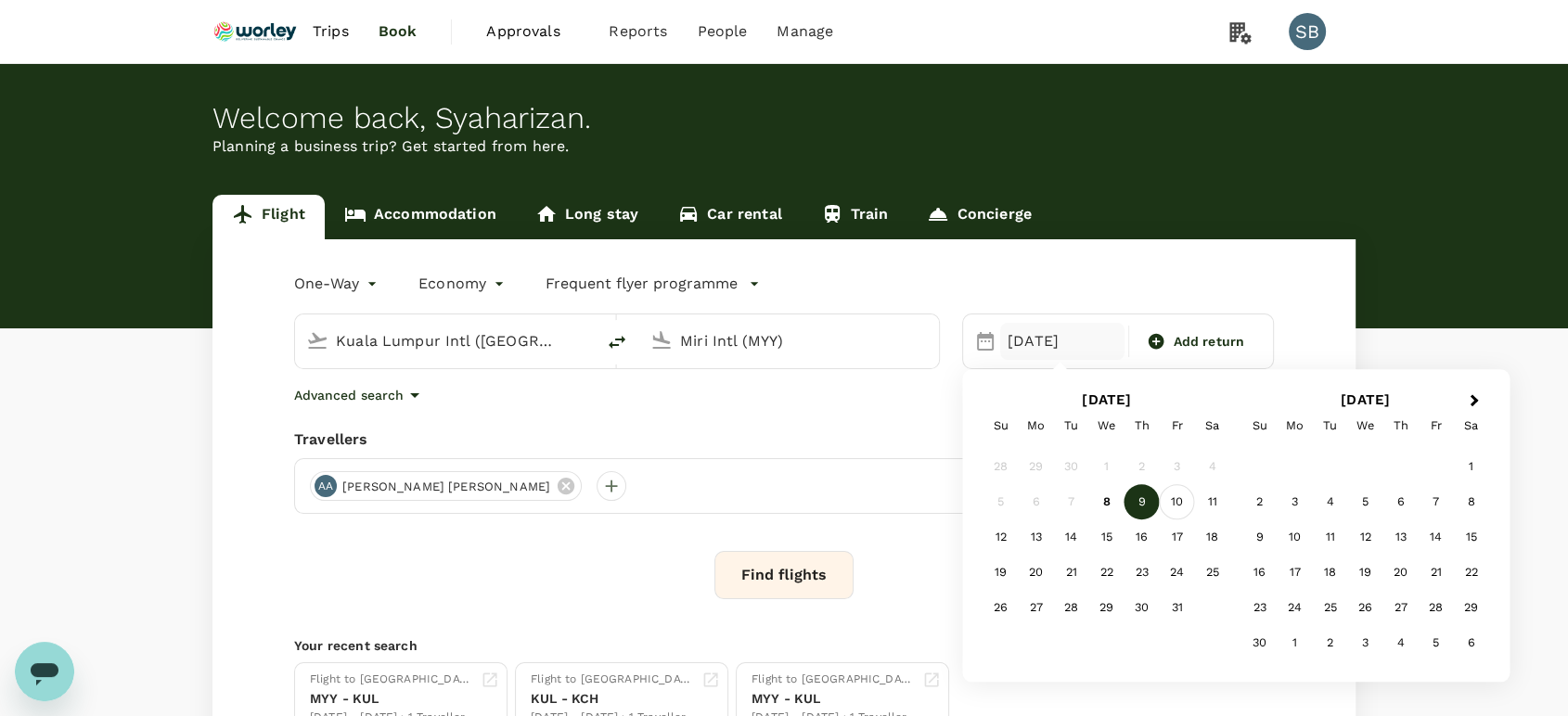
click at [1176, 503] on div "10" at bounding box center [1178, 503] width 36 height 36
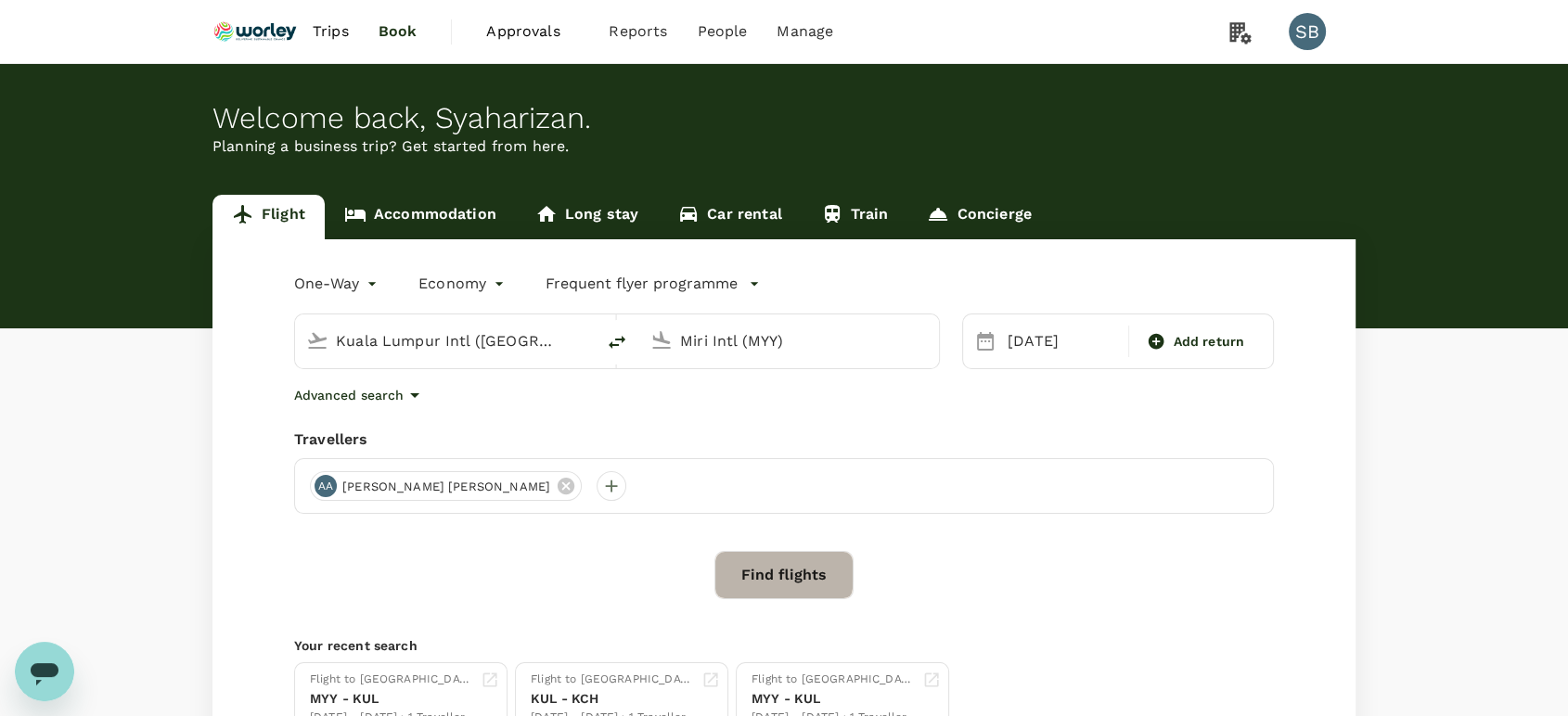
click at [737, 572] on button "Find flights" at bounding box center [784, 574] width 140 height 49
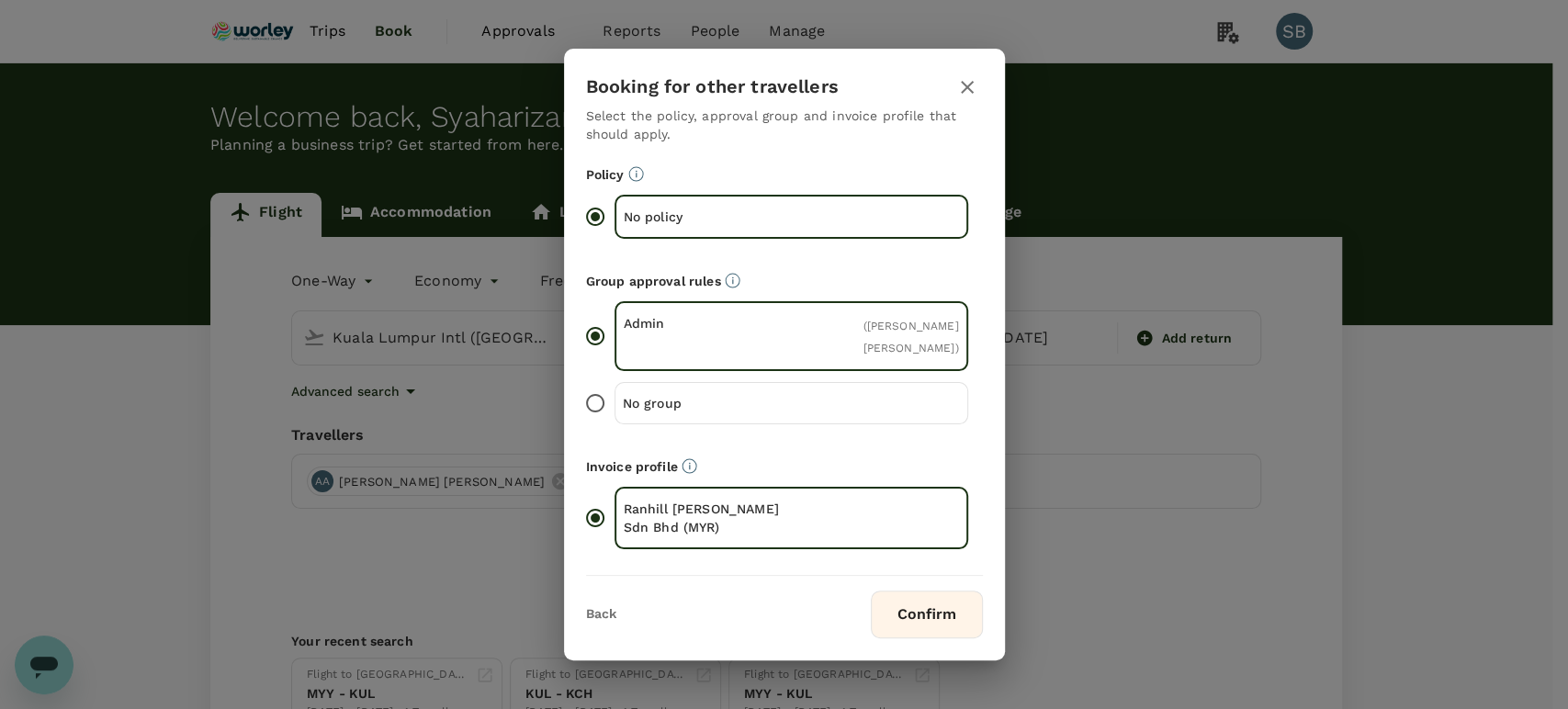
click at [905, 618] on button "Confirm" at bounding box center [927, 614] width 112 height 48
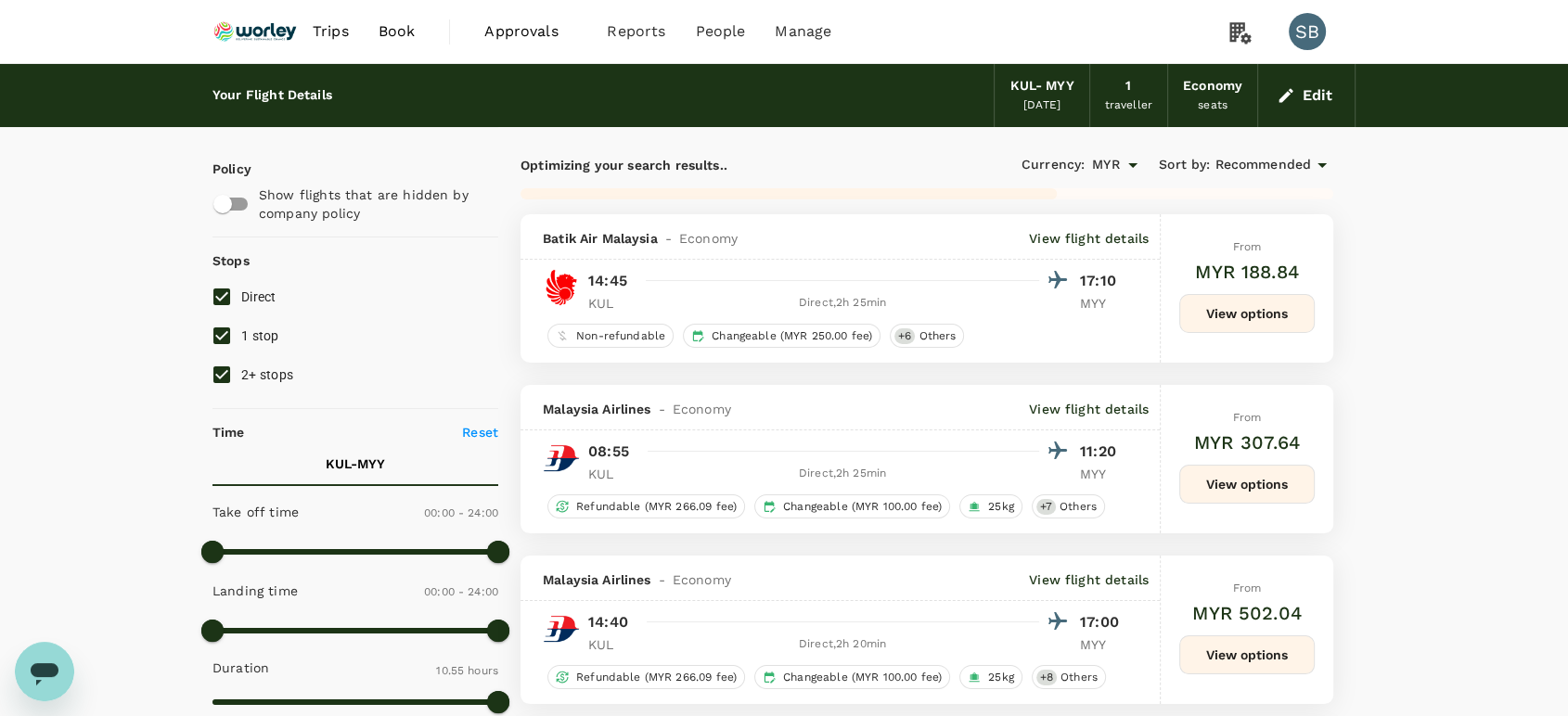
click at [1240, 152] on div "Currency : MYR Sort by : Recommended" at bounding box center [1130, 165] width 406 height 32
click at [1240, 162] on span "Recommended" at bounding box center [1262, 164] width 96 height 21
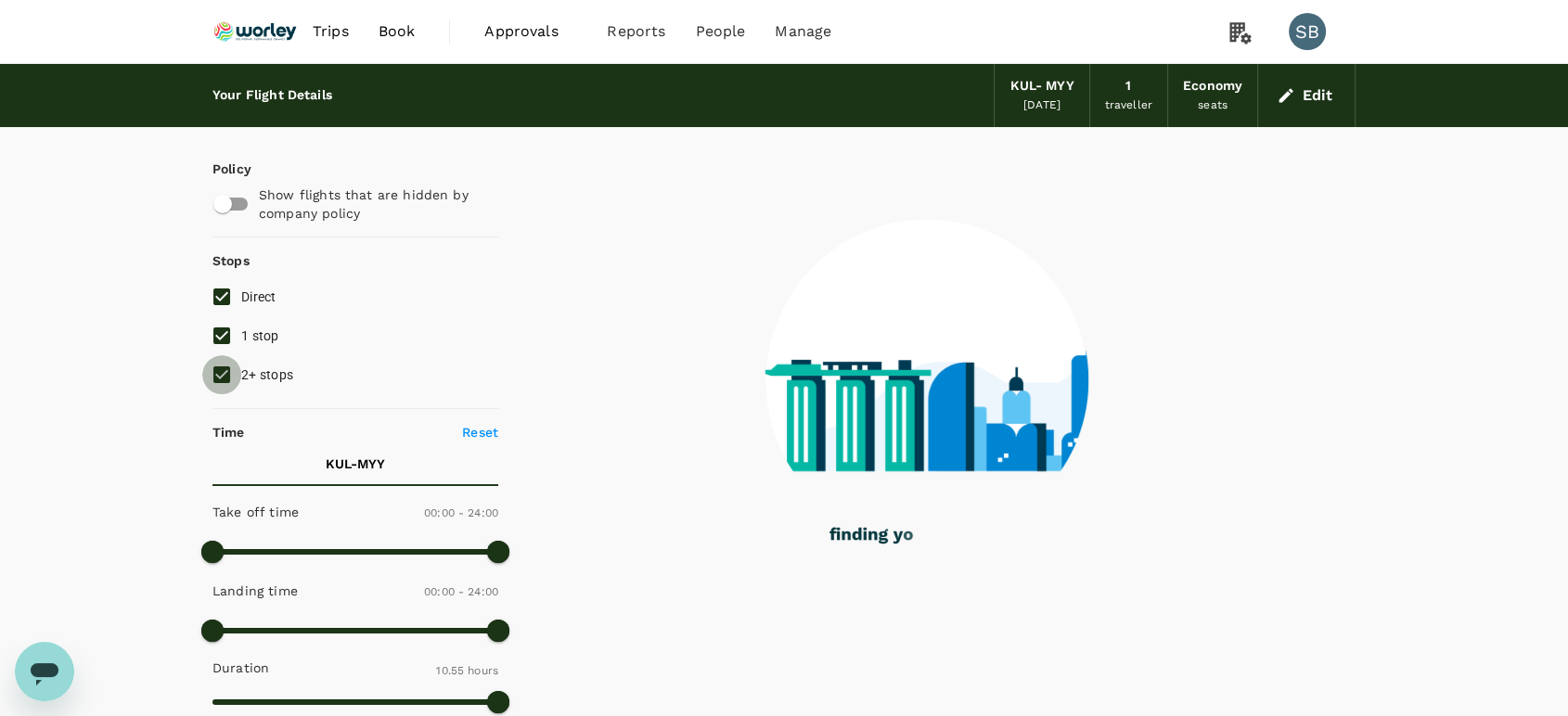
drag, startPoint x: 216, startPoint y: 368, endPoint x: 215, endPoint y: 338, distance: 30.0
click at [216, 366] on input "2+ stops" at bounding box center [221, 374] width 39 height 39
checkbox input "false"
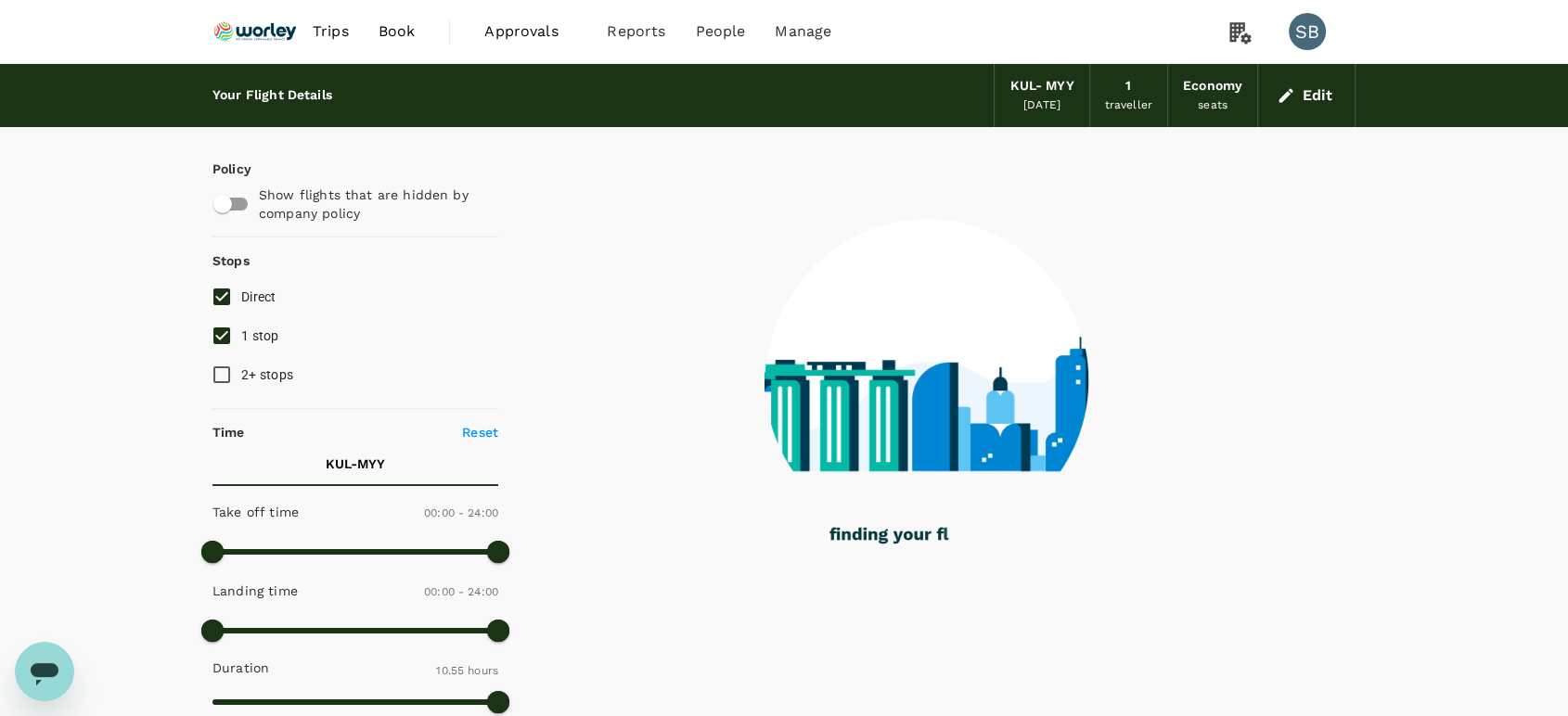
click at [215, 331] on input "1 stop" at bounding box center [221, 335] width 39 height 39
checkbox input "false"
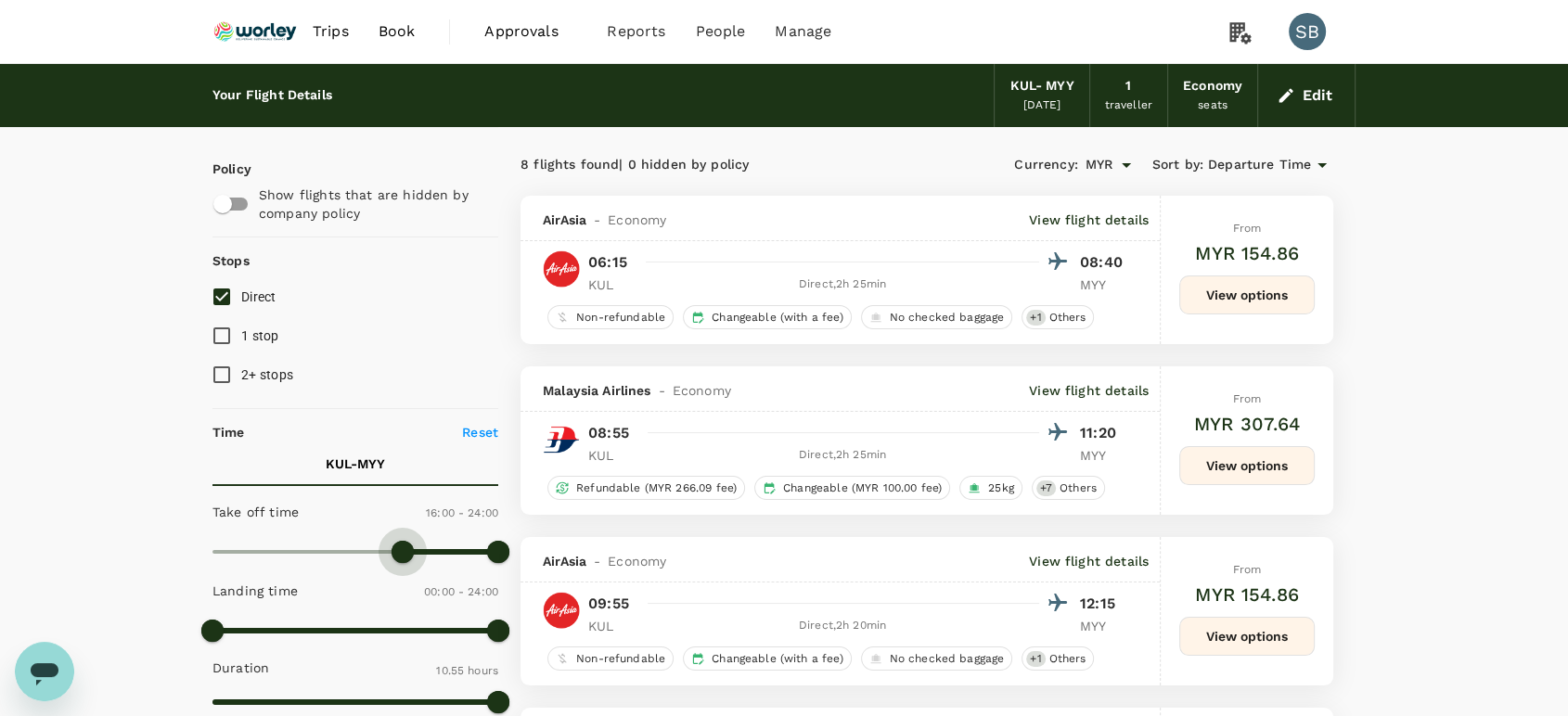
type input "990"
drag, startPoint x: 213, startPoint y: 537, endPoint x: 408, endPoint y: 563, distance: 196.7
click at [408, 563] on span at bounding box center [409, 552] width 22 height 22
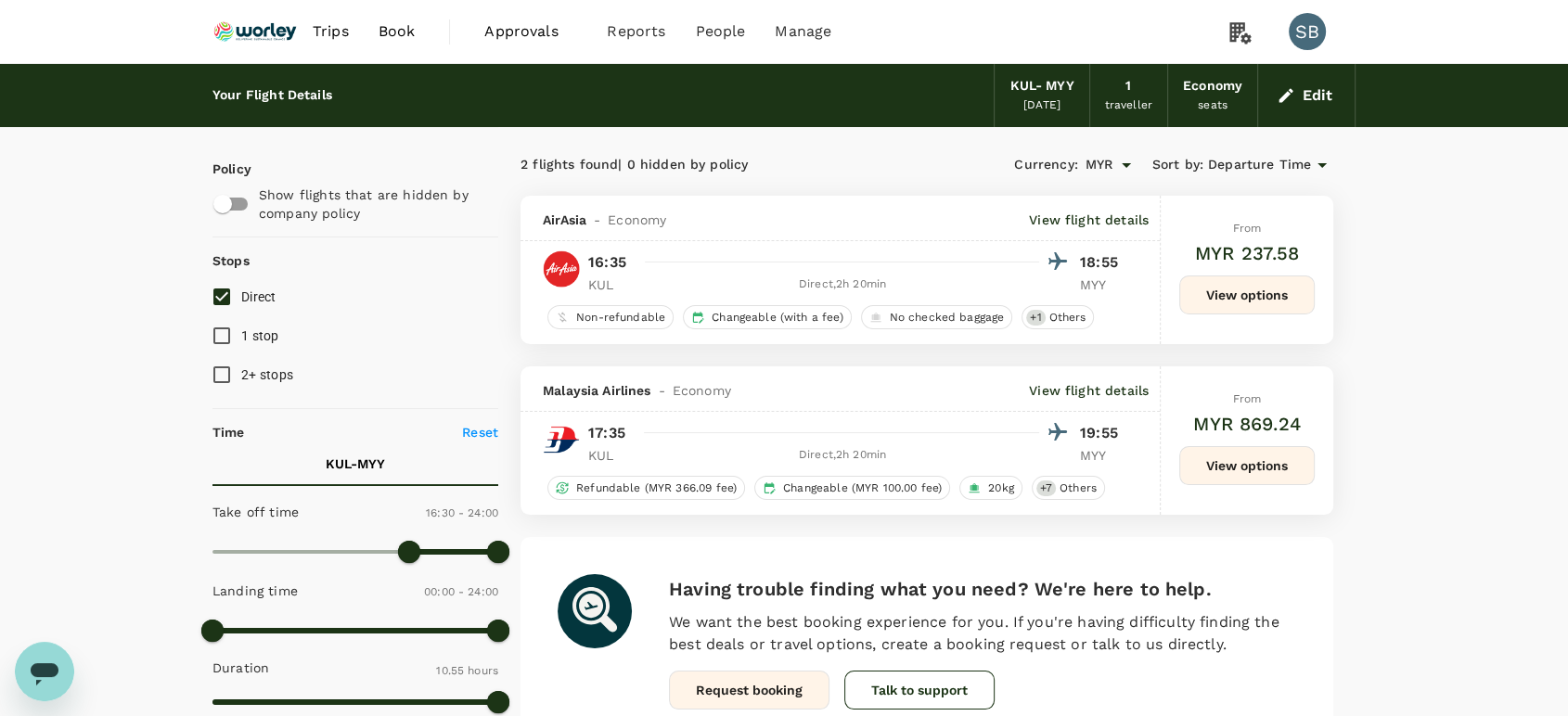
click at [1232, 459] on button "View options" at bounding box center [1247, 465] width 136 height 39
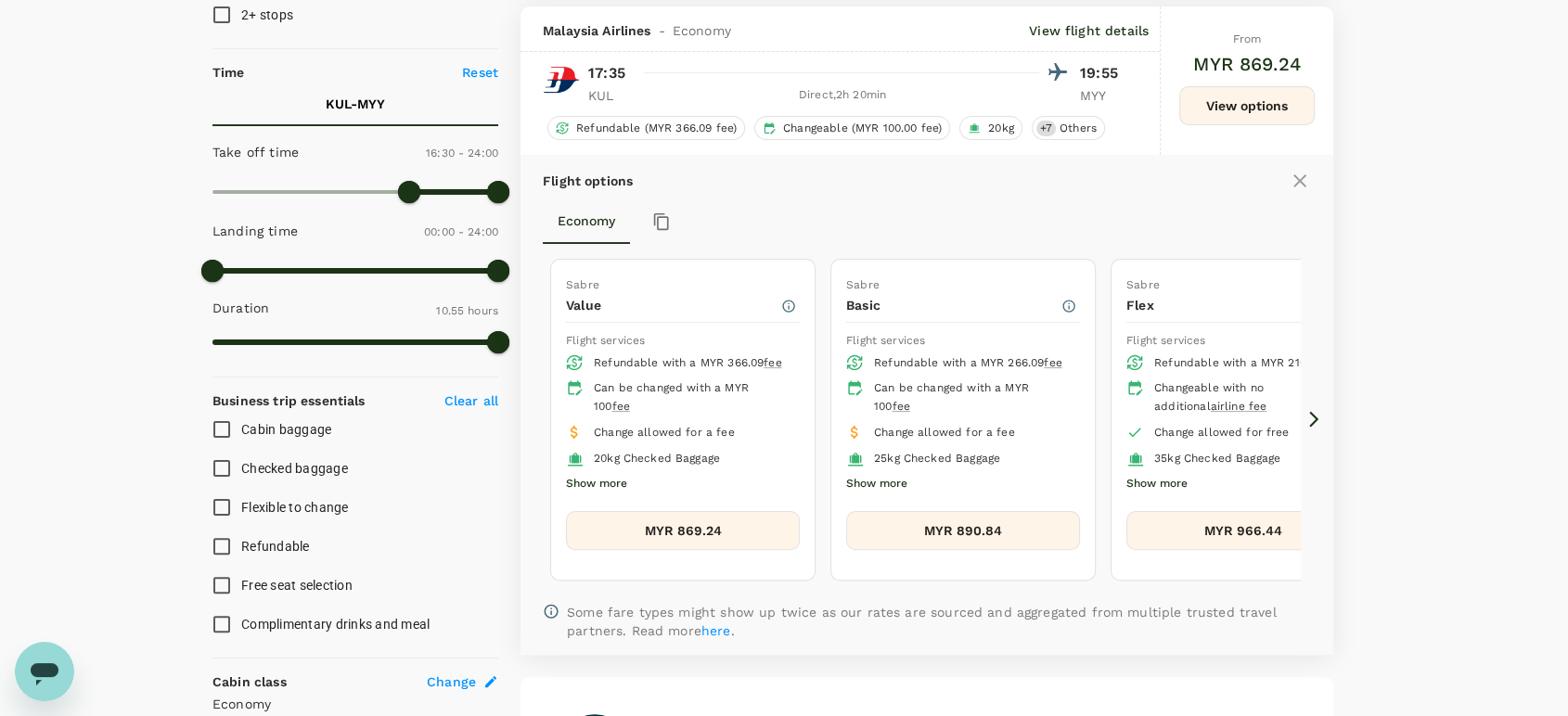
scroll to position [160, 0]
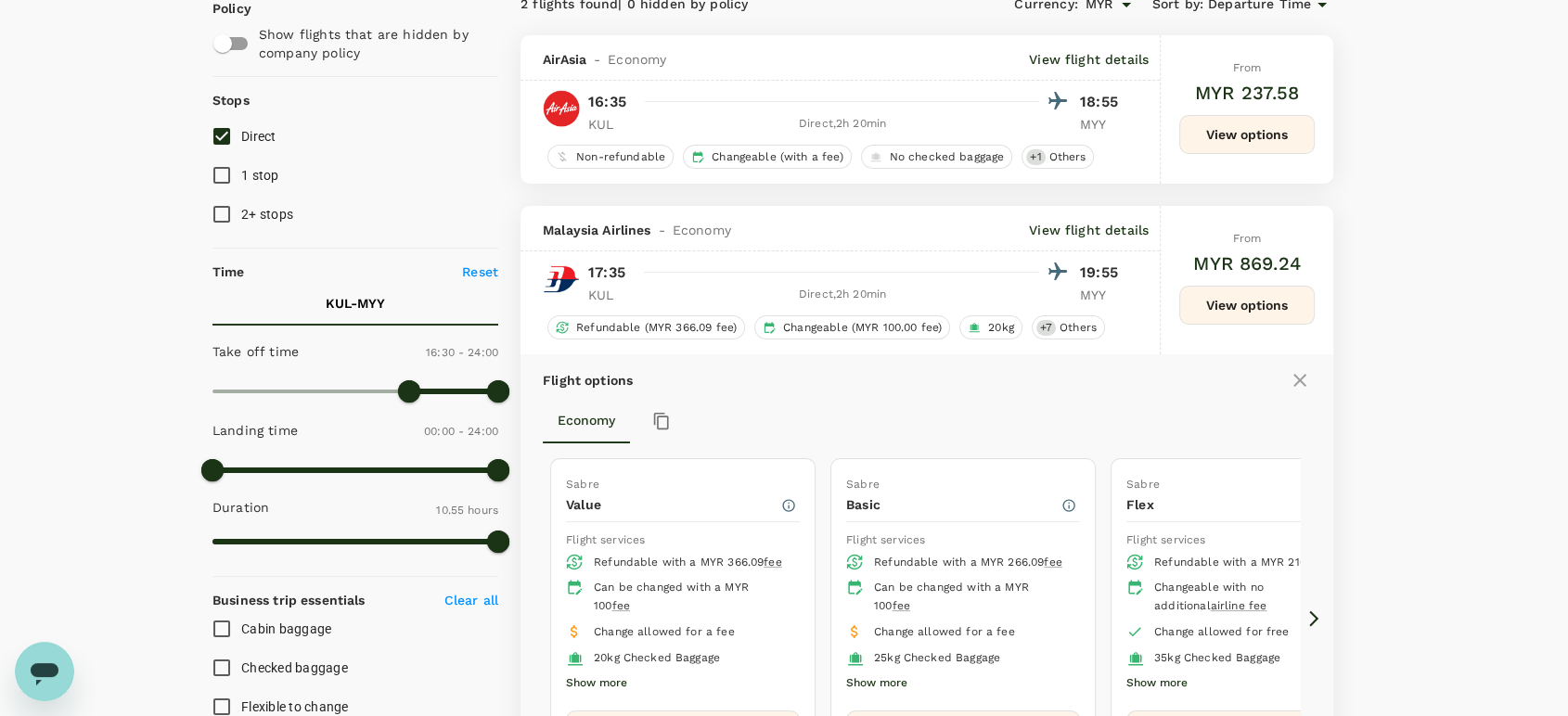
click at [1300, 384] on icon at bounding box center [1300, 380] width 22 height 22
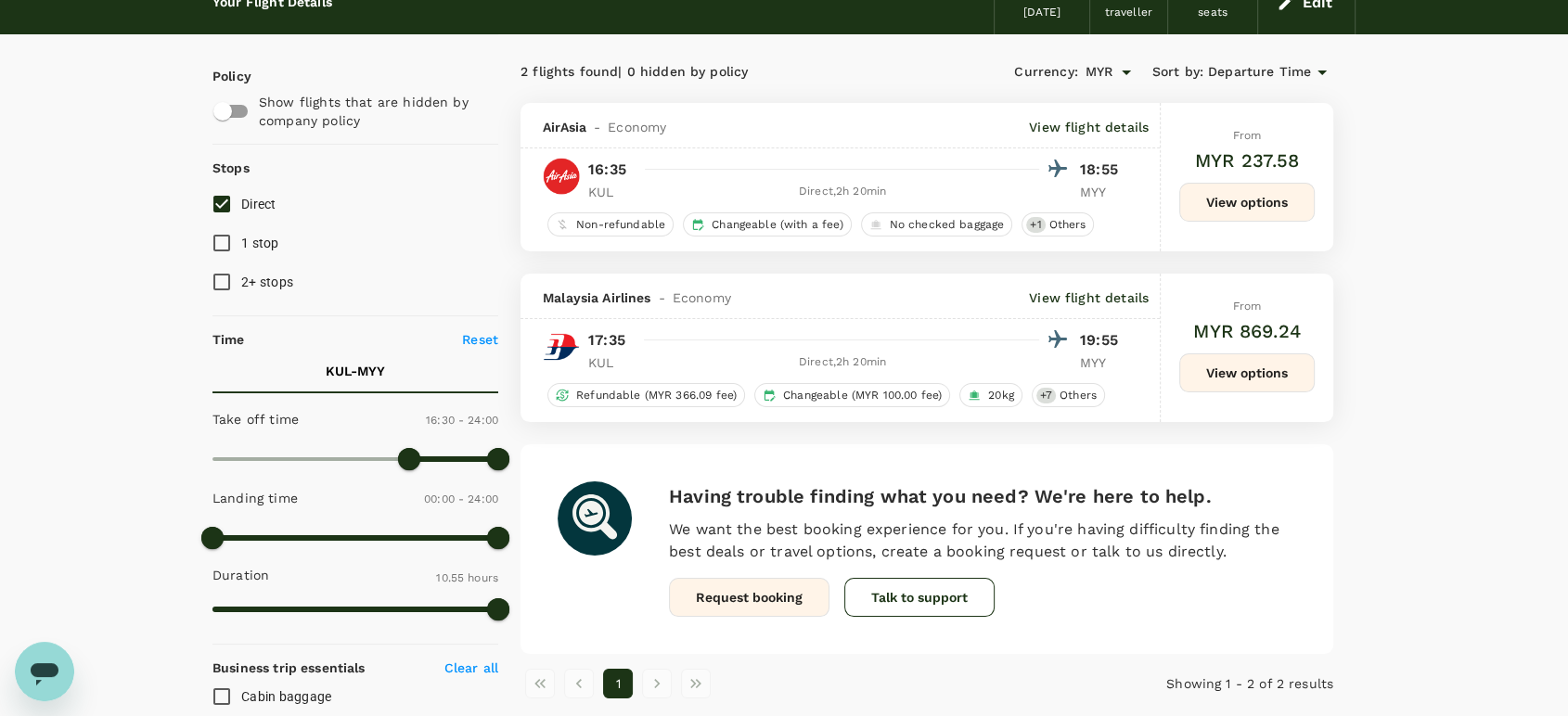
scroll to position [57, 0]
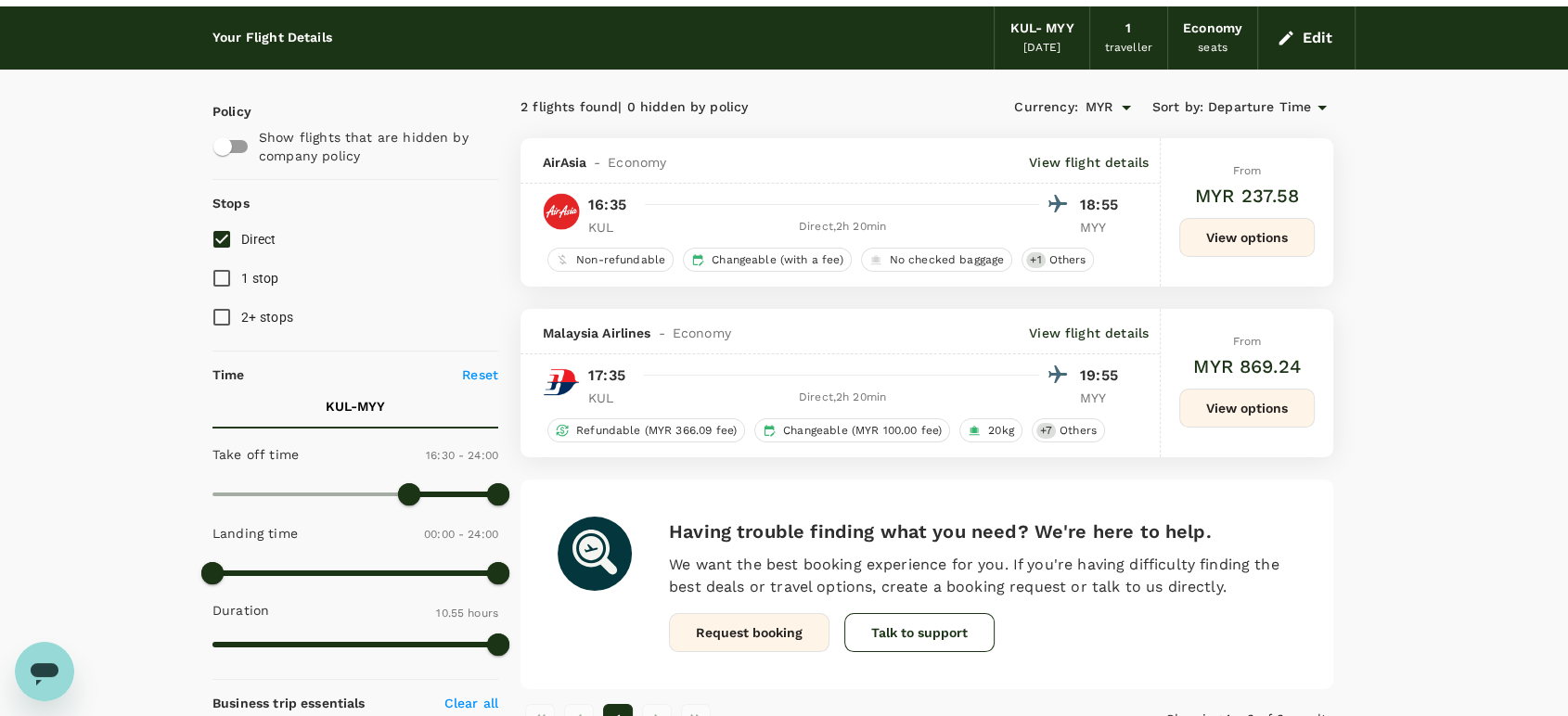
click at [1241, 245] on button "View options" at bounding box center [1247, 237] width 136 height 39
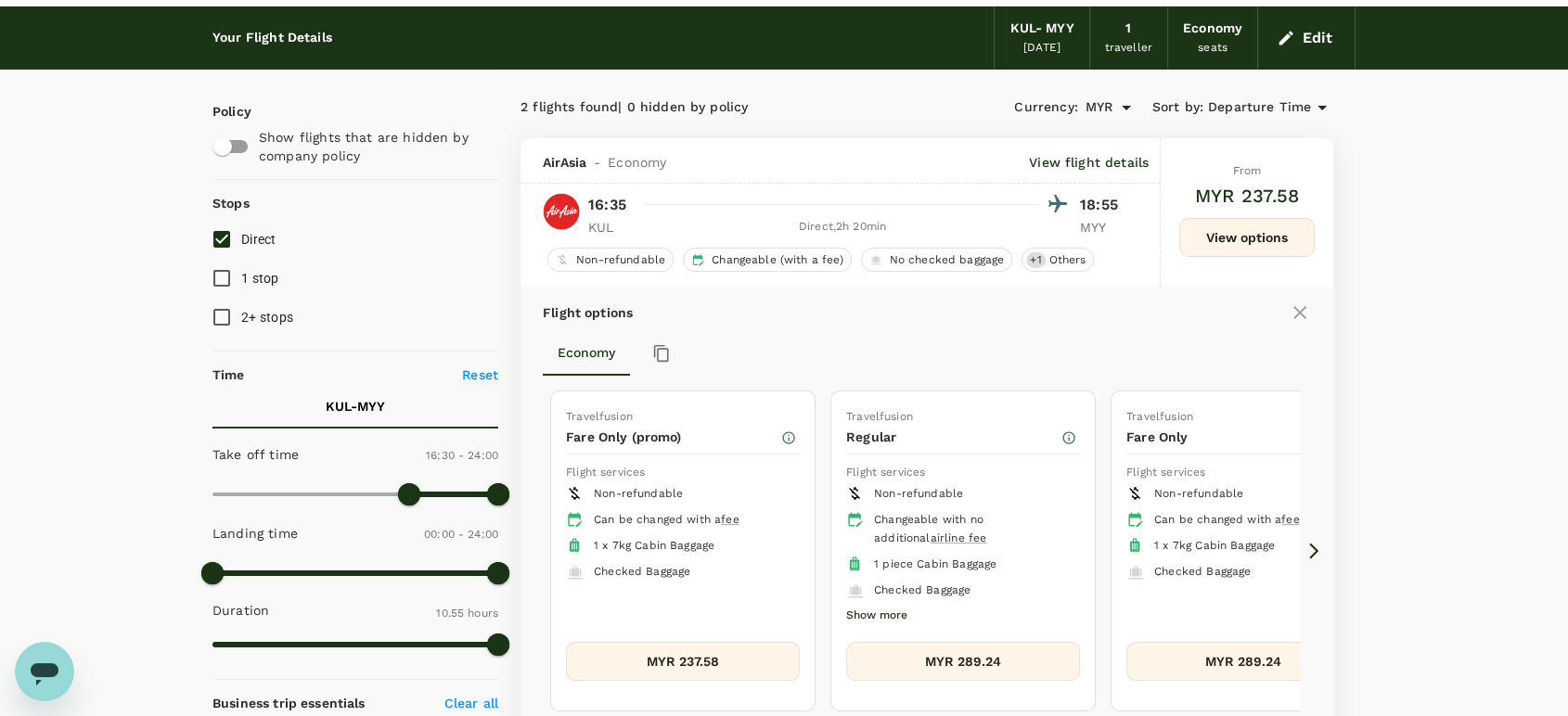
scroll to position [195, 0]
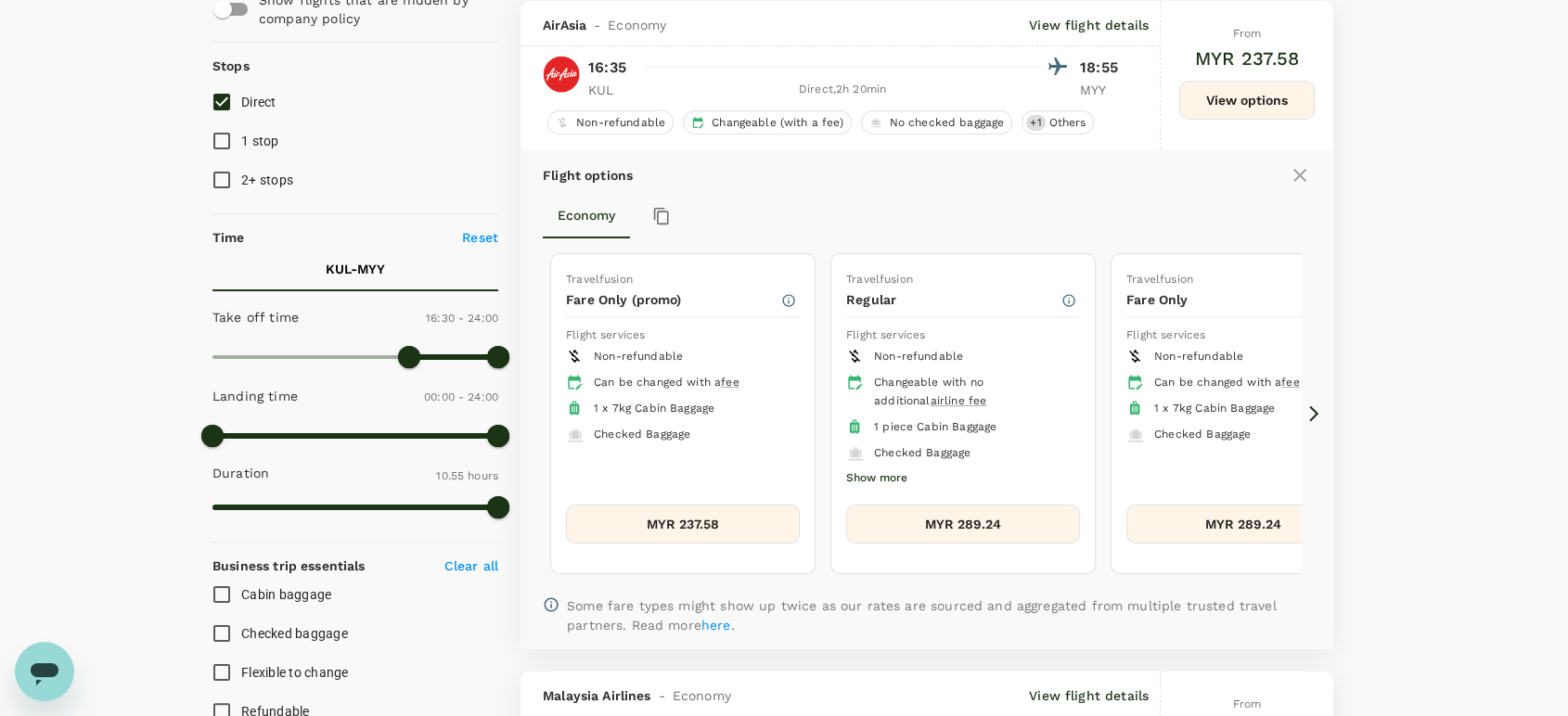
click at [1311, 414] on icon at bounding box center [1313, 413] width 19 height 19
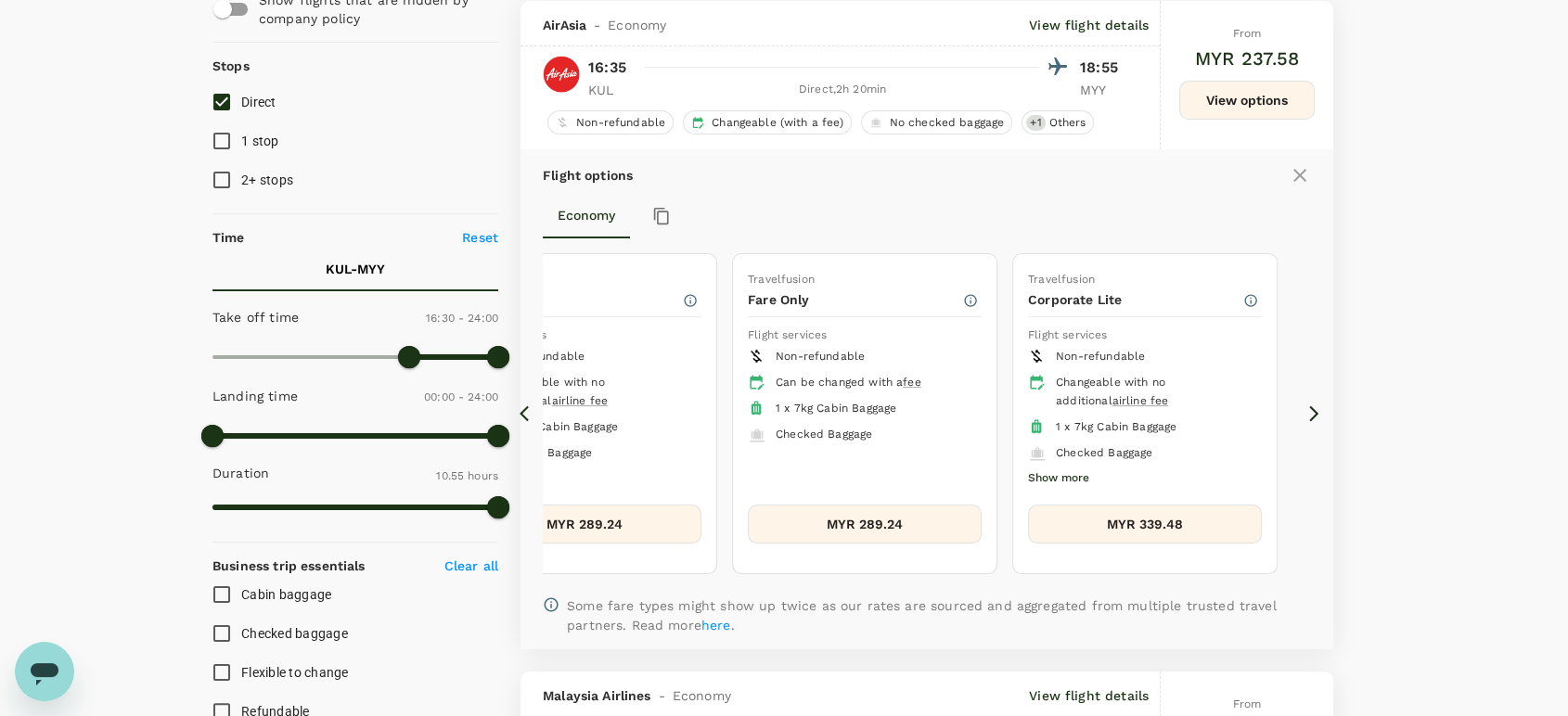
click at [898, 505] on button "MYR 289.24" at bounding box center [865, 524] width 234 height 39
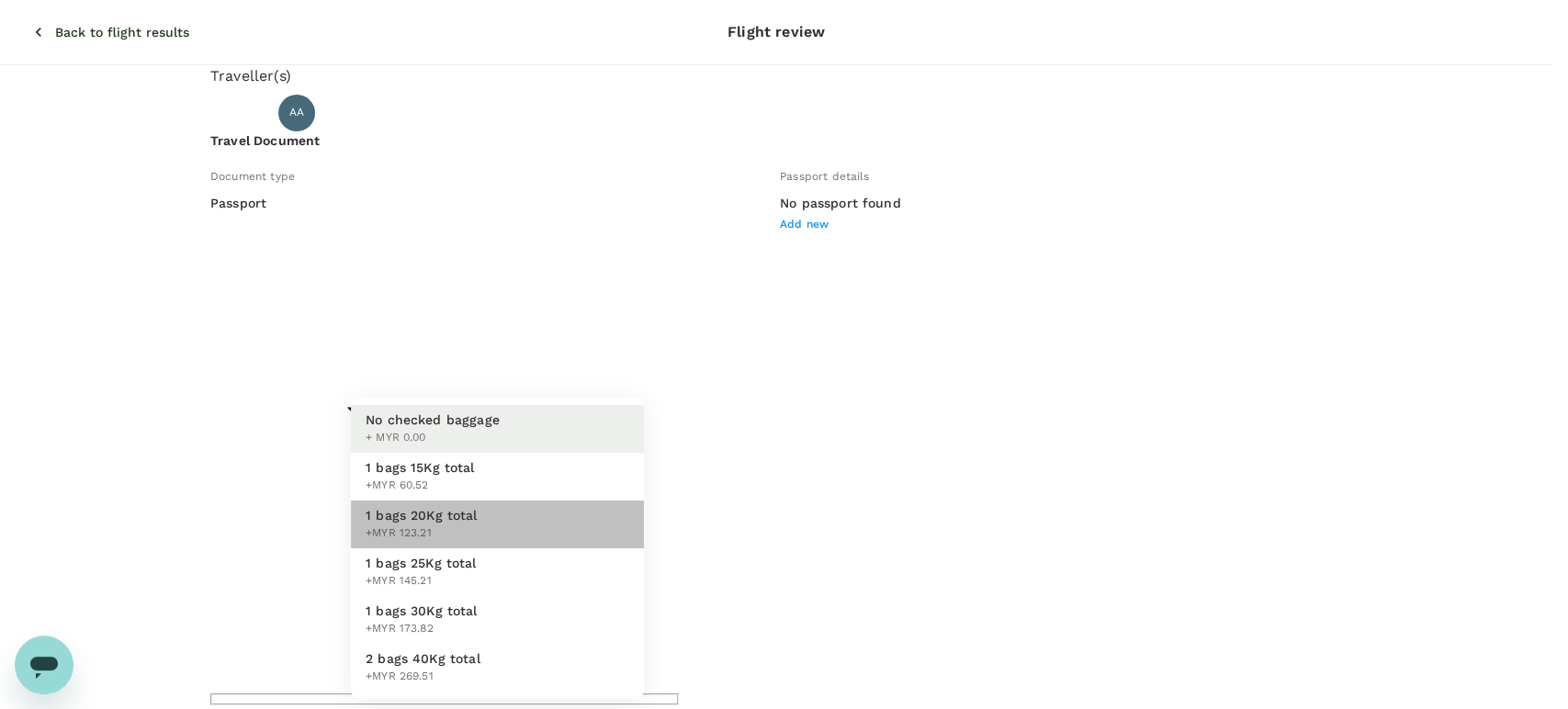
click at [573, 520] on li "1 bags 20Kg total +MYR 123.21" at bounding box center [497, 525] width 293 height 48
type input "2 - 123.21"
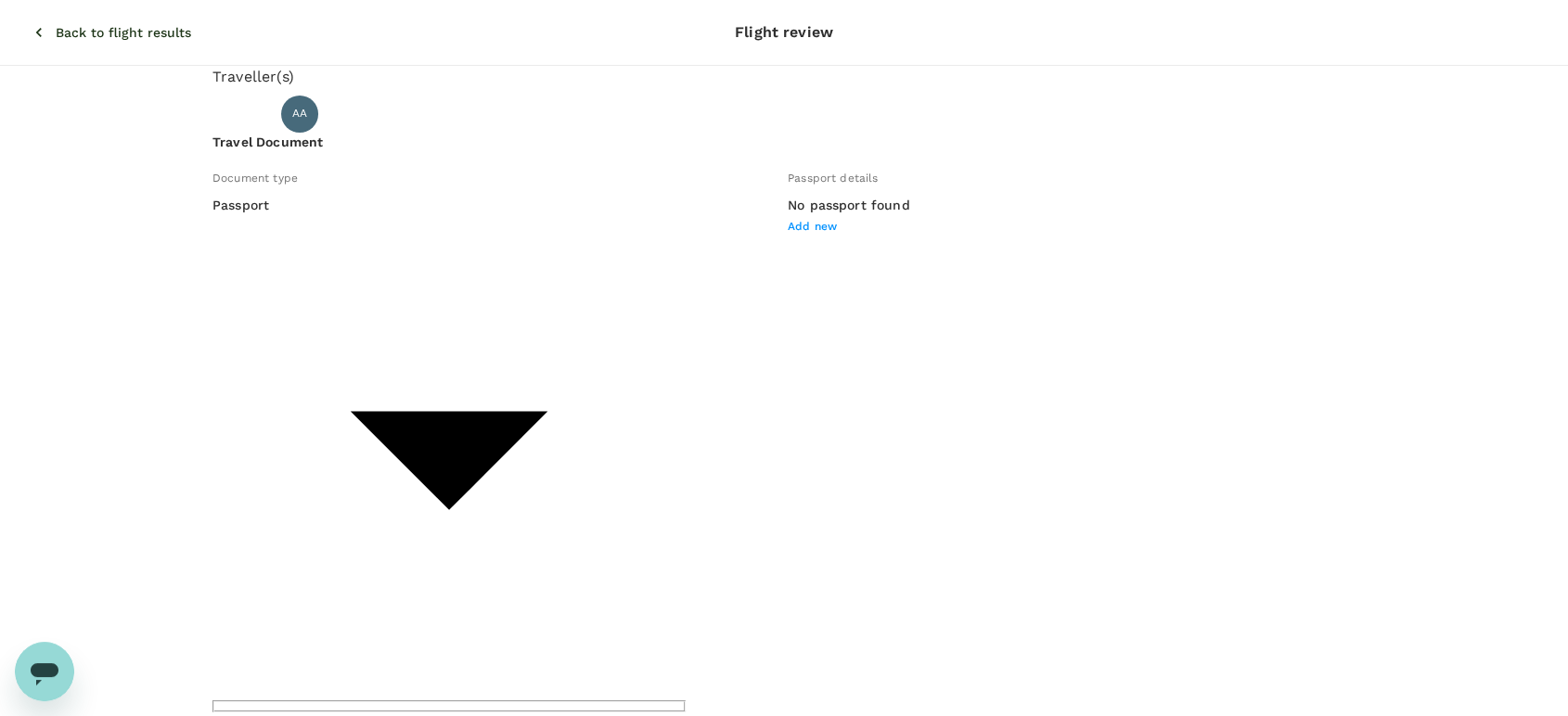
click at [55, 23] on p "Back to flight results" at bounding box center [123, 32] width 136 height 19
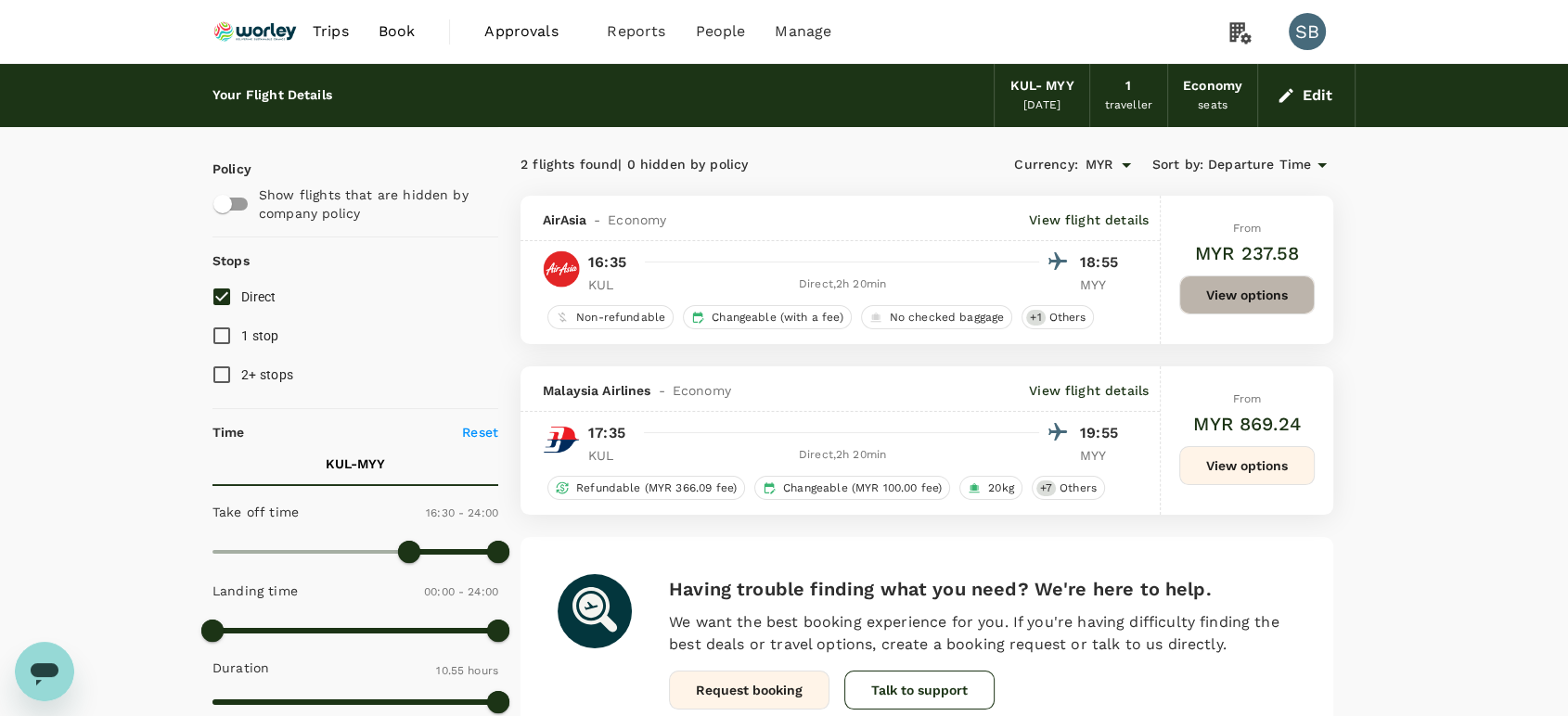
click at [1247, 301] on button "View options" at bounding box center [1247, 294] width 136 height 39
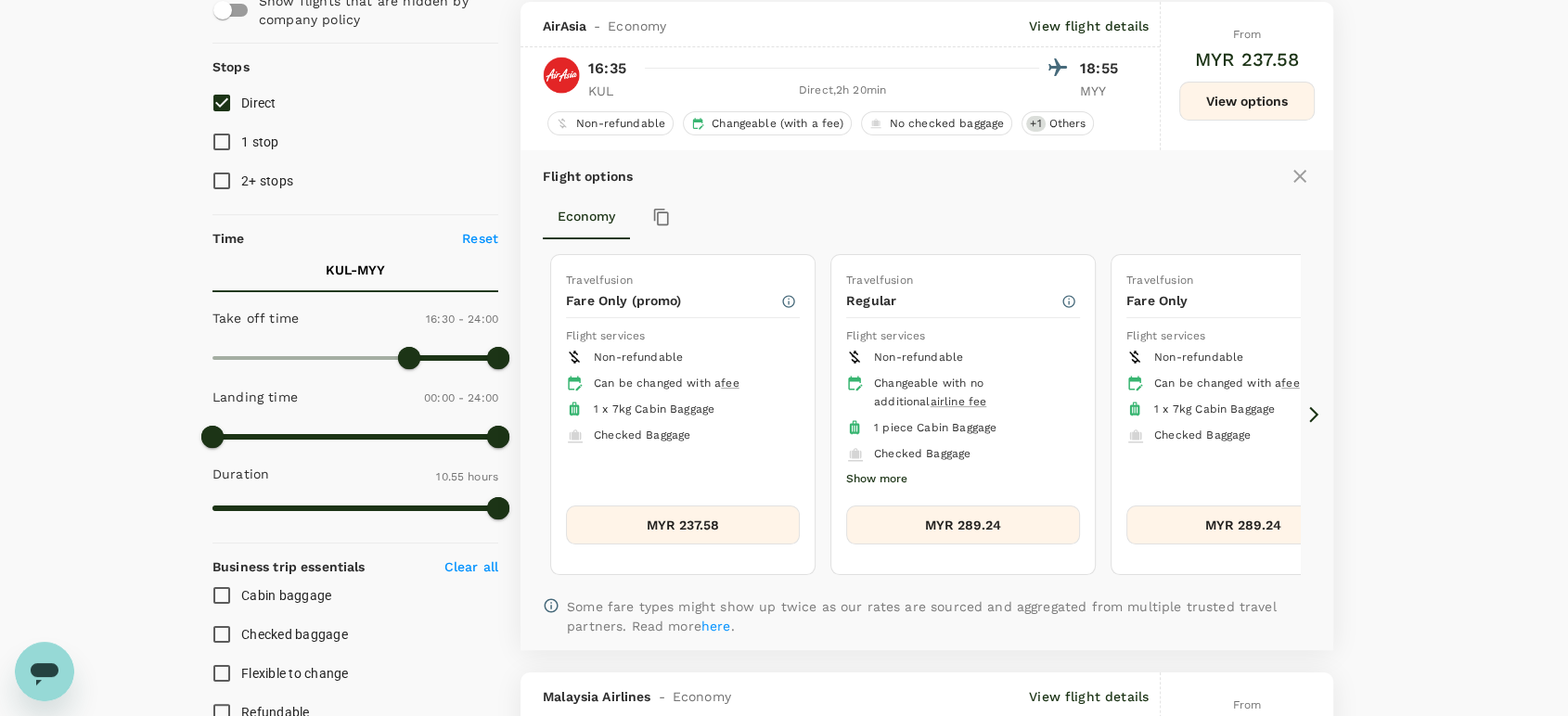
scroll to position [195, 0]
click at [1313, 411] on icon at bounding box center [1313, 413] width 19 height 19
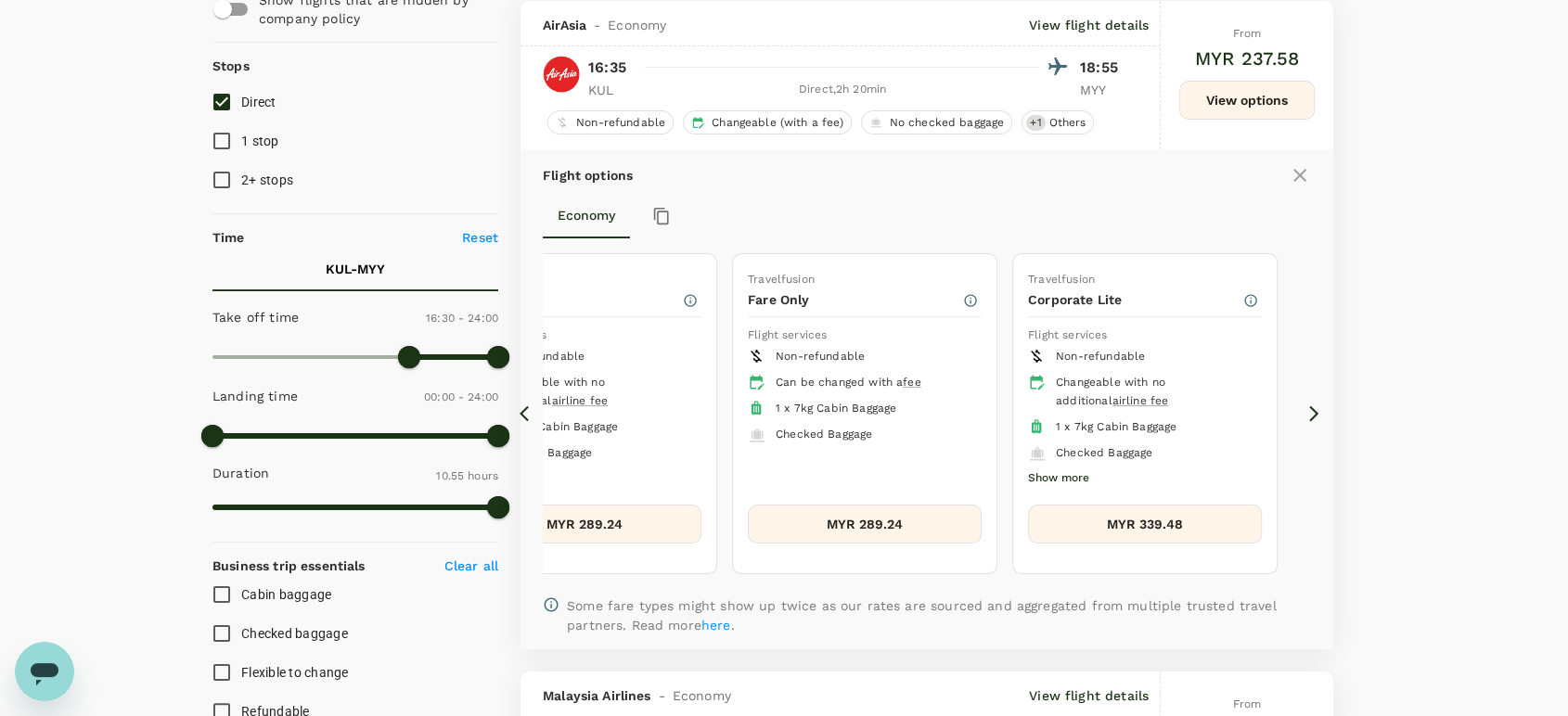
click at [1218, 515] on button "MYR 339.48" at bounding box center [1145, 524] width 234 height 39
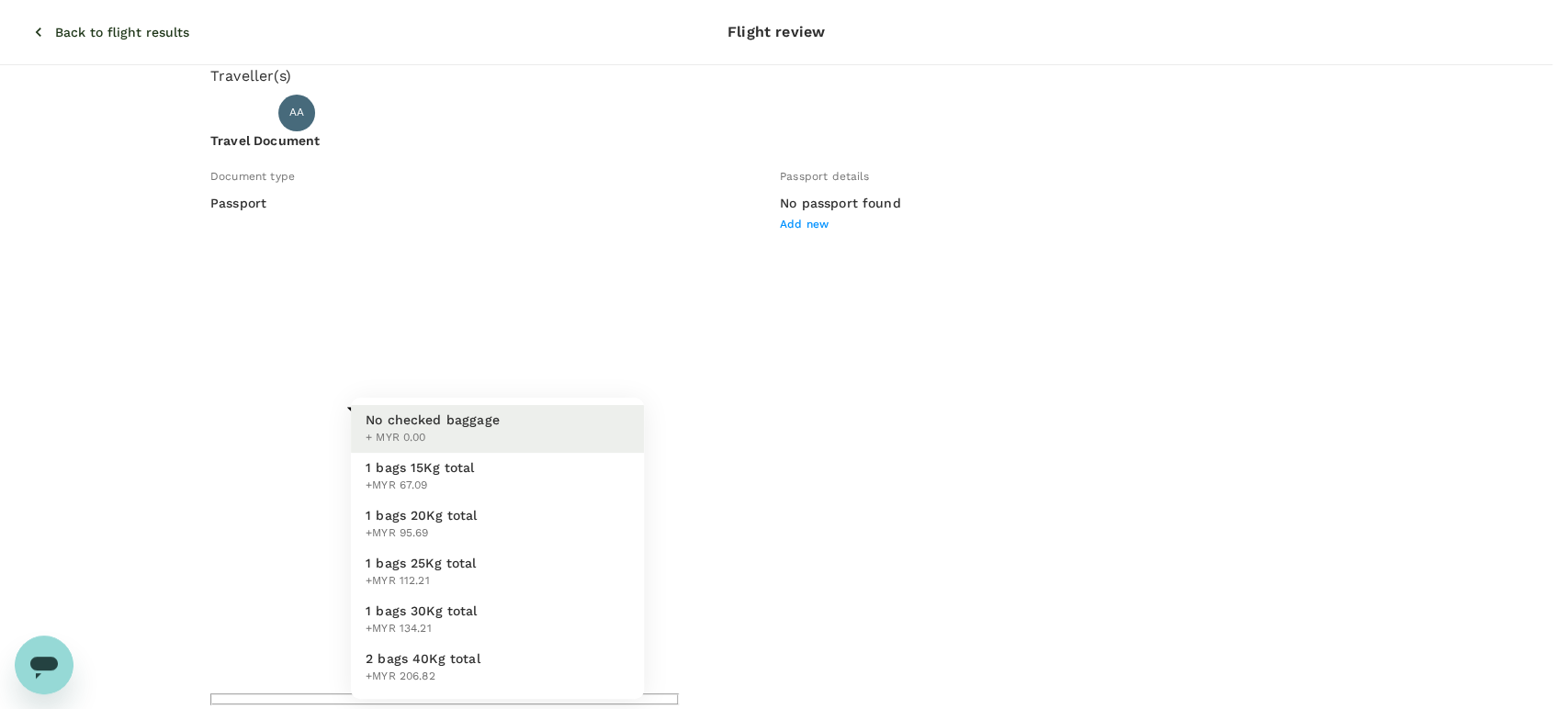
click at [552, 522] on li "1 bags 20Kg total +MYR 95.69" at bounding box center [497, 525] width 293 height 48
type input "2 - 95.69"
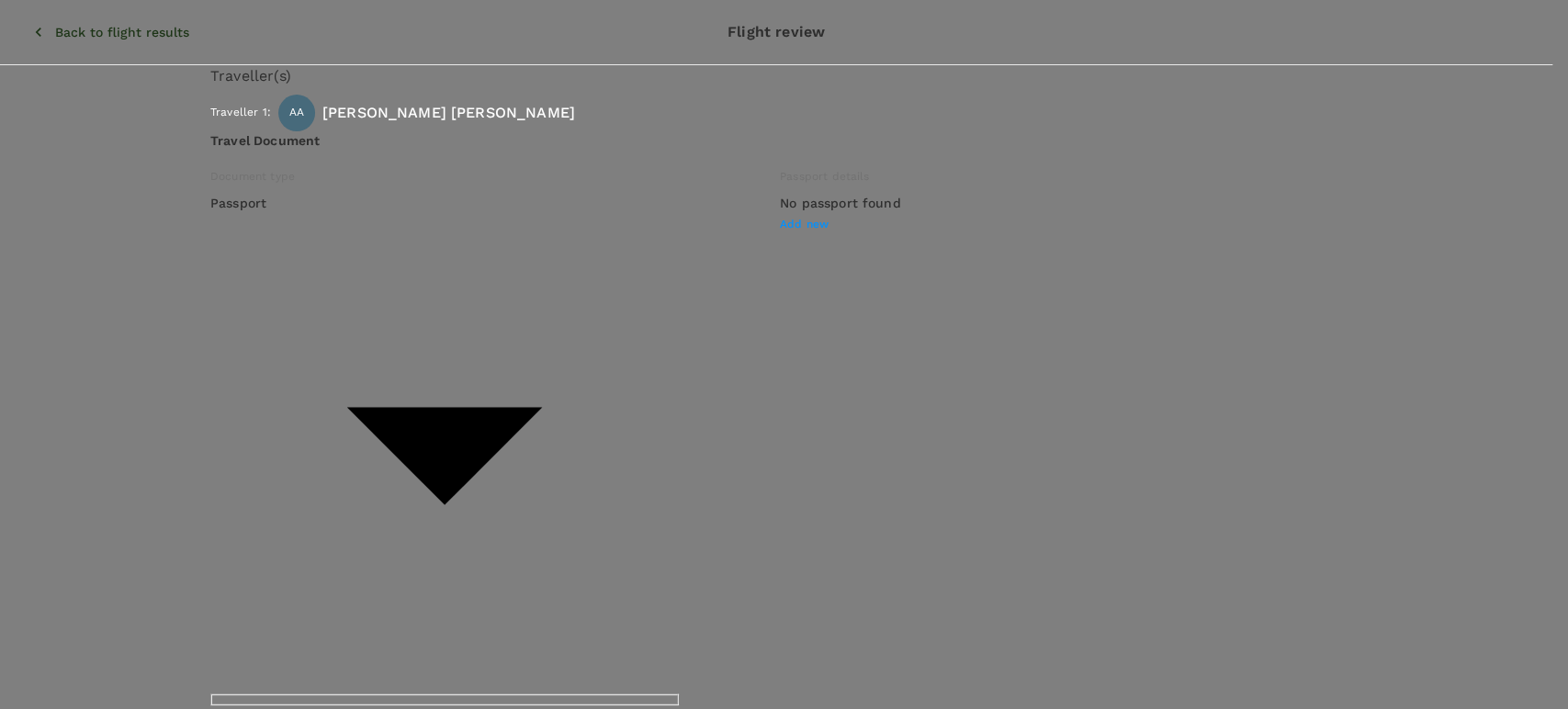
click at [1291, 307] on p "Select" at bounding box center [1220, 316] width 218 height 19
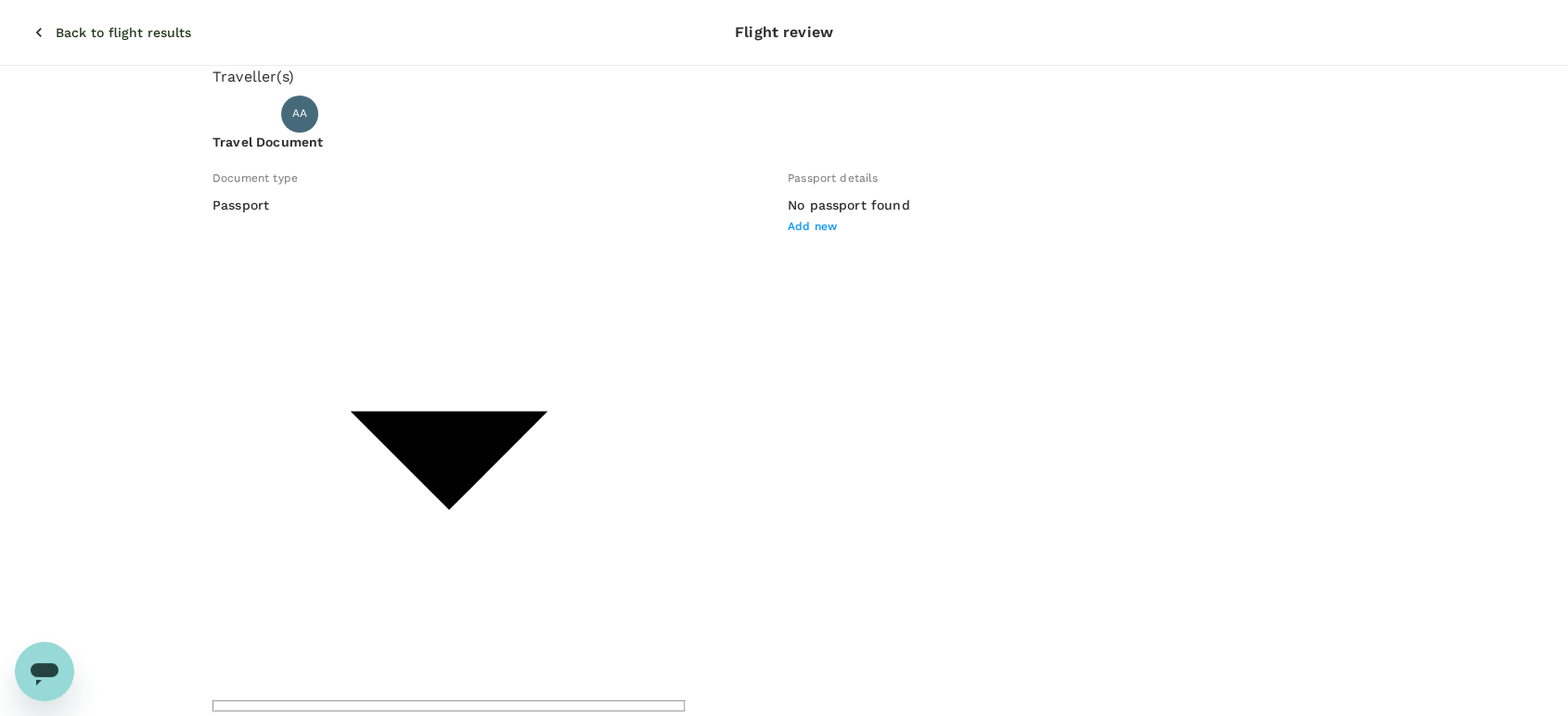
click at [55, 23] on p "Back to flight results" at bounding box center [123, 32] width 136 height 19
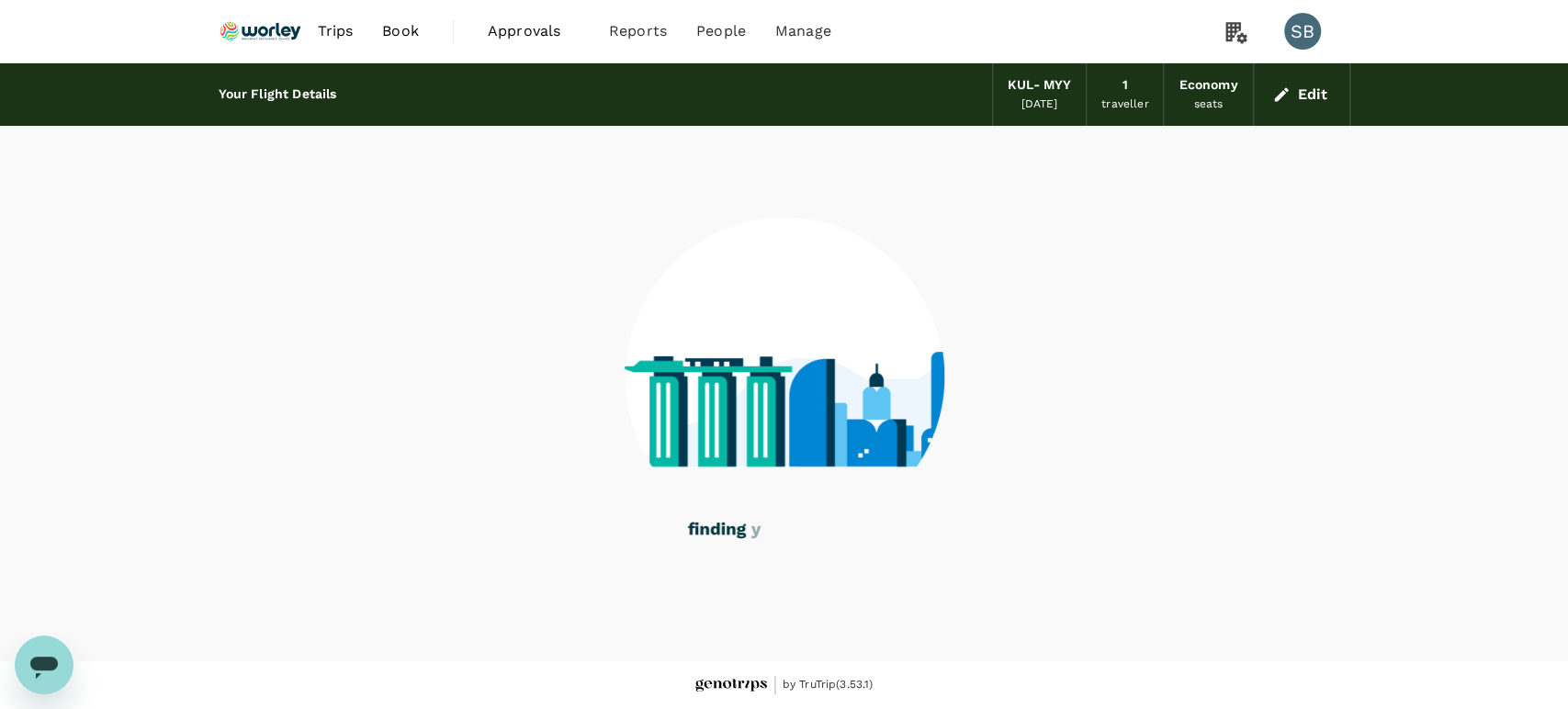
click at [260, 29] on img at bounding box center [261, 30] width 84 height 40
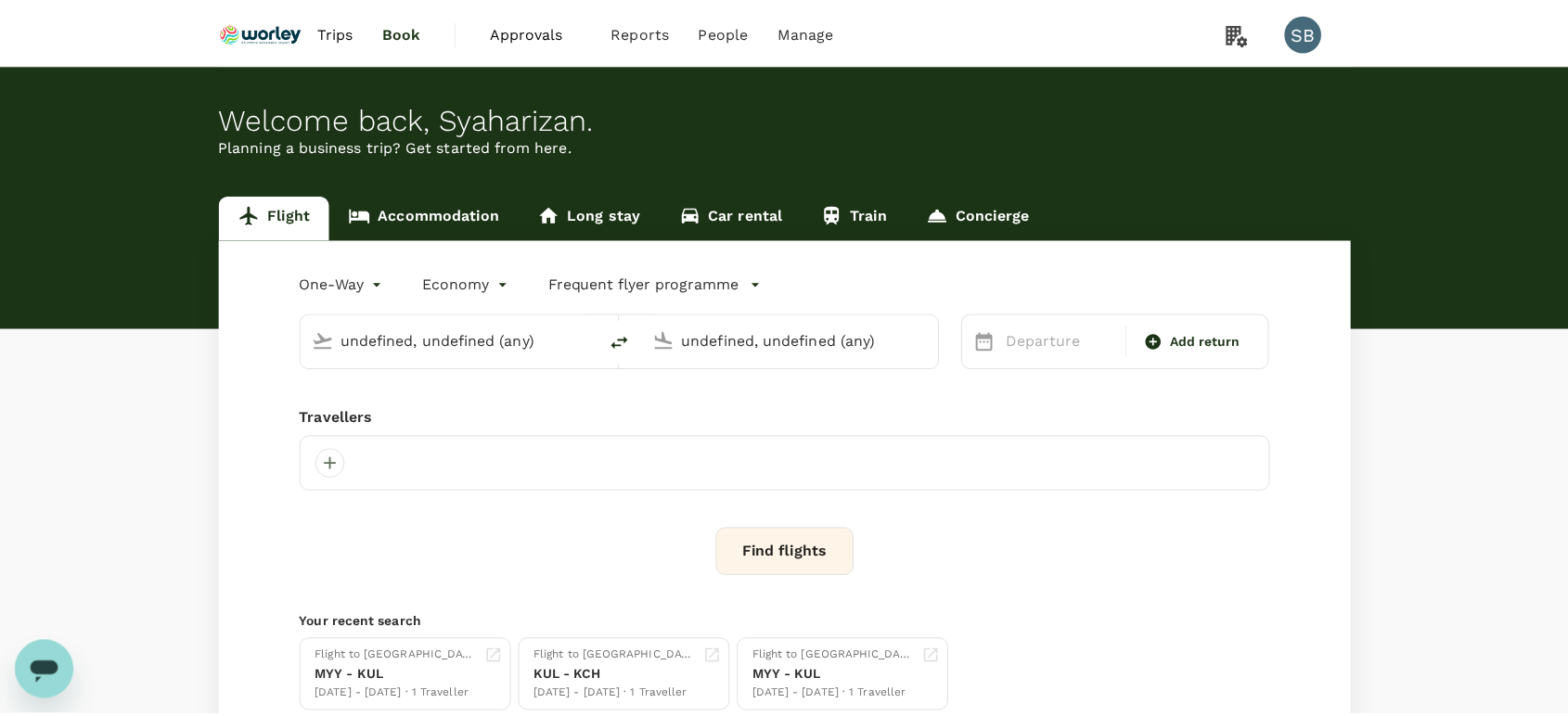
scroll to position [7, 0]
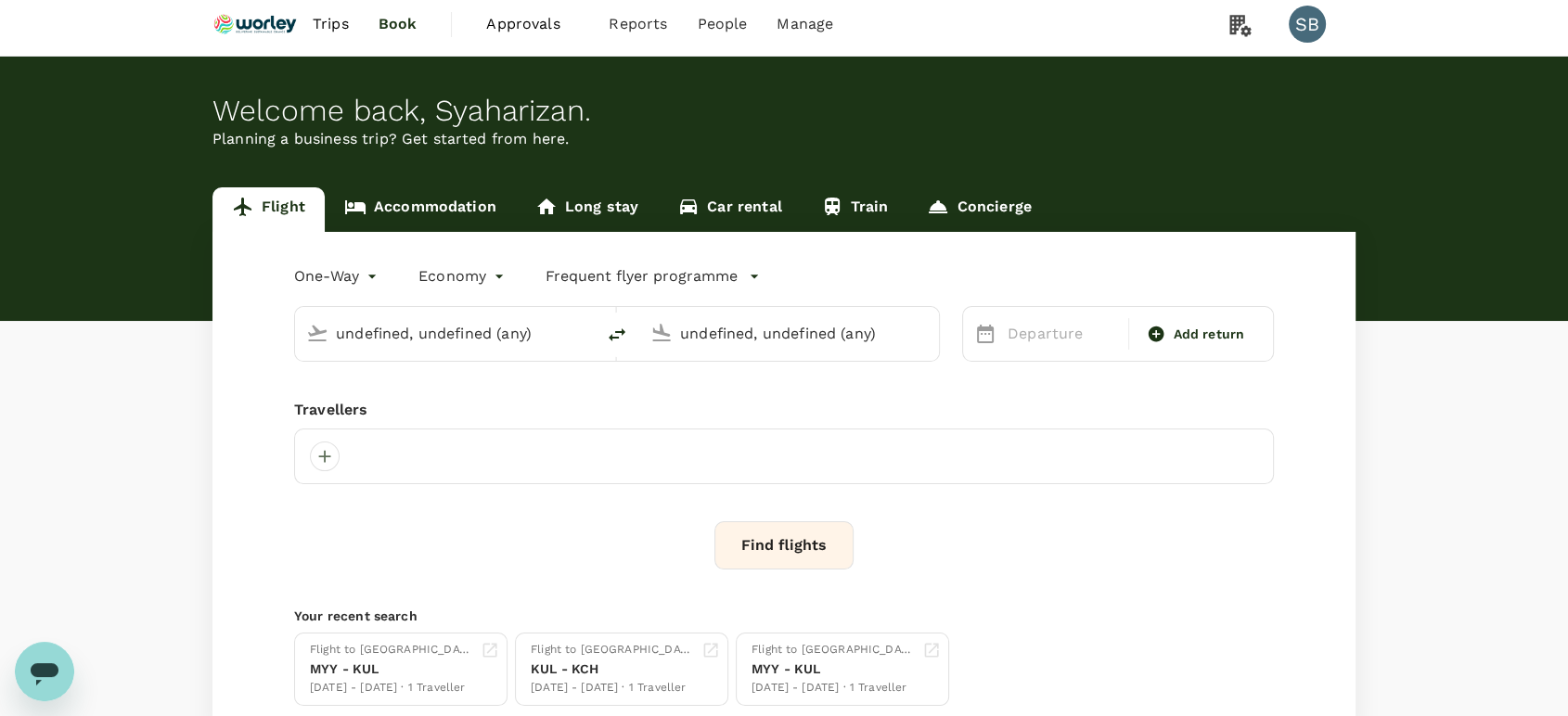
type input "Kuala Lumpur Intl ([GEOGRAPHIC_DATA])"
type input "Miri Intl (MYY)"
type input "Kuala Lumpur Intl ([GEOGRAPHIC_DATA])"
type input "Miri Intl (MYY)"
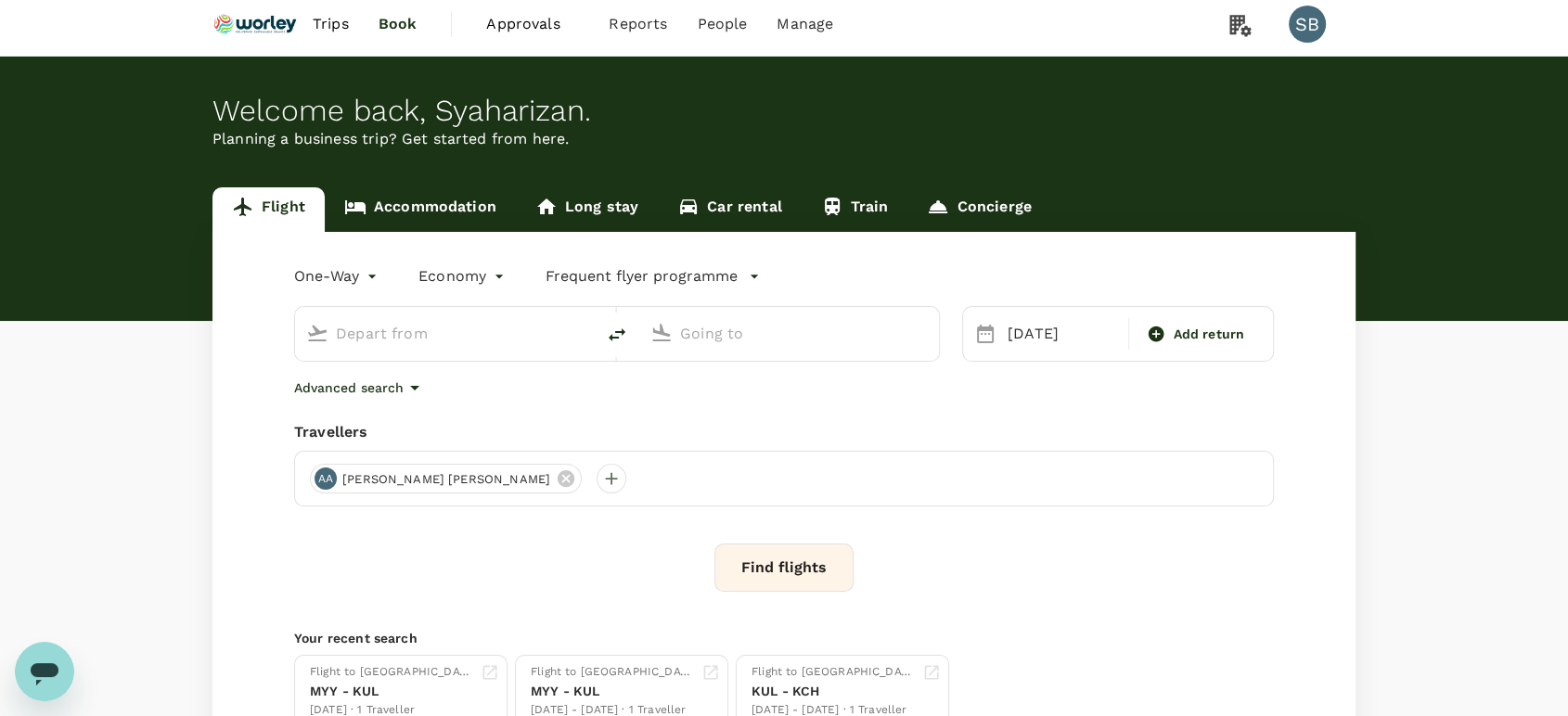
type input "Kuala Lumpur Intl ([GEOGRAPHIC_DATA])"
type input "Miri Intl (MYY)"
click at [612, 340] on icon "delete" at bounding box center [617, 335] width 22 height 22
type input "Miri Intl (MYY)"
type input "Kuala Lumpur Intl ([GEOGRAPHIC_DATA])"
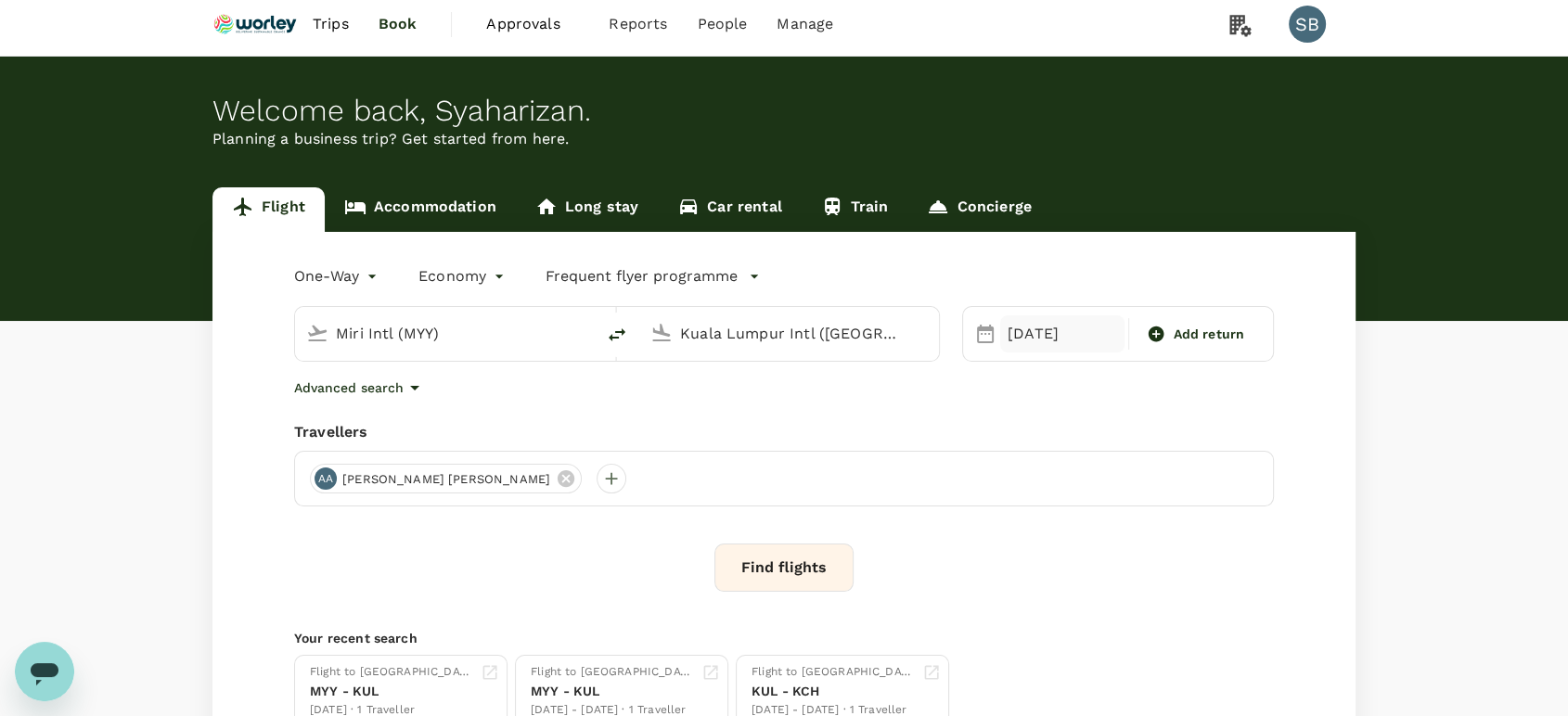
click at [1054, 345] on div "[DATE]" at bounding box center [1063, 334] width 125 height 37
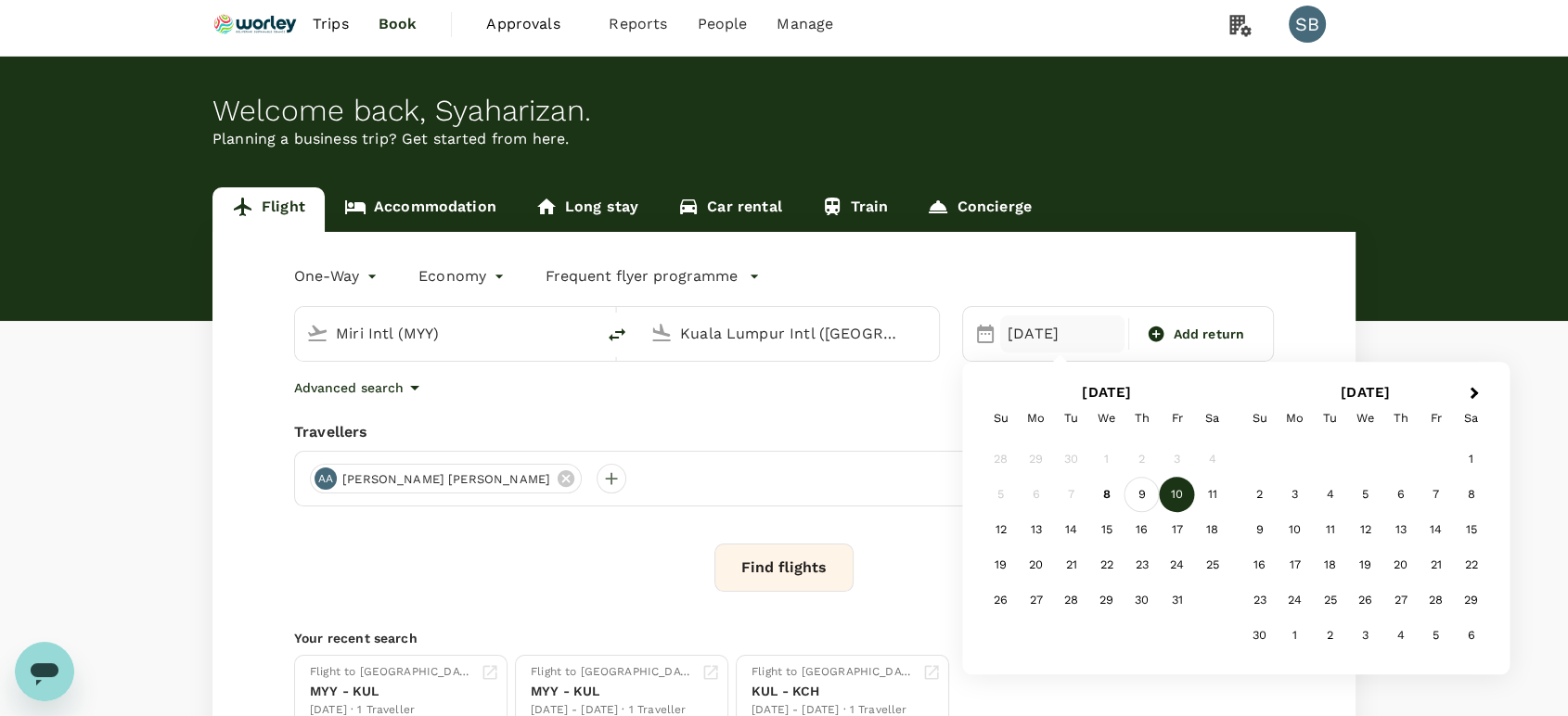
click at [1138, 491] on div "9" at bounding box center [1142, 495] width 36 height 36
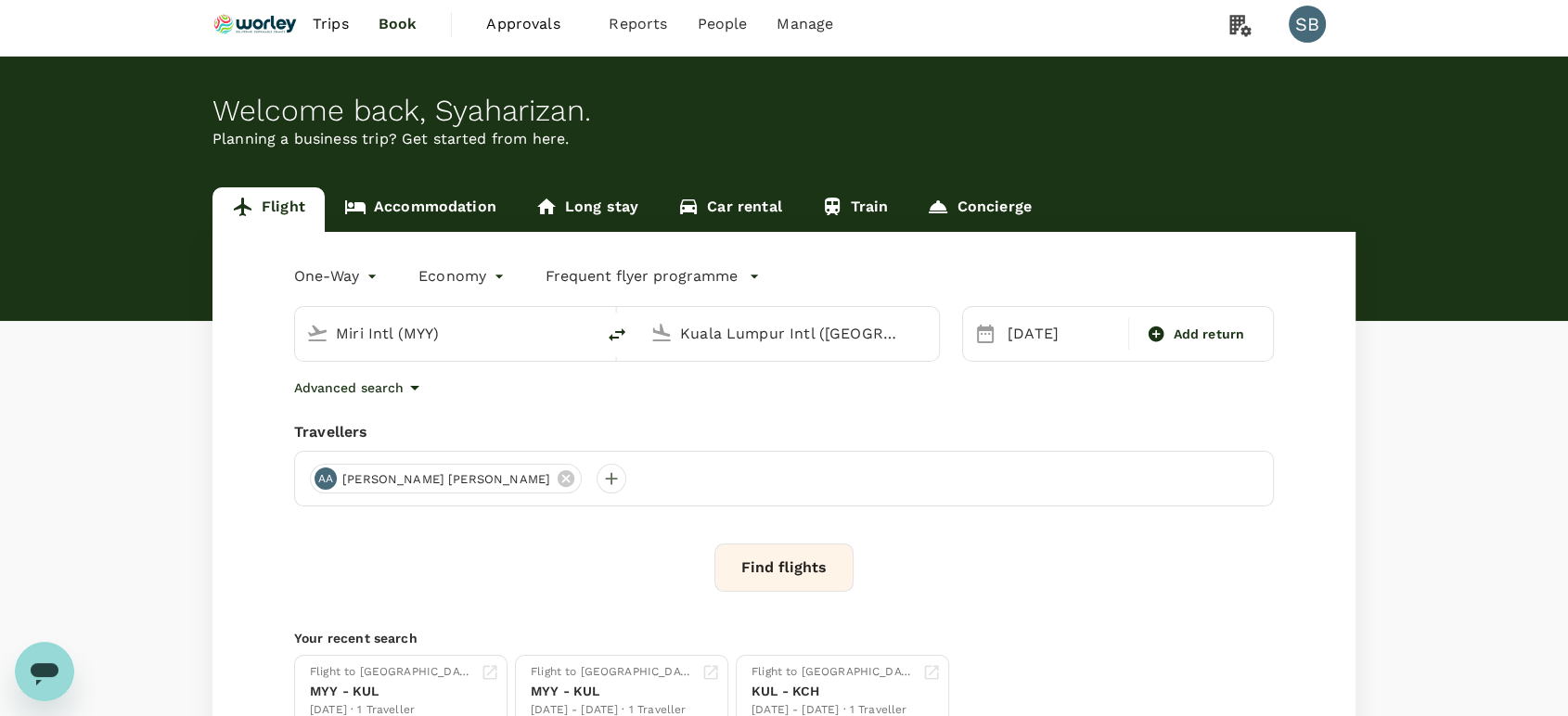
click at [742, 553] on button "Find flights" at bounding box center [784, 567] width 140 height 49
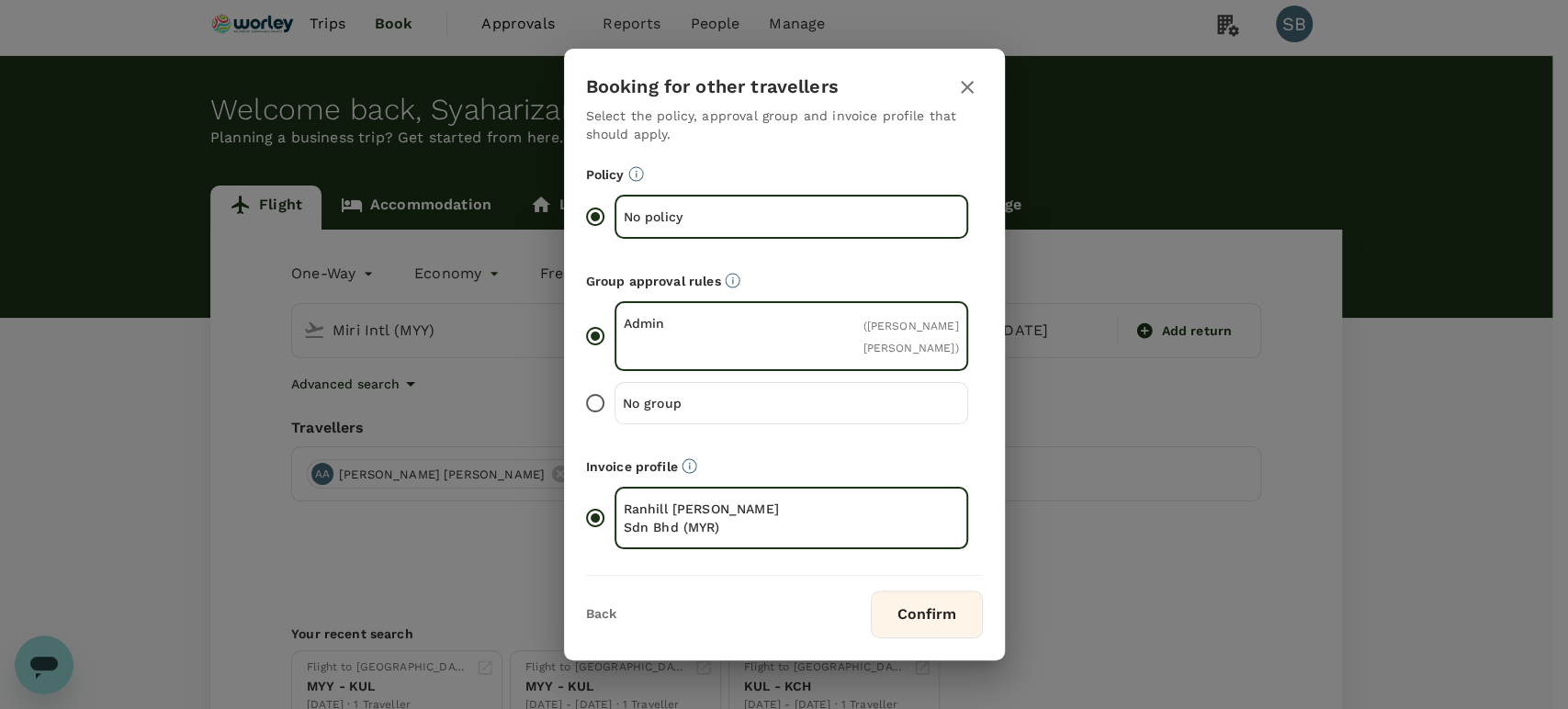
click at [932, 608] on button "Confirm" at bounding box center [927, 614] width 112 height 48
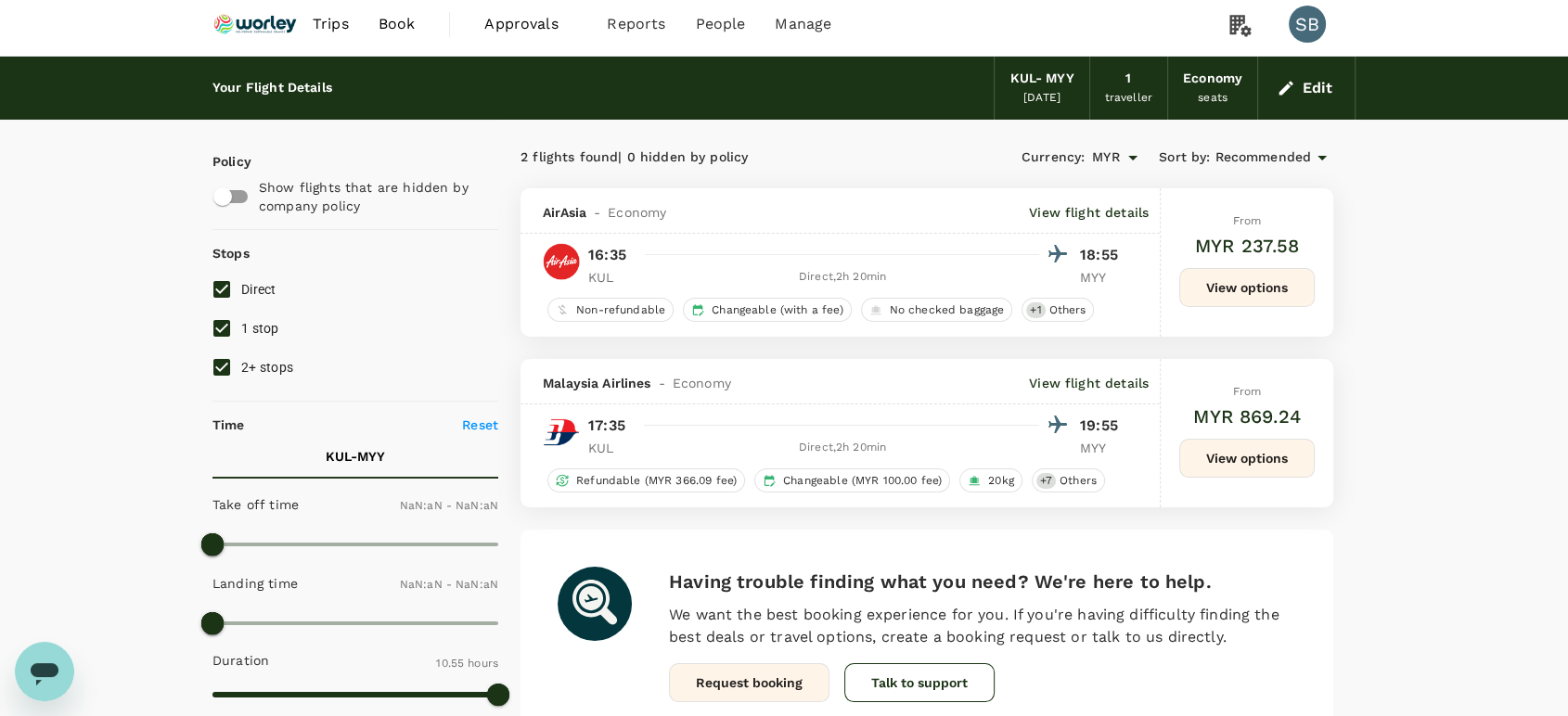
type input "990"
type input "1440"
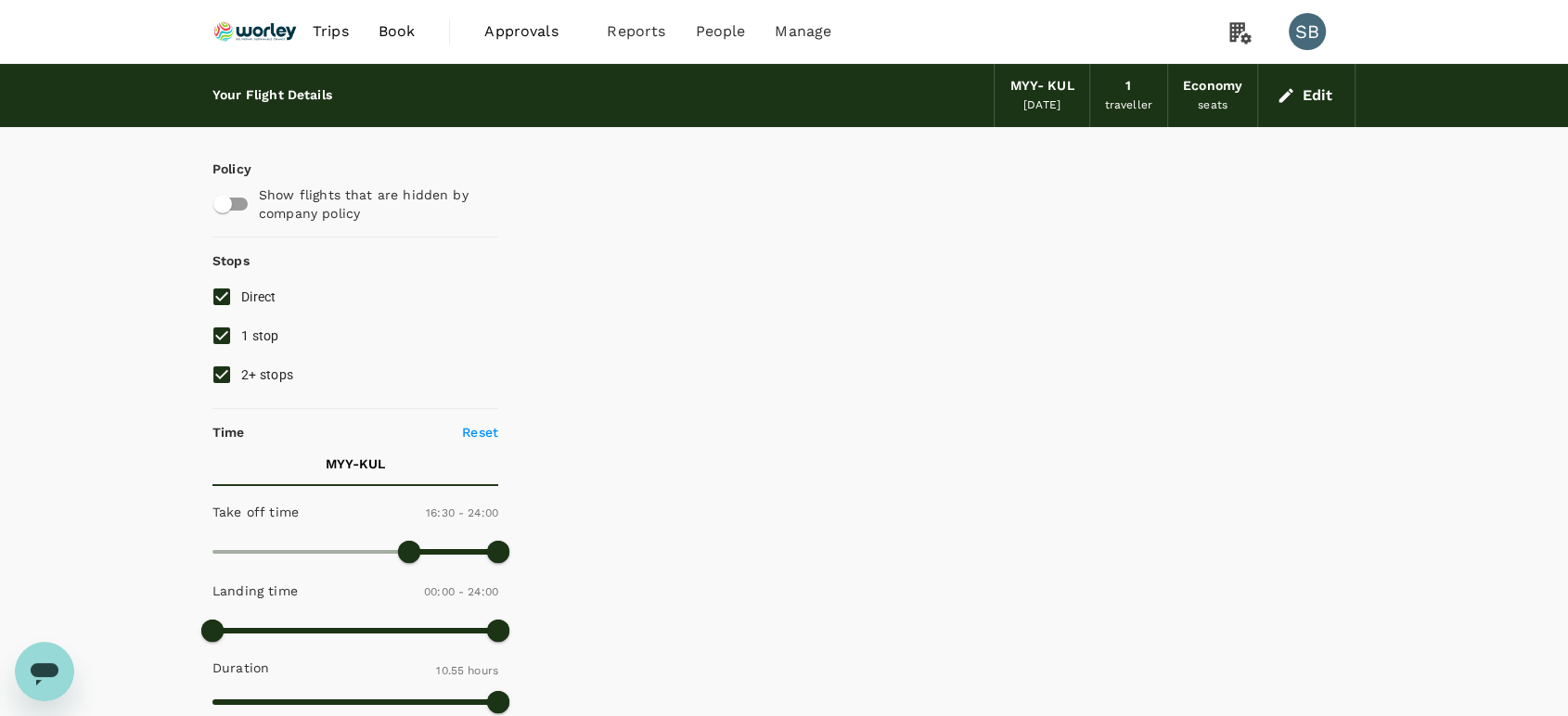
type input "655"
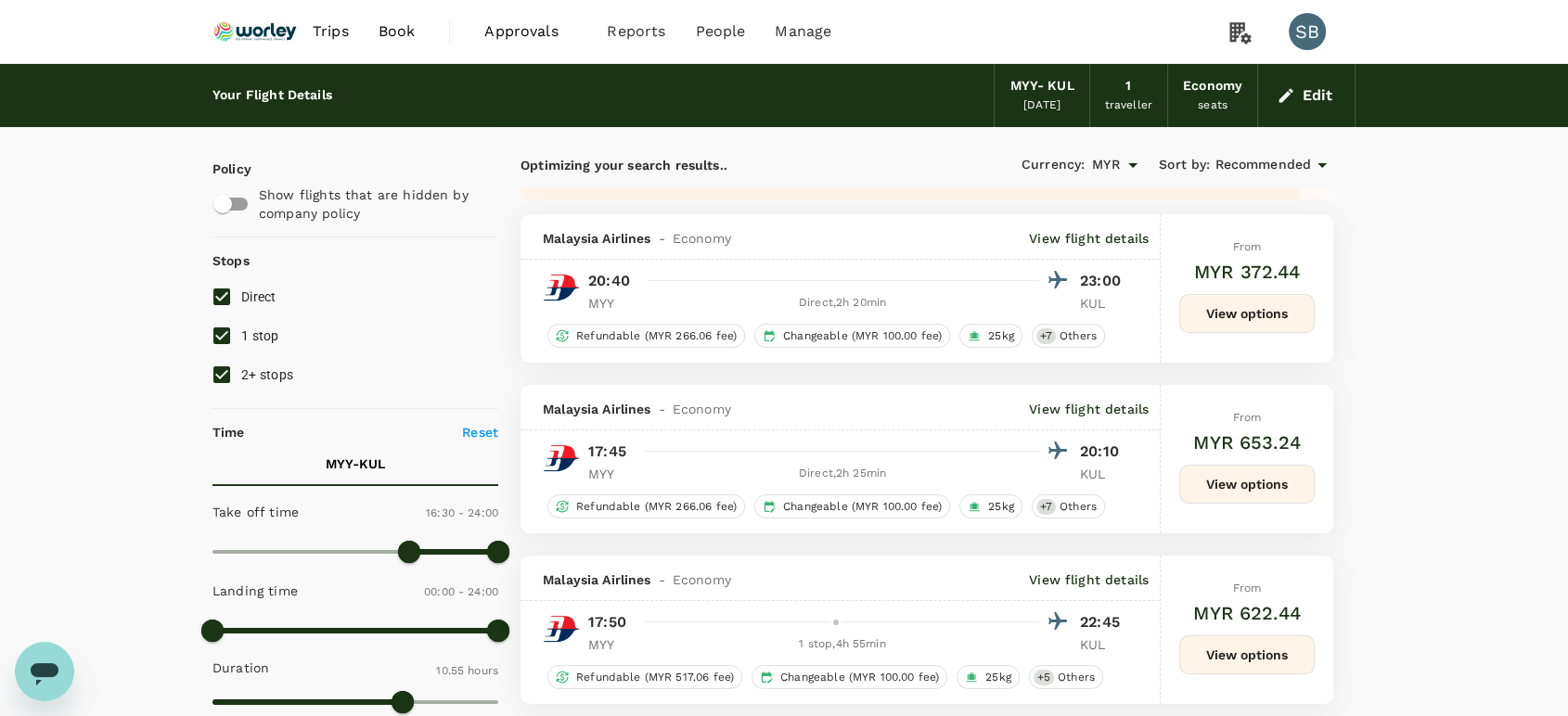
click at [1222, 488] on button "View options" at bounding box center [1247, 483] width 136 height 39
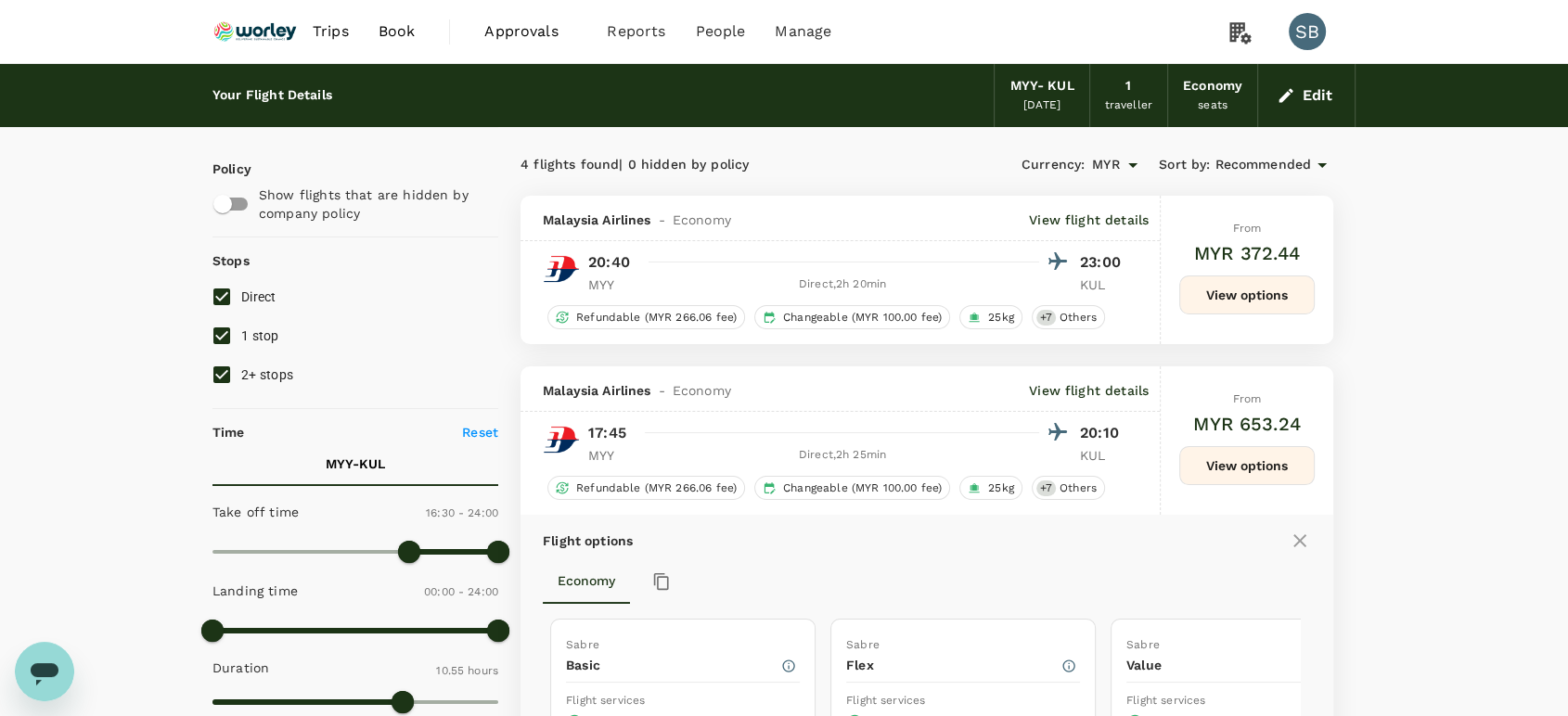
click at [265, 27] on img at bounding box center [256, 31] width 85 height 41
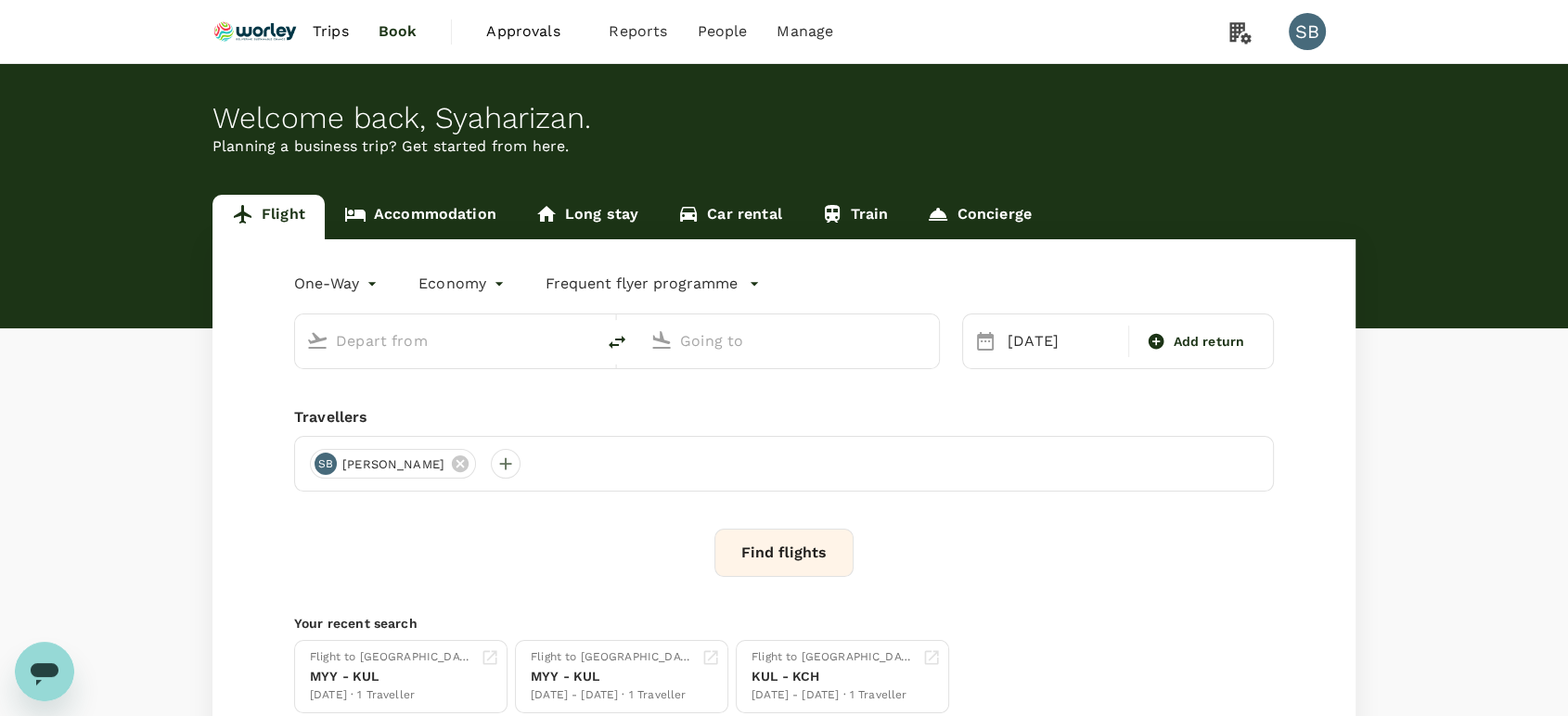
type input "Miri Intl (MYY)"
type input "Kuala Lumpur Intl ([GEOGRAPHIC_DATA])"
type input "Miri Intl (MYY)"
type input "Kuala Lumpur Intl ([GEOGRAPHIC_DATA])"
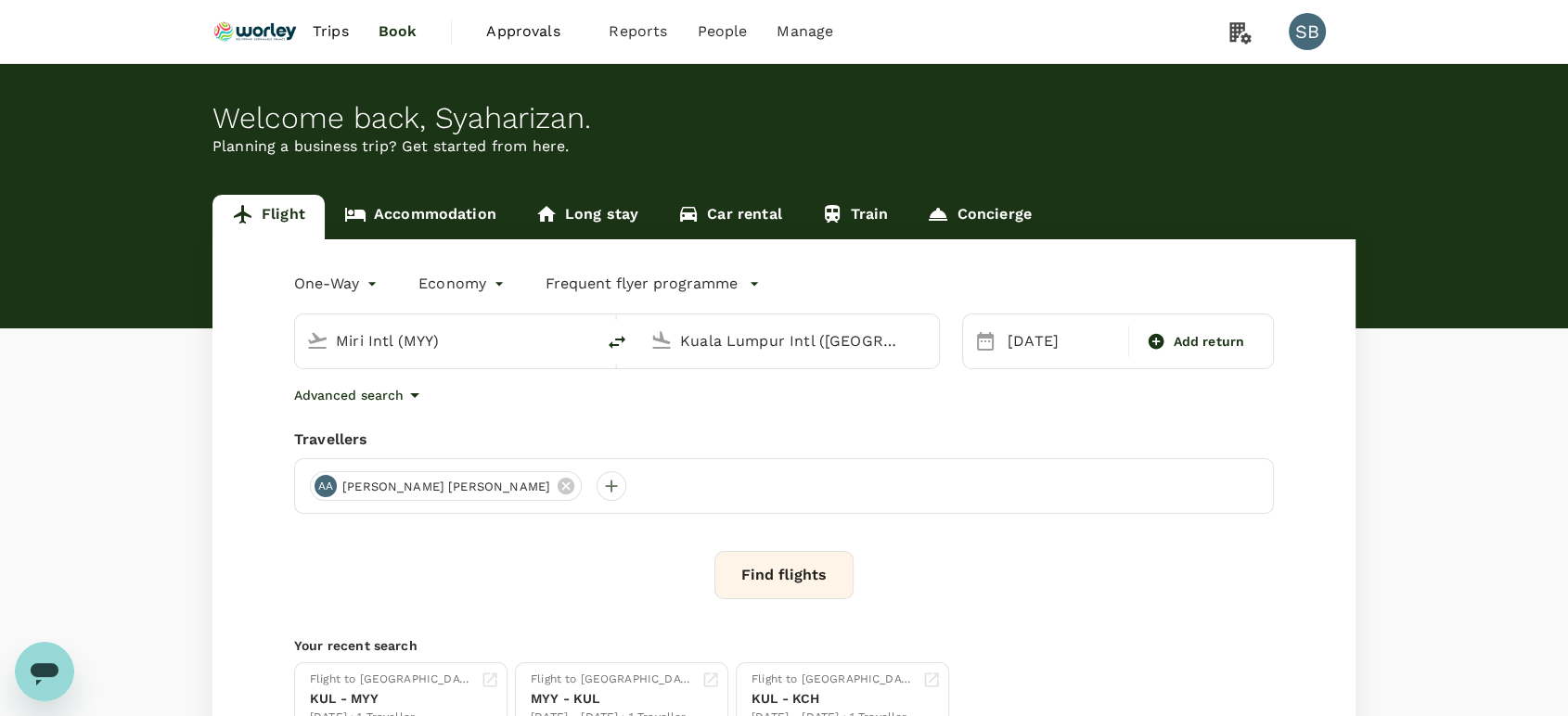
drag, startPoint x: 422, startPoint y: 215, endPoint x: 514, endPoint y: 119, distance: 133.0
click at [423, 213] on link "Accommodation" at bounding box center [420, 217] width 191 height 45
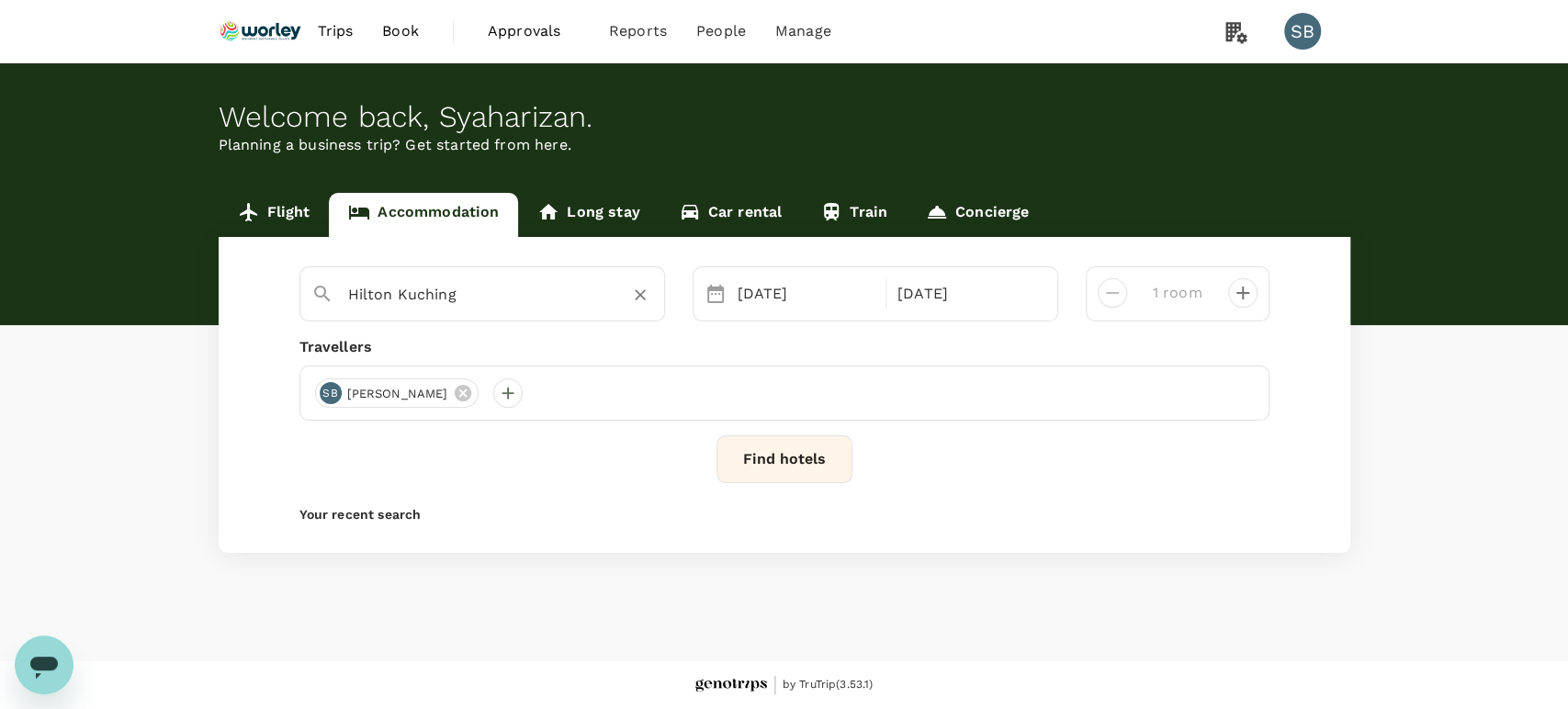
click at [456, 298] on input "Hilton Kuching" at bounding box center [475, 294] width 254 height 28
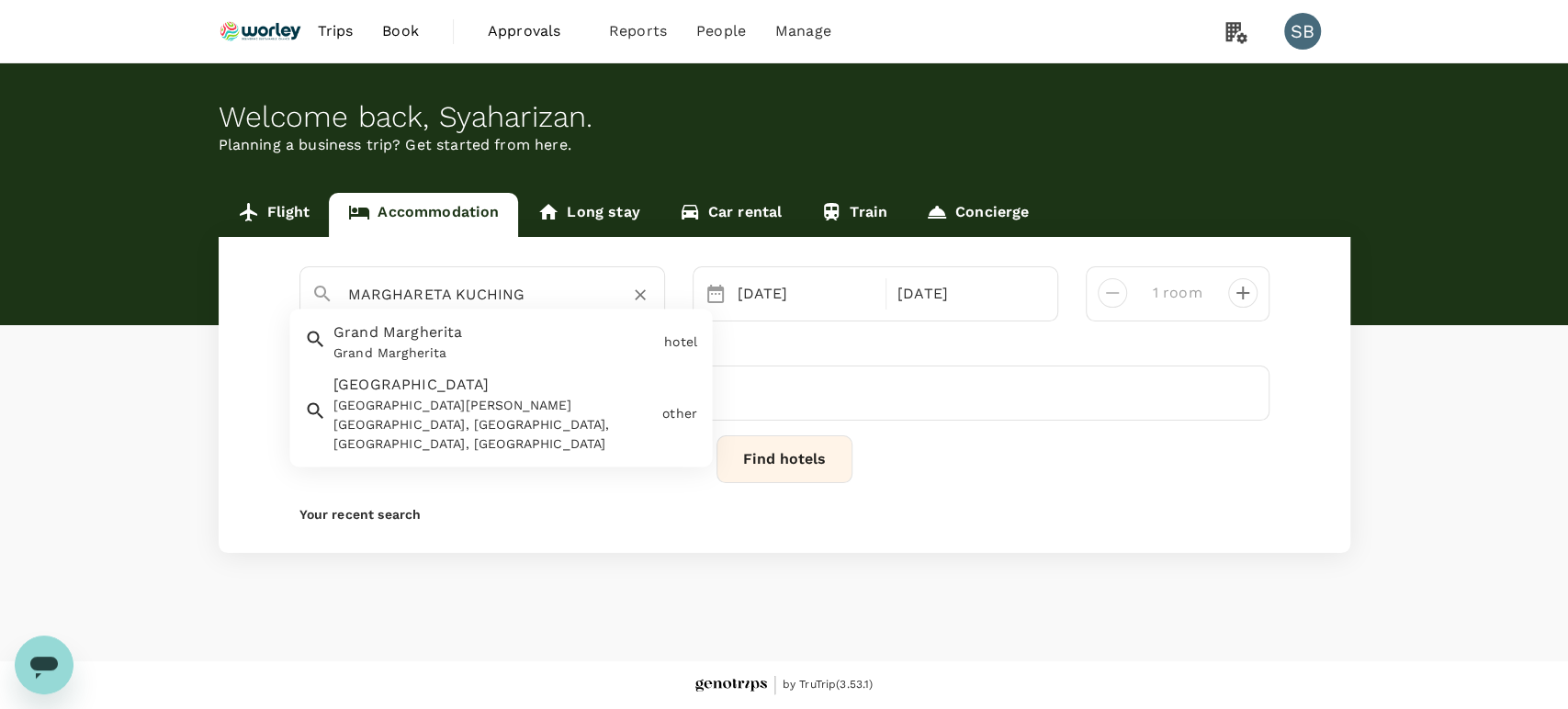
click at [479, 346] on div "Grand Margherita" at bounding box center [495, 354] width 324 height 20
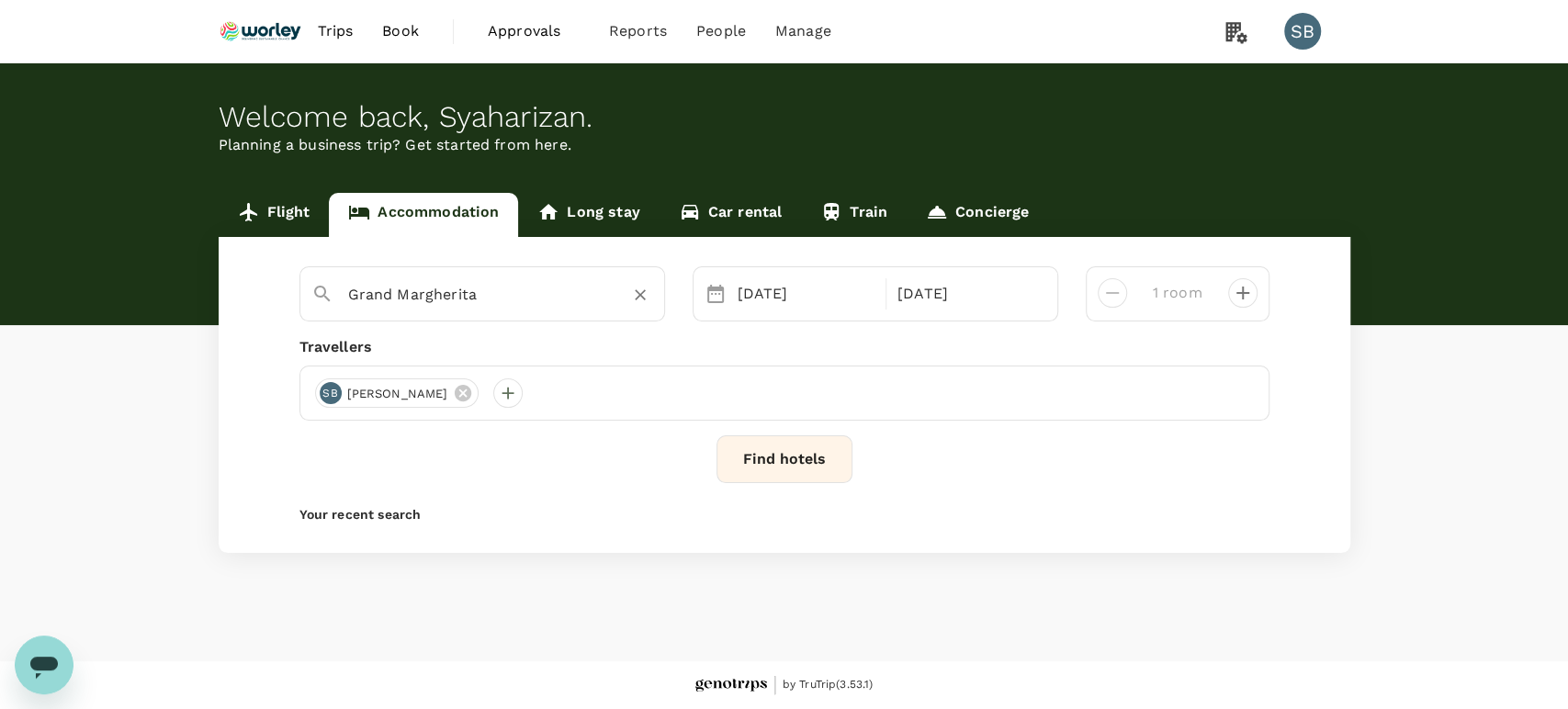
type input "Grand Margherita"
click at [795, 472] on button "Find hotels" at bounding box center [784, 459] width 136 height 48
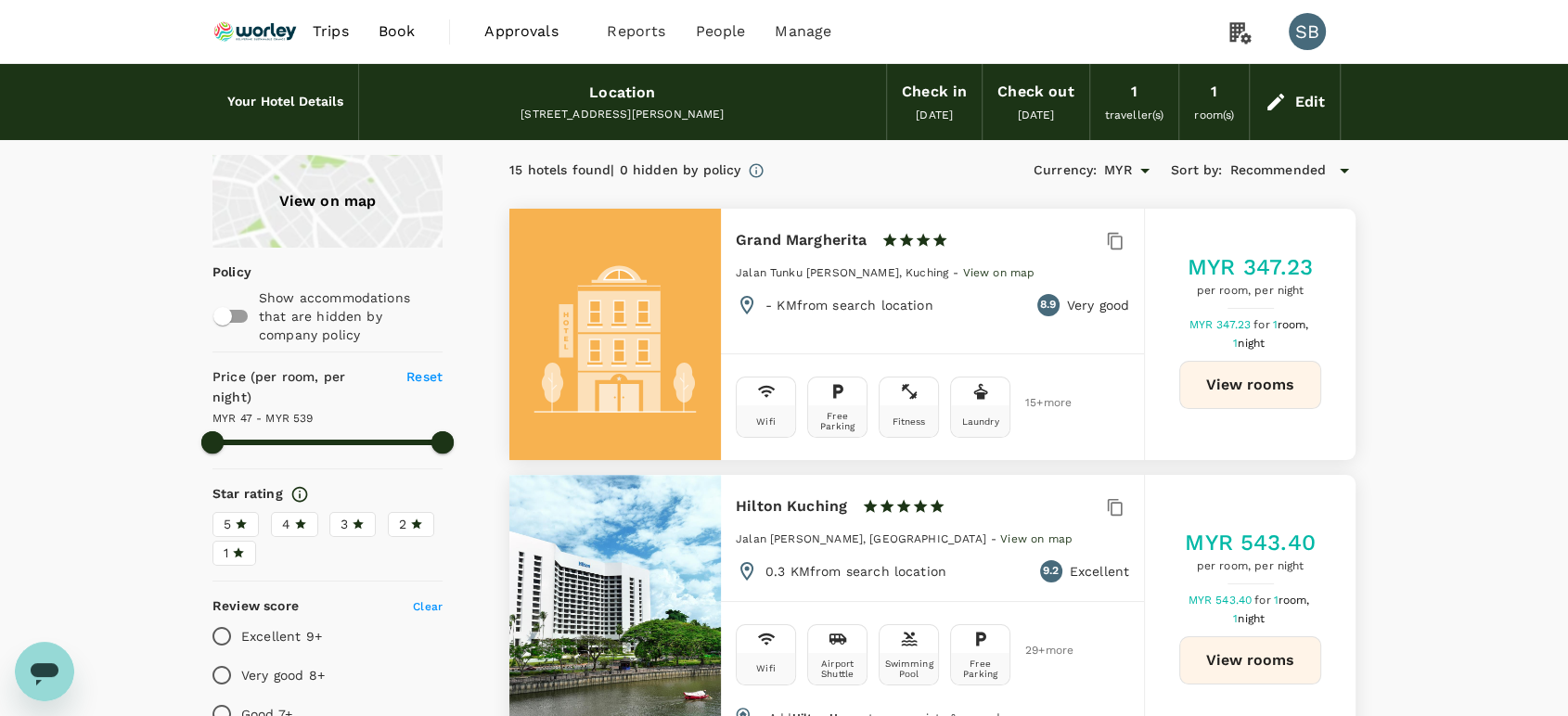
type input "538.56"
click at [1256, 389] on button "View rooms" at bounding box center [1250, 384] width 142 height 49
click at [256, 35] on img at bounding box center [256, 31] width 85 height 41
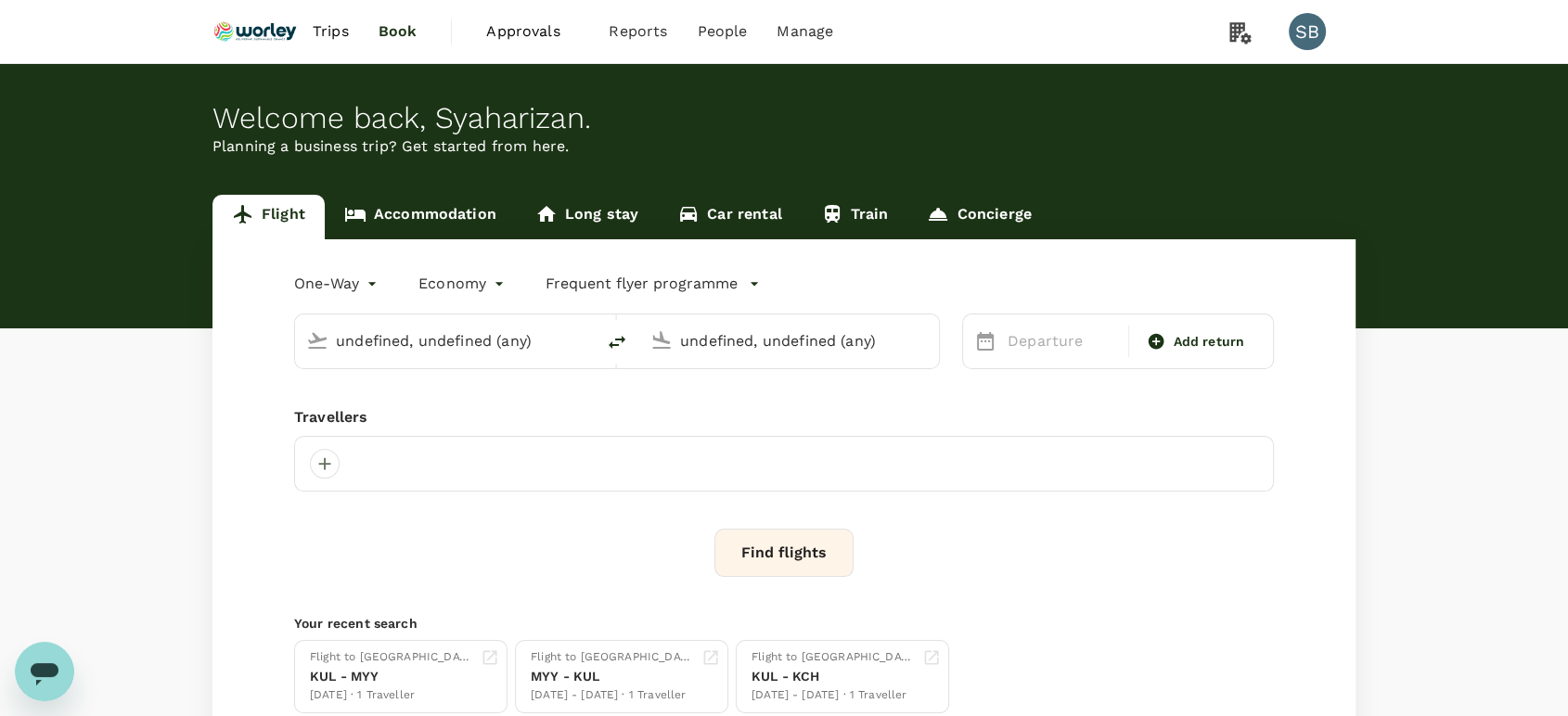
type input "Miri Intl (MYY)"
type input "Kuala Lumpur Intl ([GEOGRAPHIC_DATA])"
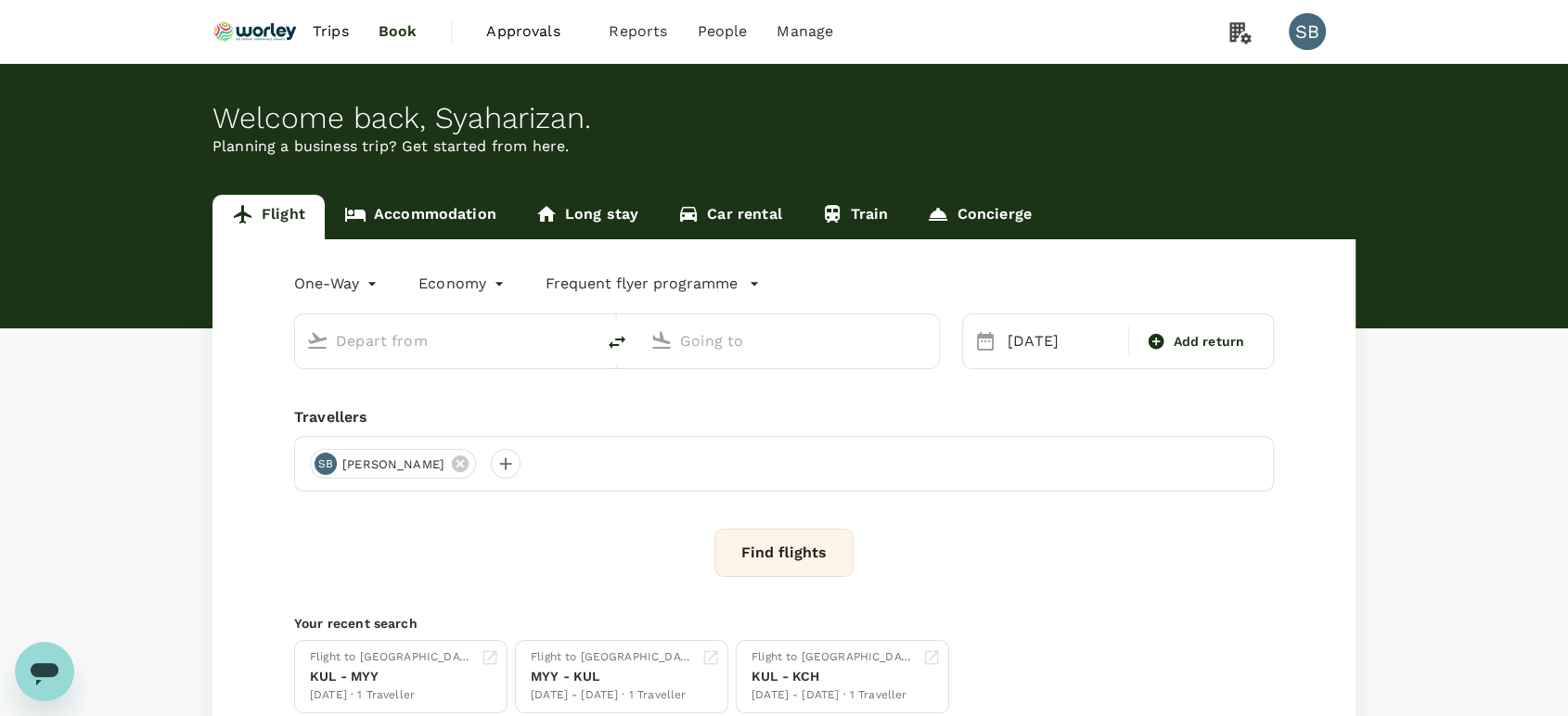
type input "Miri Intl (MYY)"
type input "Kuala Lumpur Intl ([GEOGRAPHIC_DATA])"
type input "Miri Intl (MYY)"
type input "Kuala Lumpur Intl ([GEOGRAPHIC_DATA])"
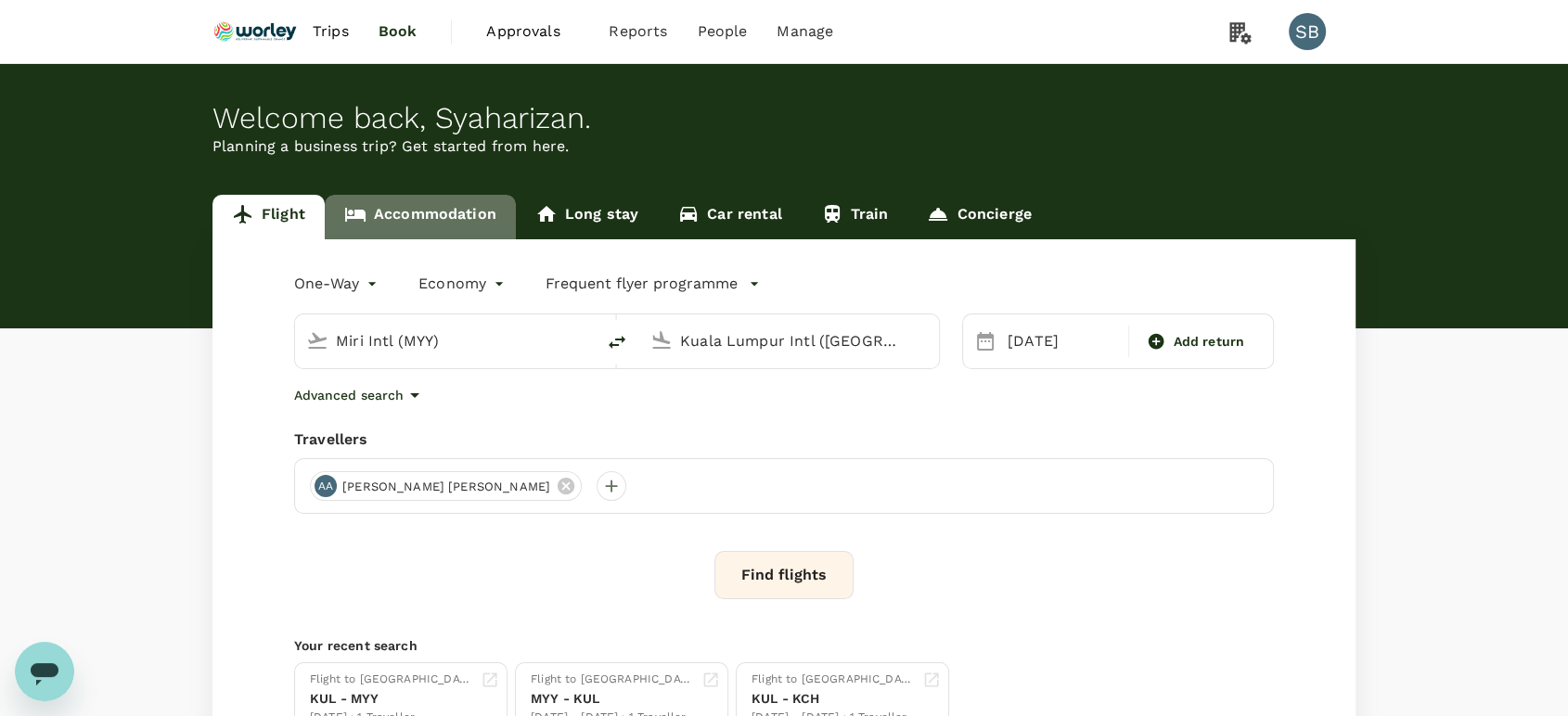
click at [453, 208] on link "Accommodation" at bounding box center [420, 217] width 191 height 45
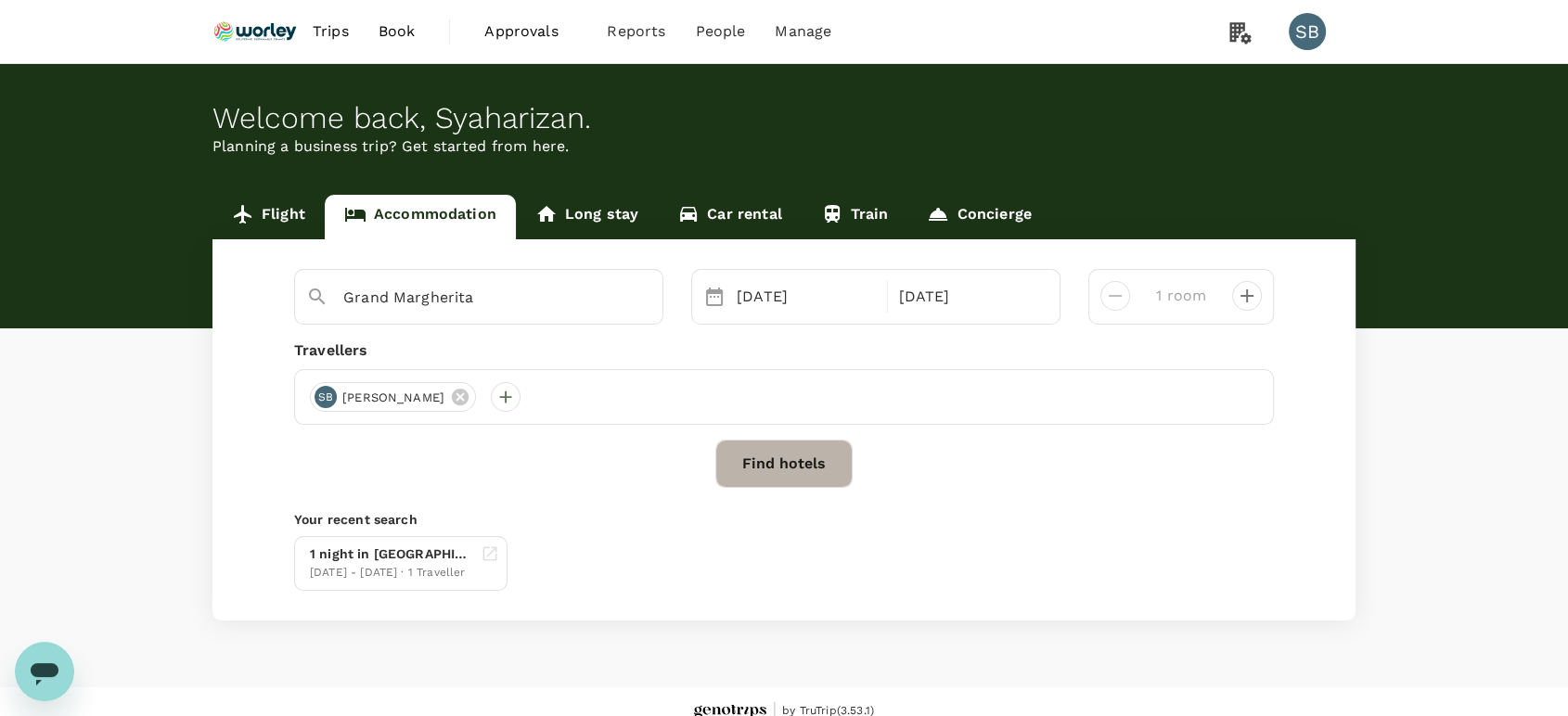
click at [757, 451] on button "Find hotels" at bounding box center [784, 463] width 138 height 49
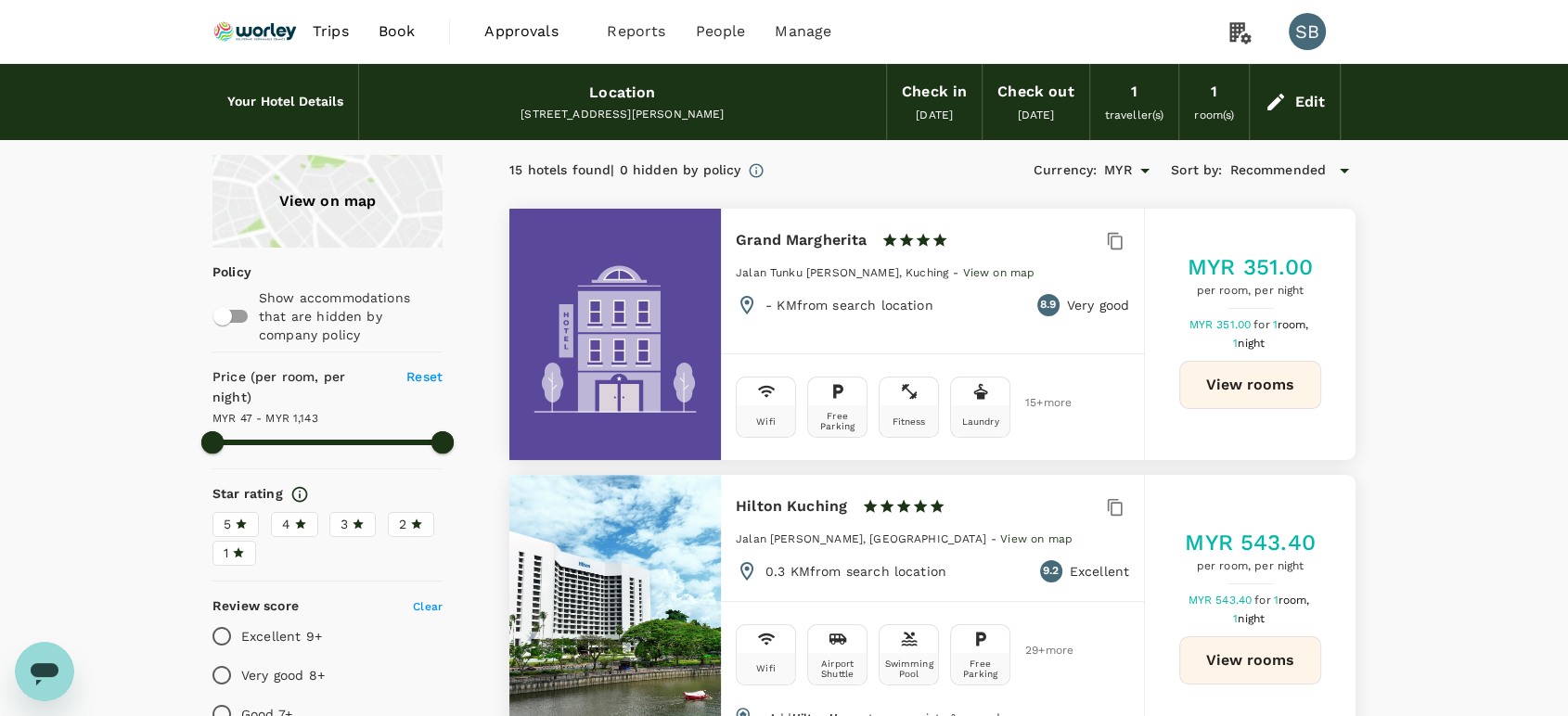
click at [1225, 394] on button "View rooms" at bounding box center [1250, 384] width 142 height 49
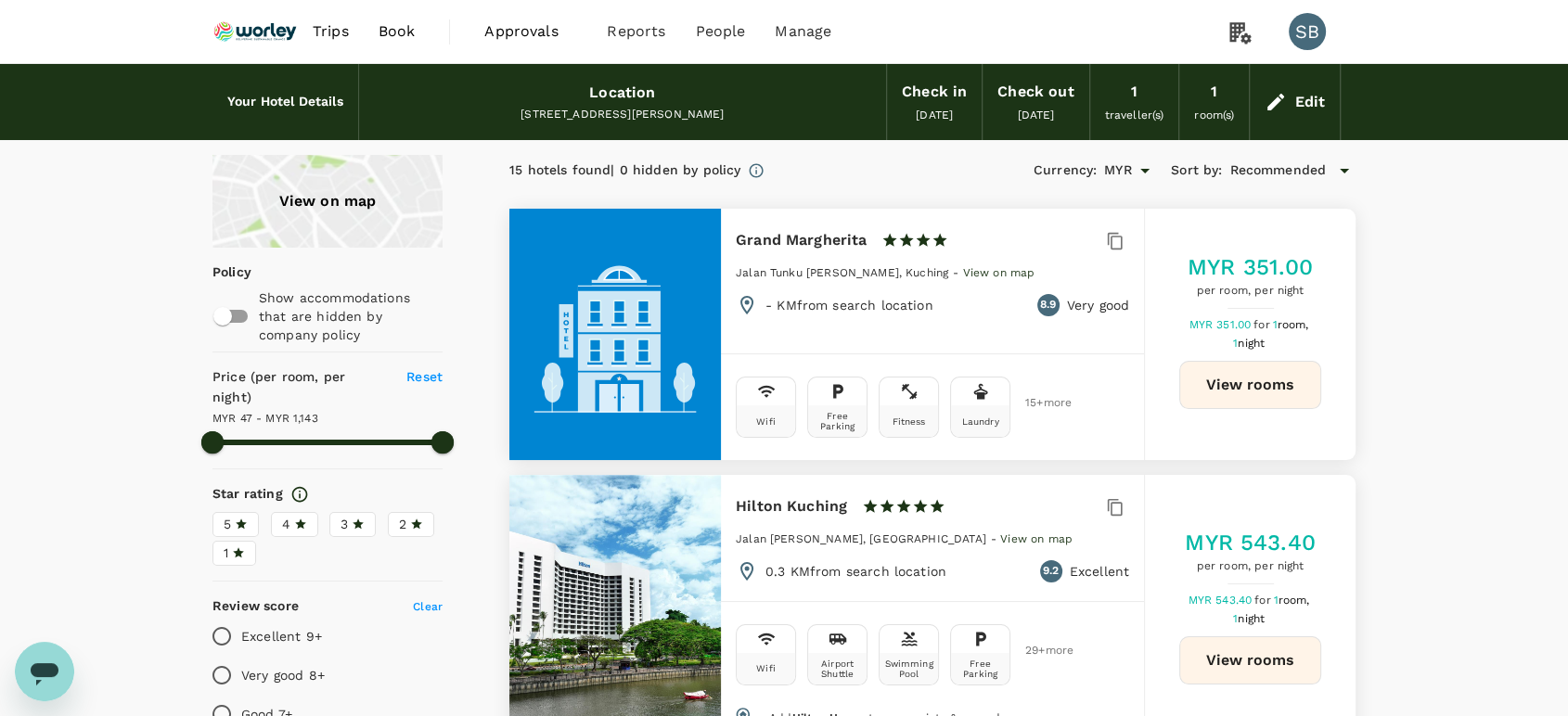
type input "1142.56"
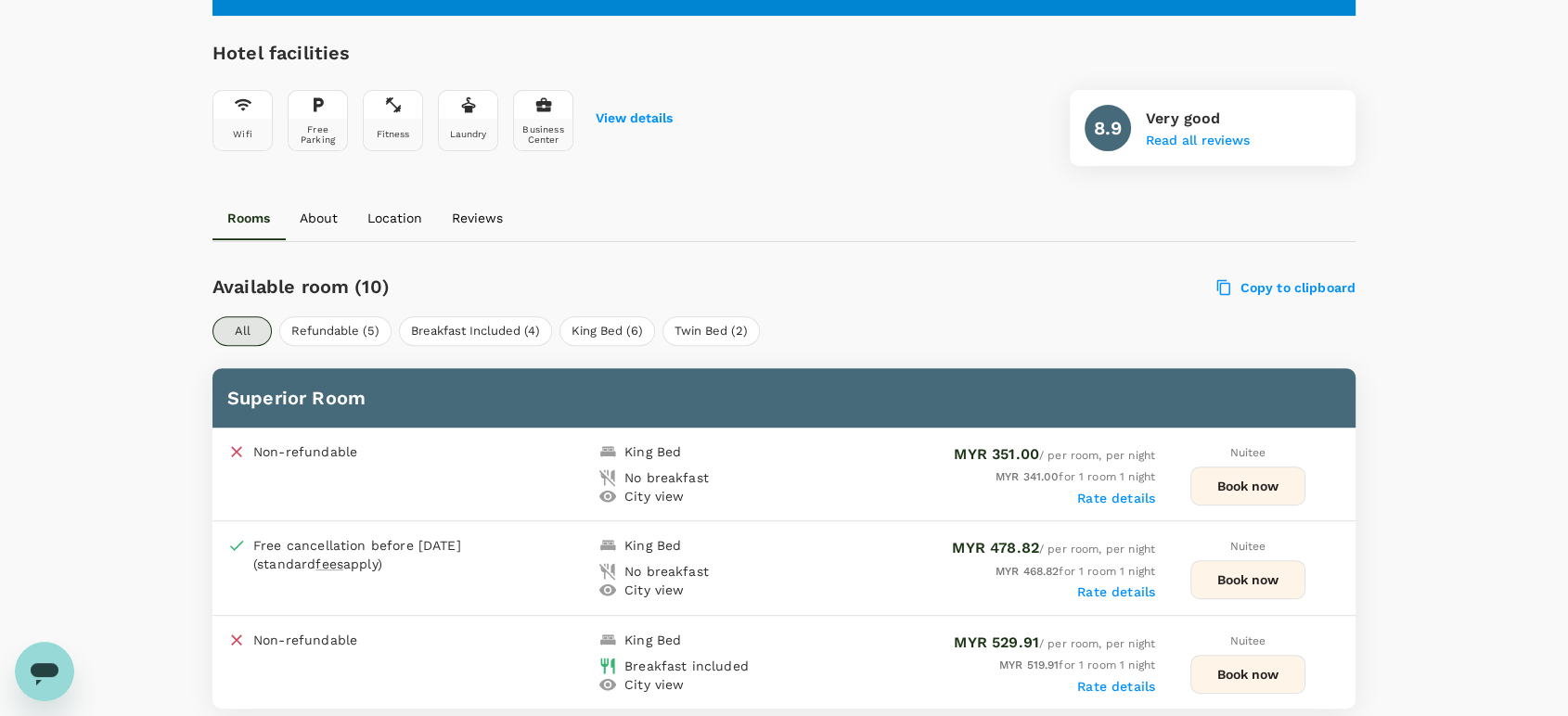
scroll to position [618, 0]
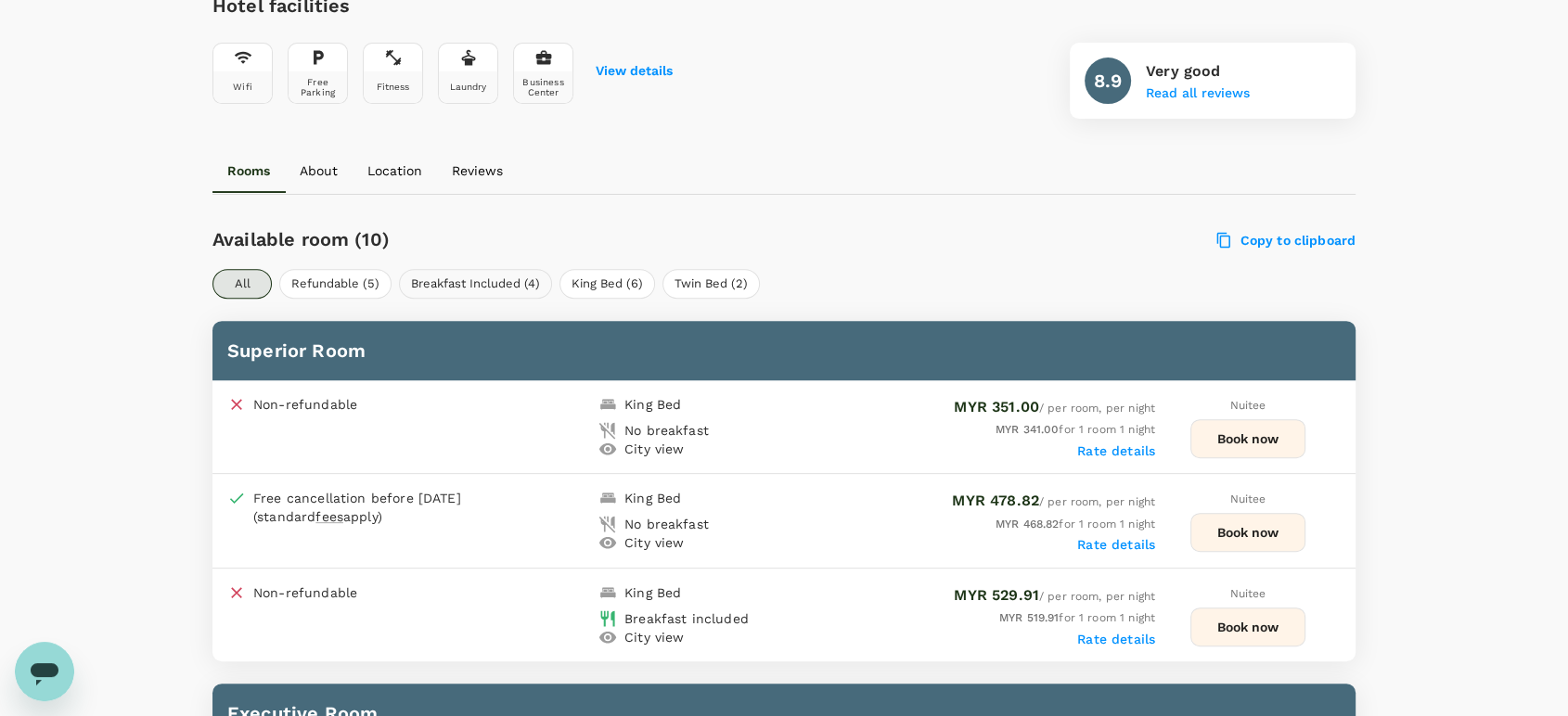
click at [504, 279] on button "Breakfast Included (4)" at bounding box center [475, 284] width 154 height 30
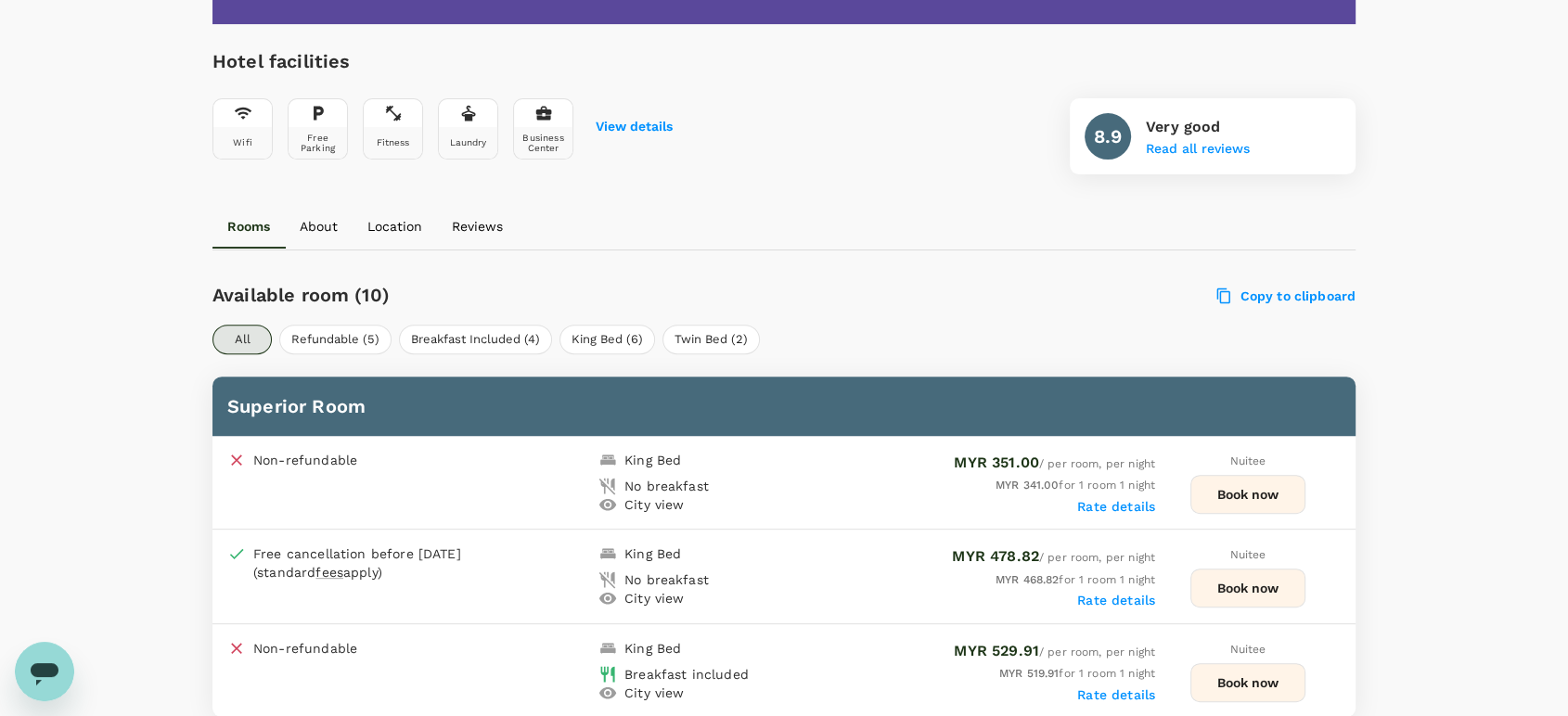
scroll to position [618, 0]
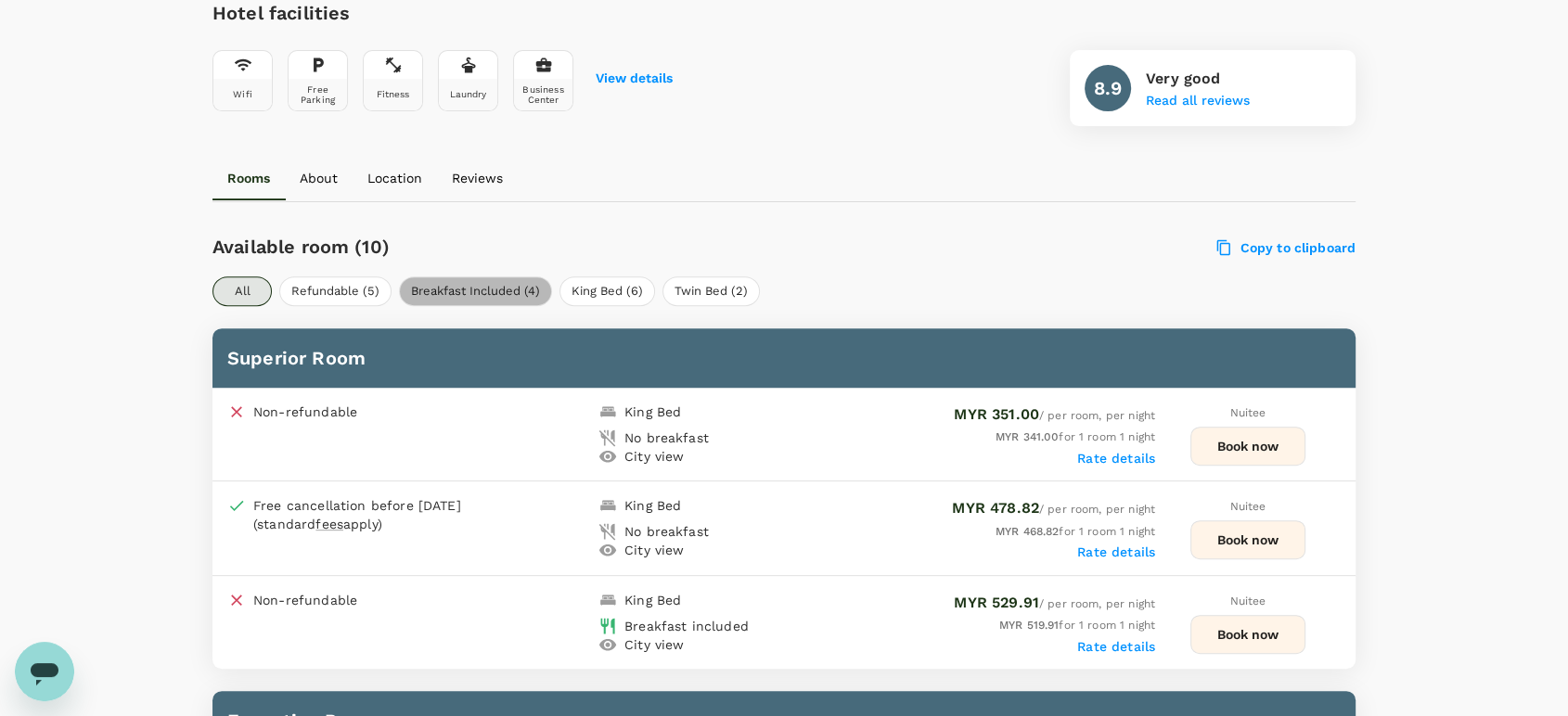
click at [466, 294] on button "Breakfast Included (4)" at bounding box center [475, 291] width 154 height 30
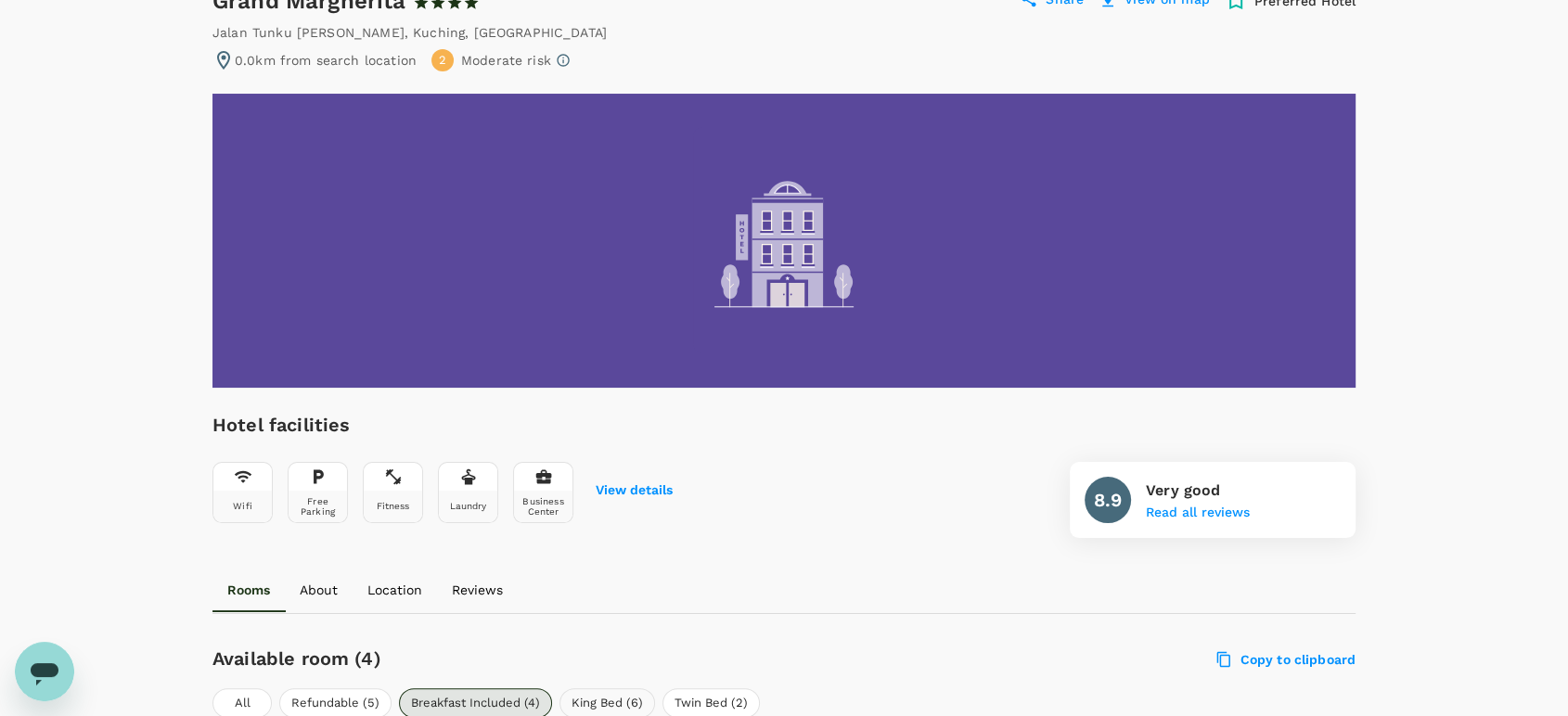
scroll to position [0, 0]
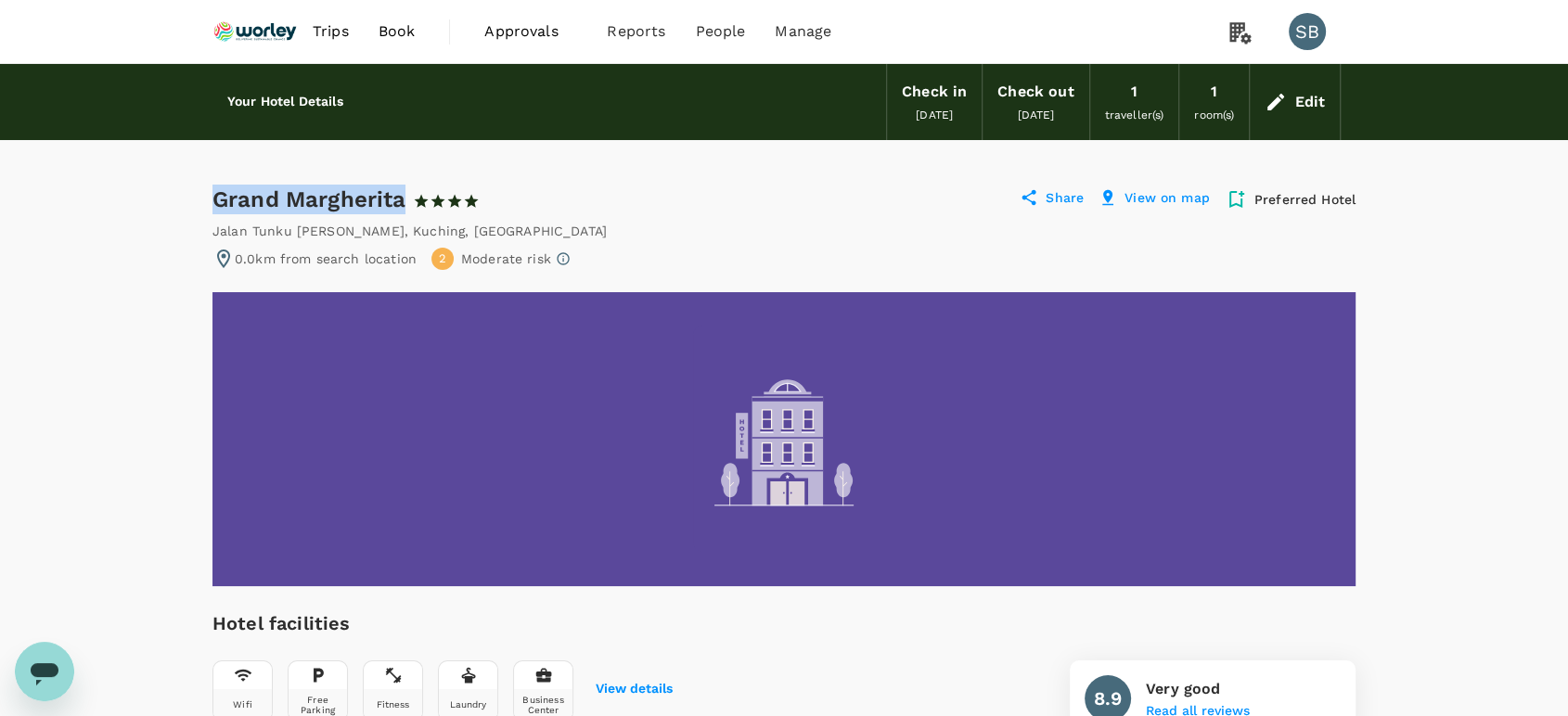
drag, startPoint x: 386, startPoint y: 202, endPoint x: 217, endPoint y: 202, distance: 169.0
click at [217, 202] on div "Grand Margherita 1 Star 2 Stars 3 Stars 4 Stars 5 Stars" at bounding box center [355, 199] width 284 height 30
copy div "Grand Margherita"
